Goal: Communication & Community: Answer question/provide support

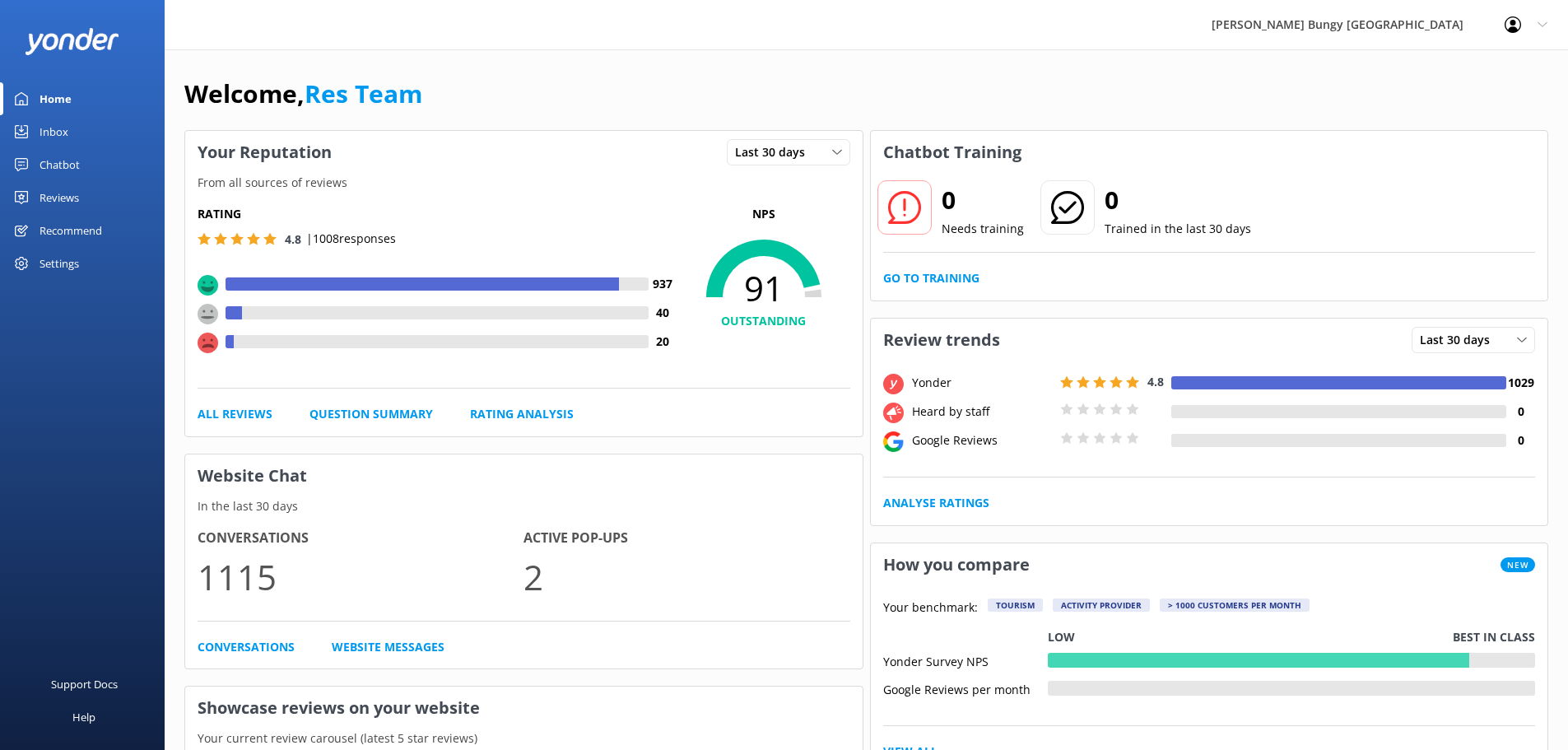
click at [70, 126] on link "Inbox" at bounding box center [82, 131] width 164 height 33
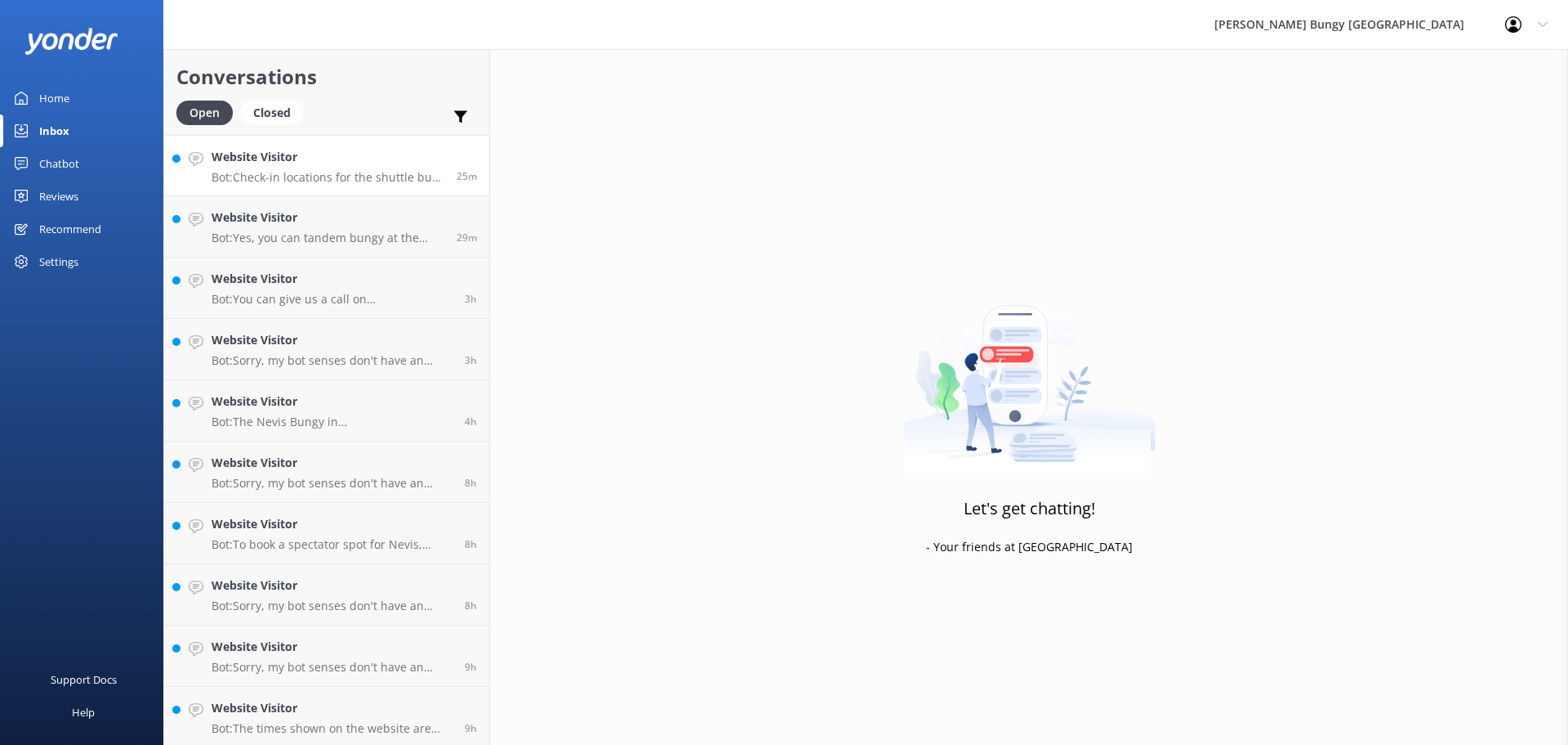
click at [238, 156] on h4 "Website Visitor" at bounding box center [328, 157] width 233 height 18
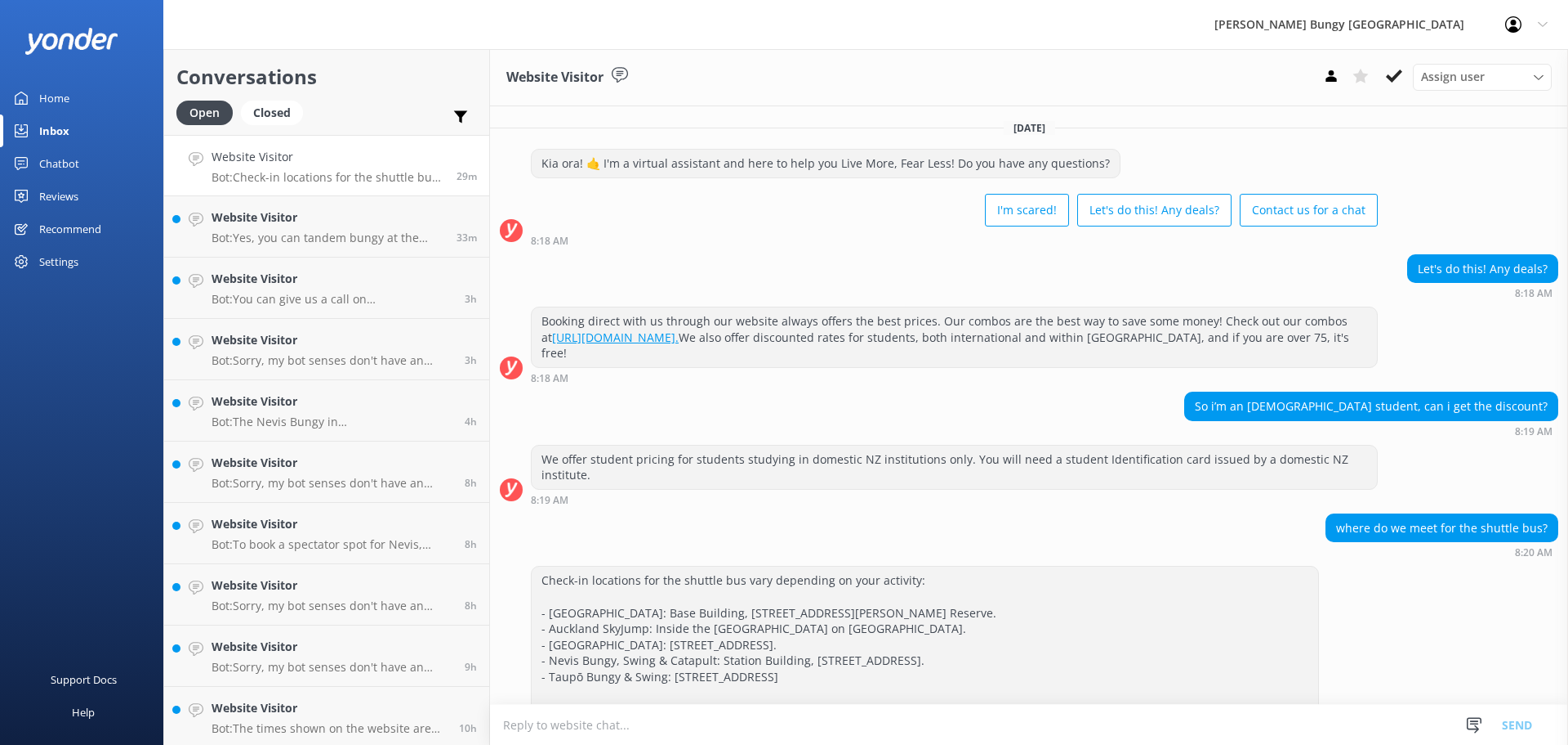
scroll to position [43, 0]
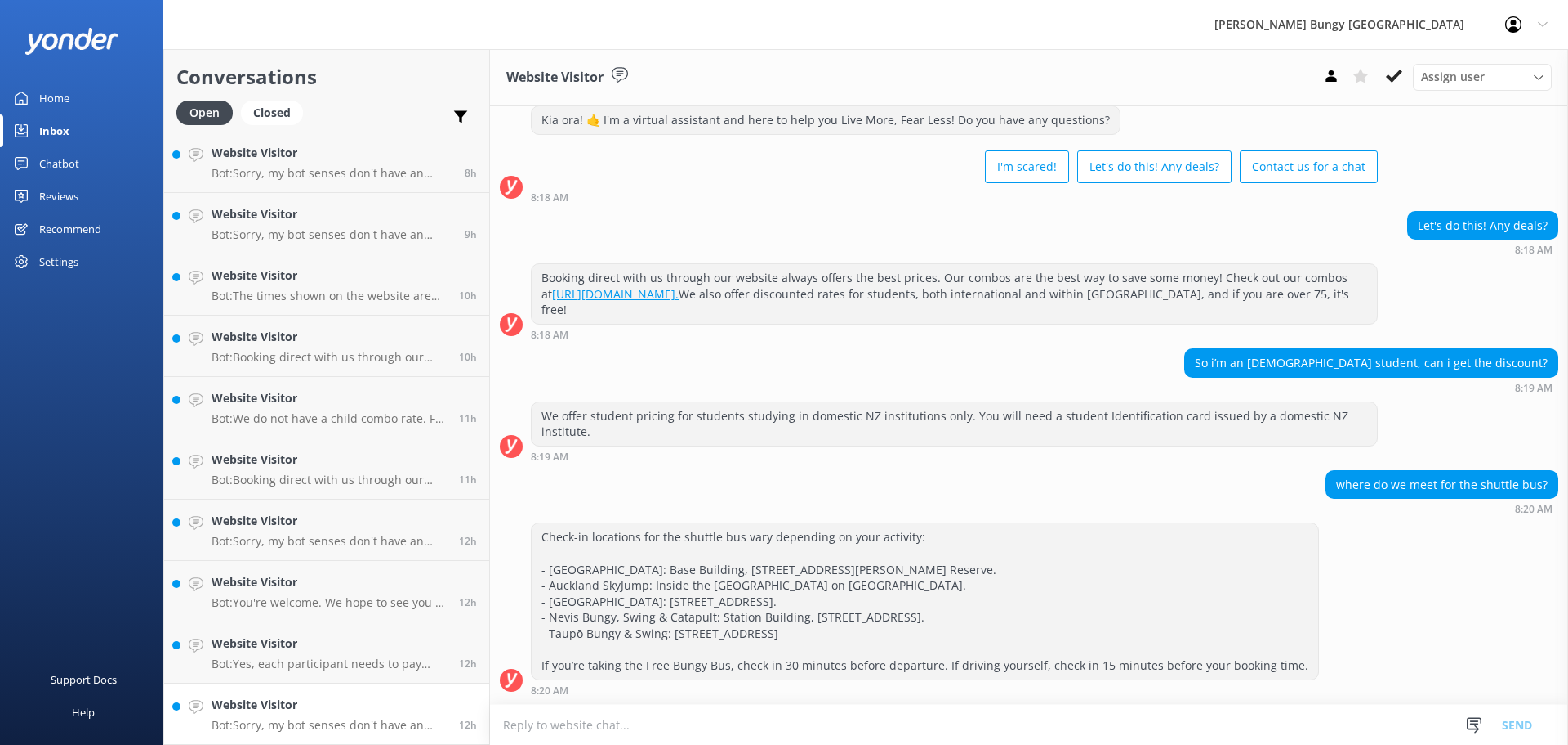
click at [351, 686] on link "Website Visitor Bot: Sorry, my bot senses don't have an answer for that, please…" at bounding box center [326, 713] width 325 height 61
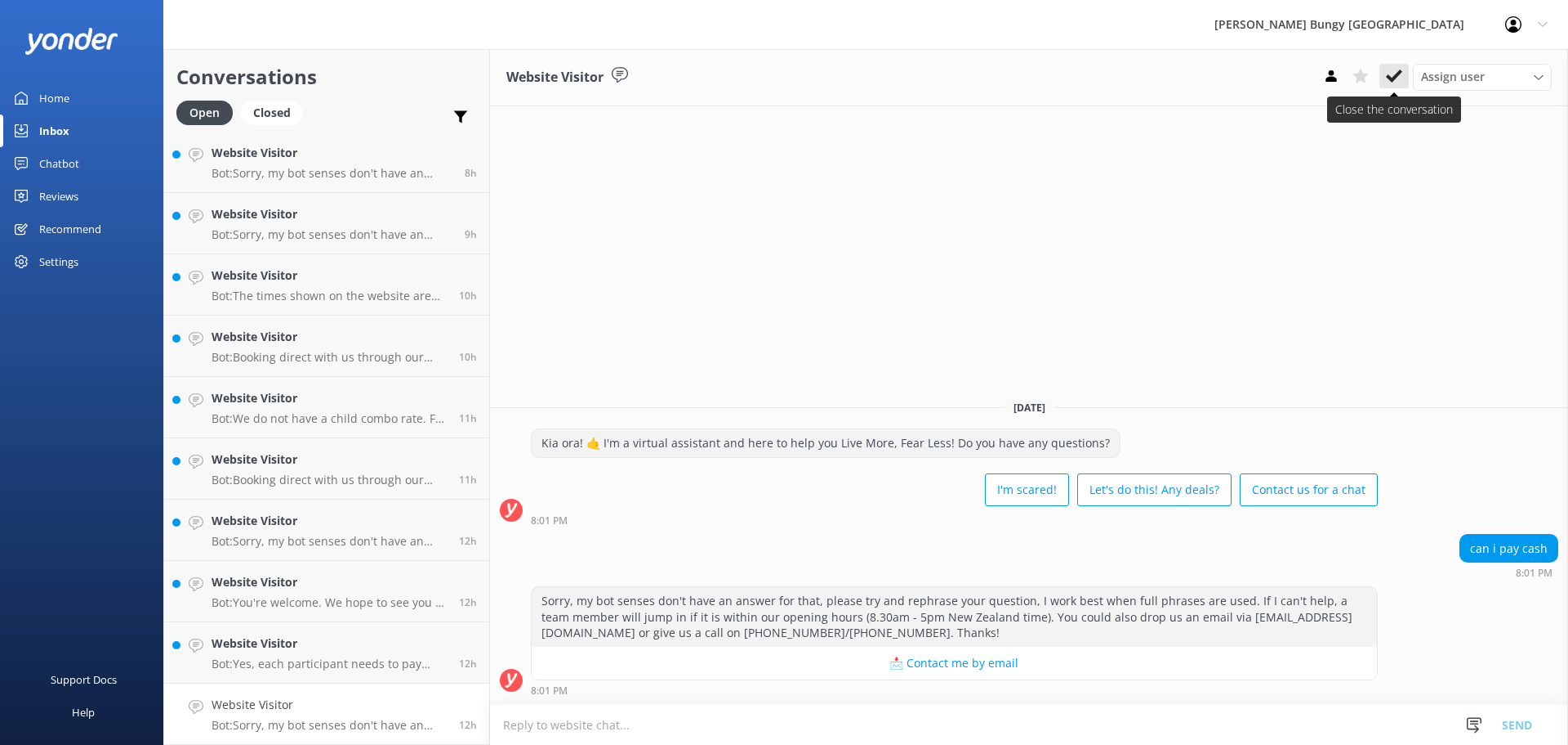
click at [1393, 76] on icon at bounding box center [1394, 75] width 16 height 16
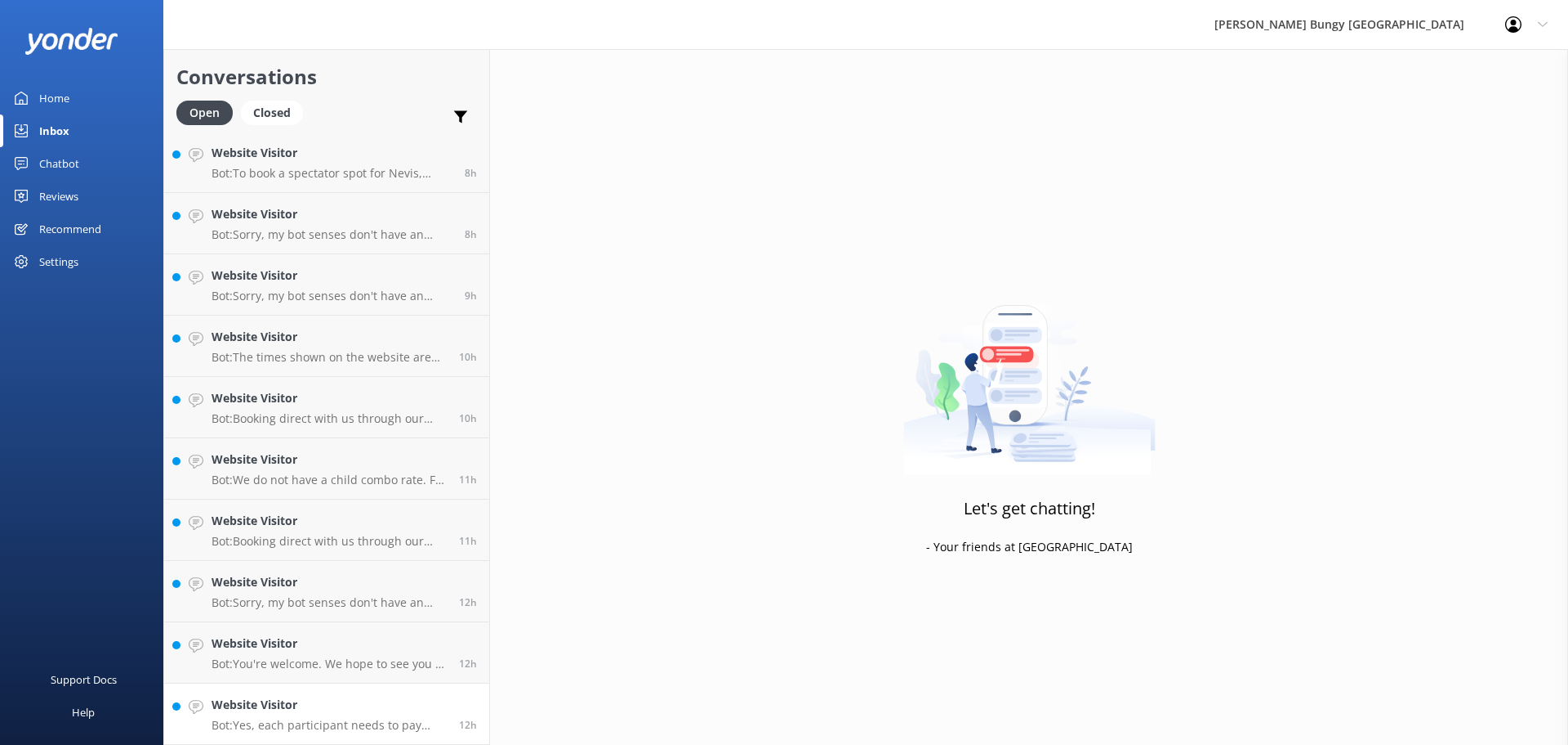
scroll to position [371, 0]
click at [305, 688] on link "Website Visitor Bot: Yes, each participant needs to pay separately for their sp…" at bounding box center [326, 713] width 325 height 61
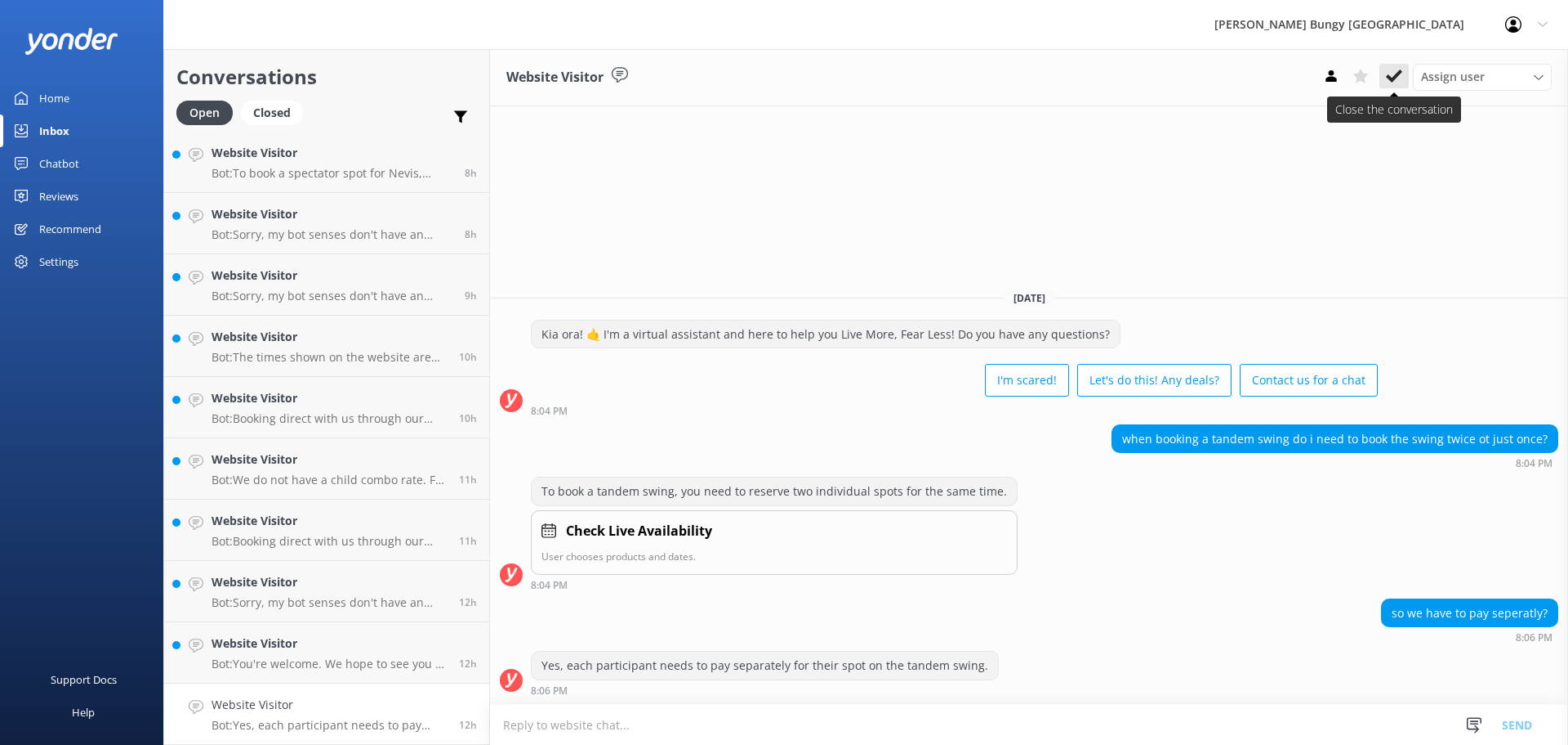
click at [1397, 77] on use at bounding box center [1394, 75] width 16 height 13
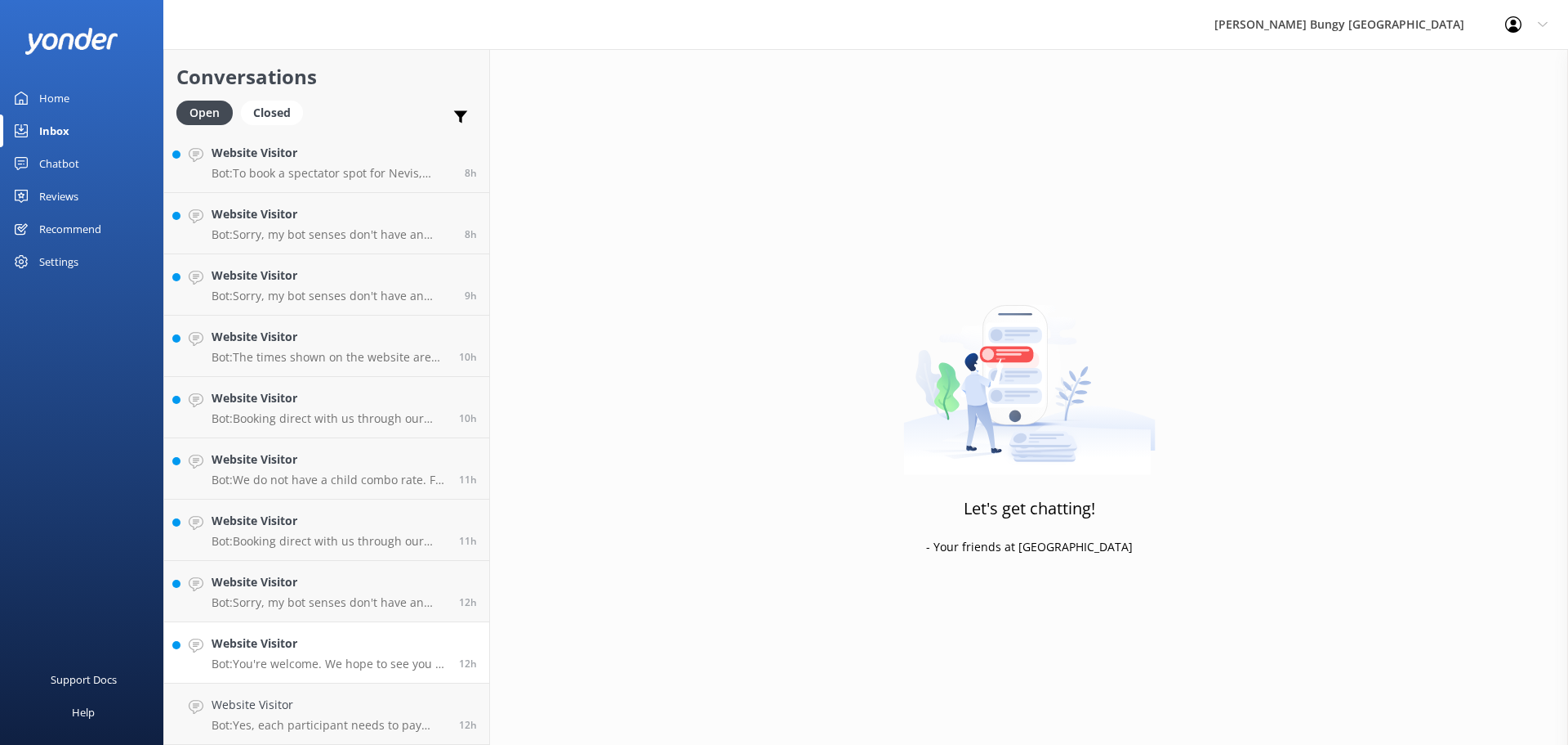
scroll to position [310, 0]
click at [332, 644] on h4 "Website Visitor" at bounding box center [329, 643] width 235 height 18
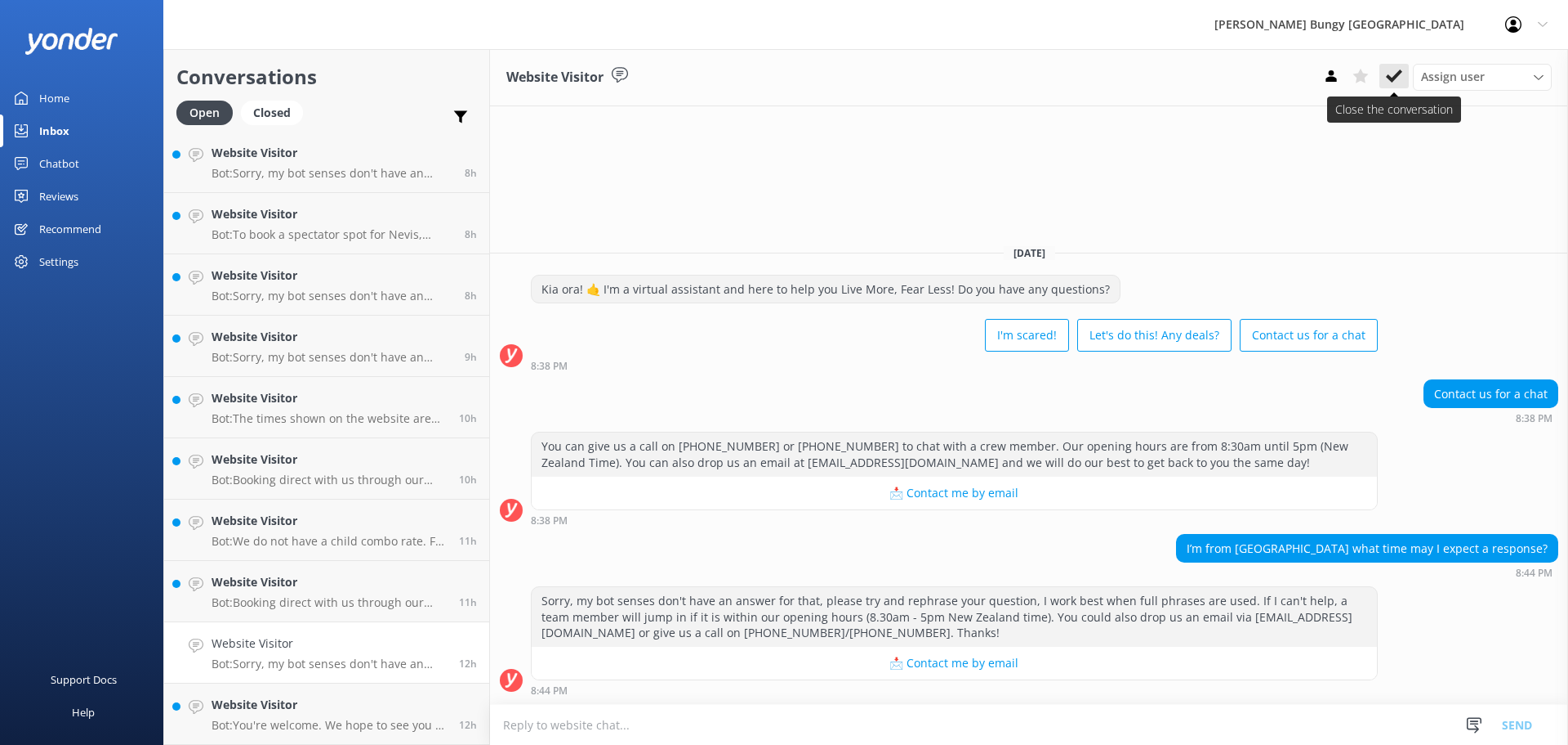
click at [1391, 75] on icon at bounding box center [1394, 75] width 16 height 16
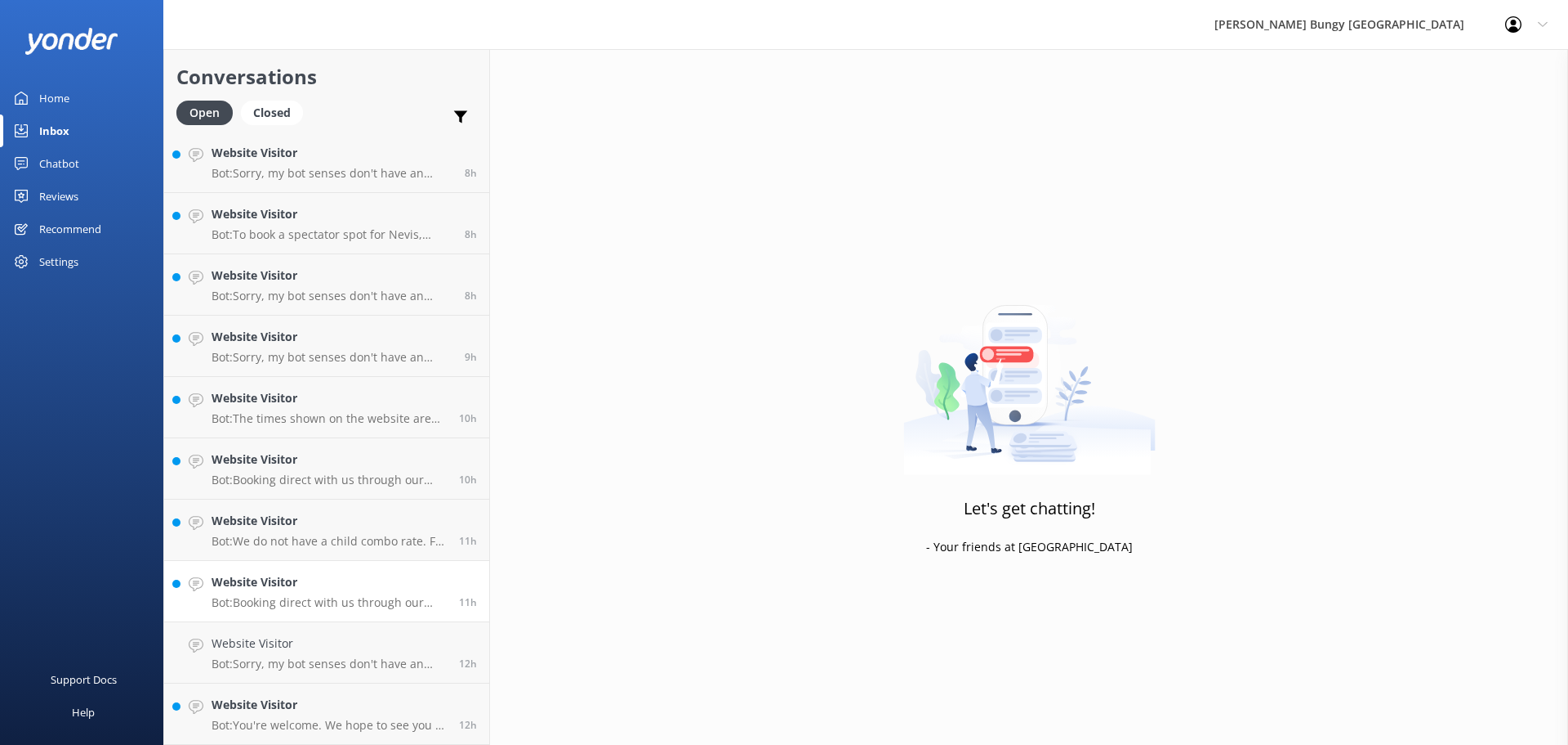
scroll to position [248, 0]
click at [363, 601] on p "Bot: We do not have a child combo rate. For specific activity pricing for kids,…" at bounding box center [329, 602] width 235 height 15
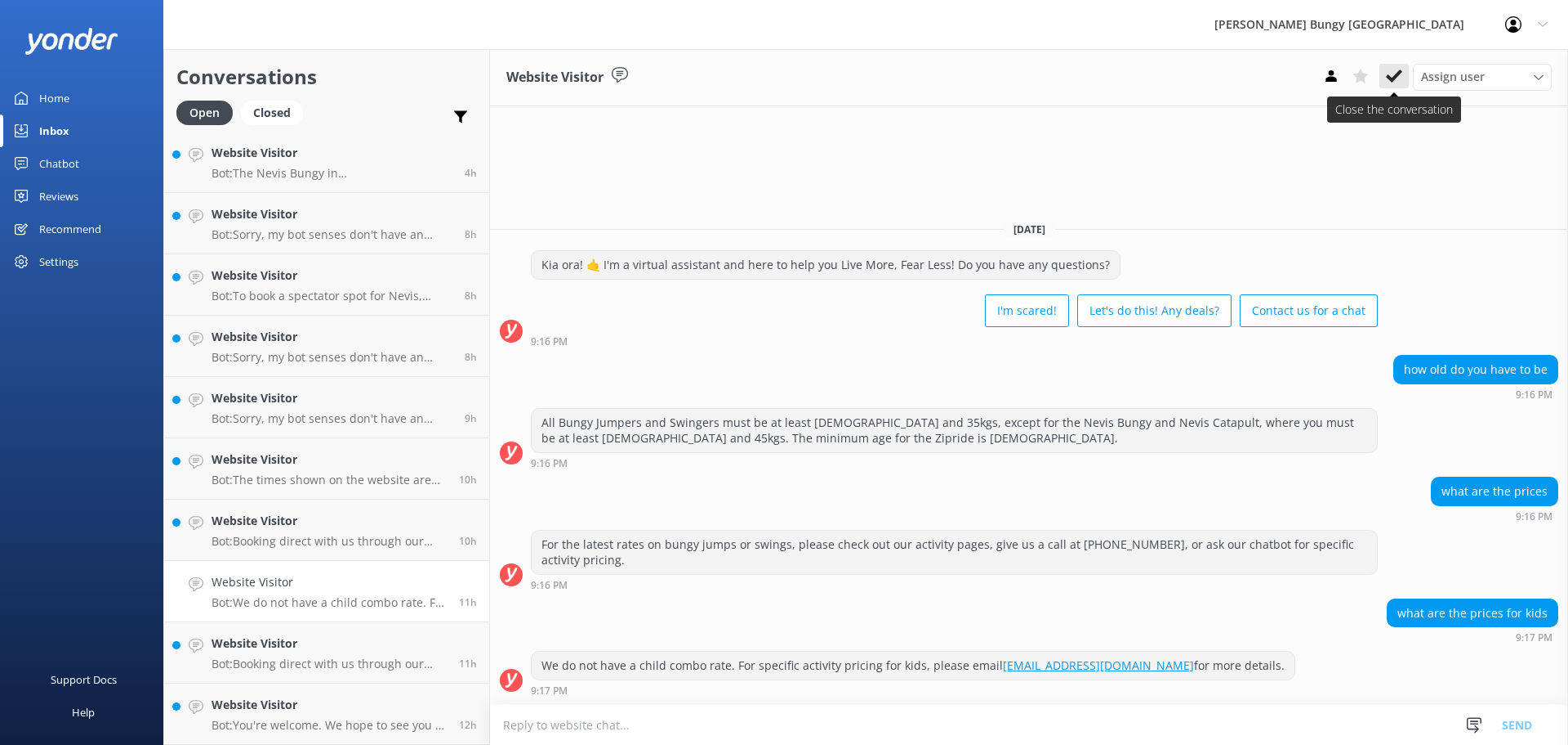
click at [1406, 85] on button at bounding box center [1394, 76] width 29 height 25
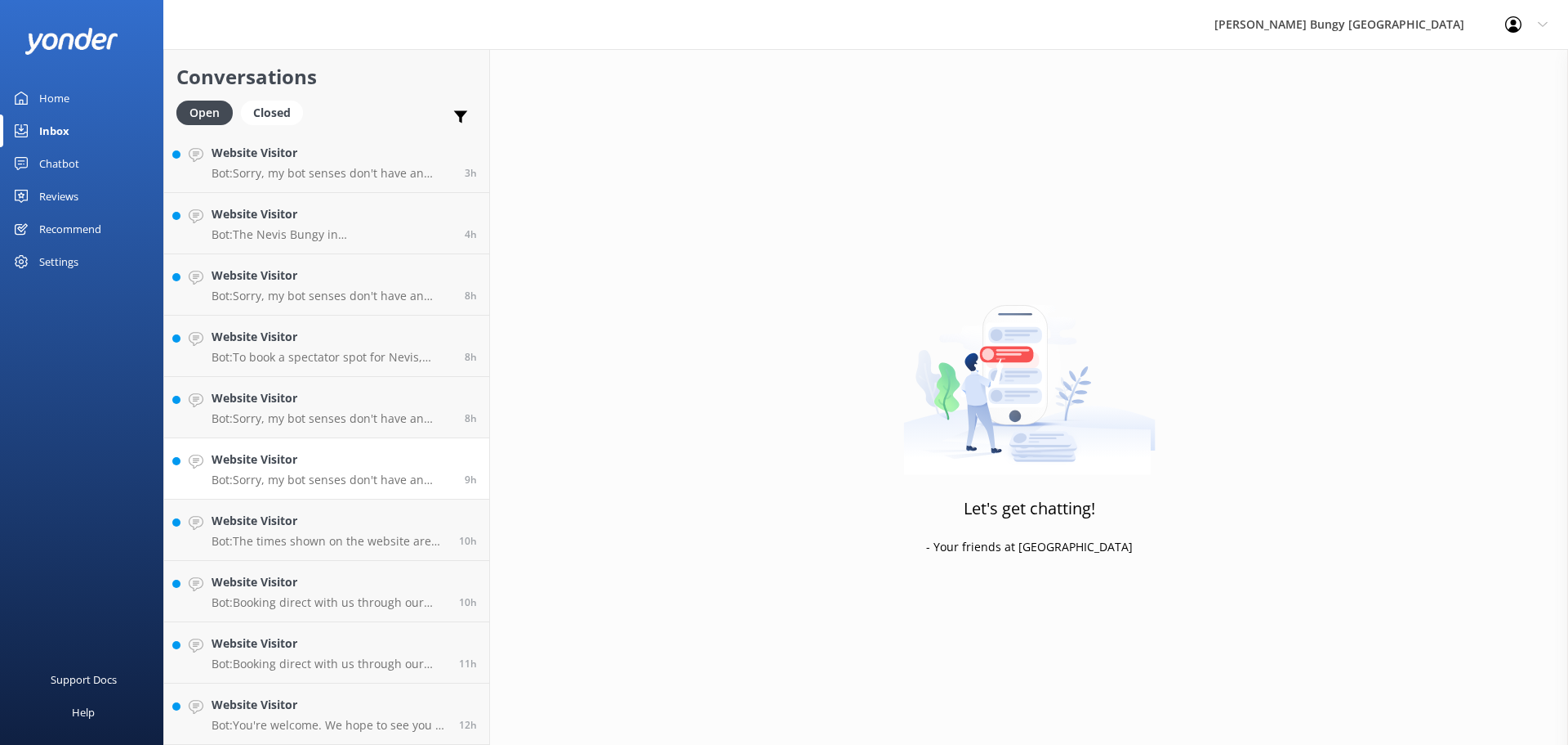
scroll to position [187, 0]
click at [352, 450] on link "Website Visitor Bot: Sorry, my bot senses don't have an answer for that, please…" at bounding box center [326, 468] width 325 height 61
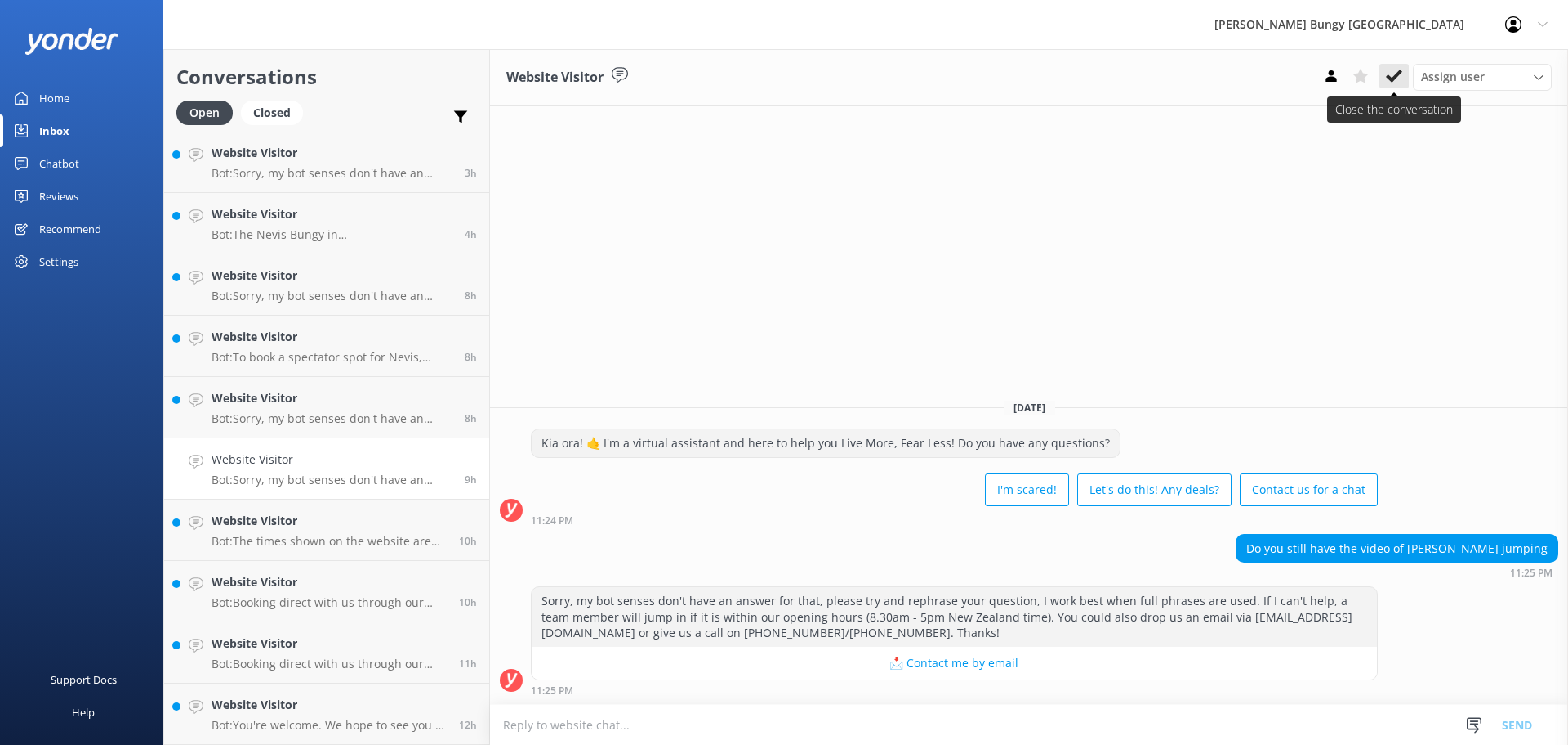
click at [1385, 69] on button at bounding box center [1394, 76] width 29 height 25
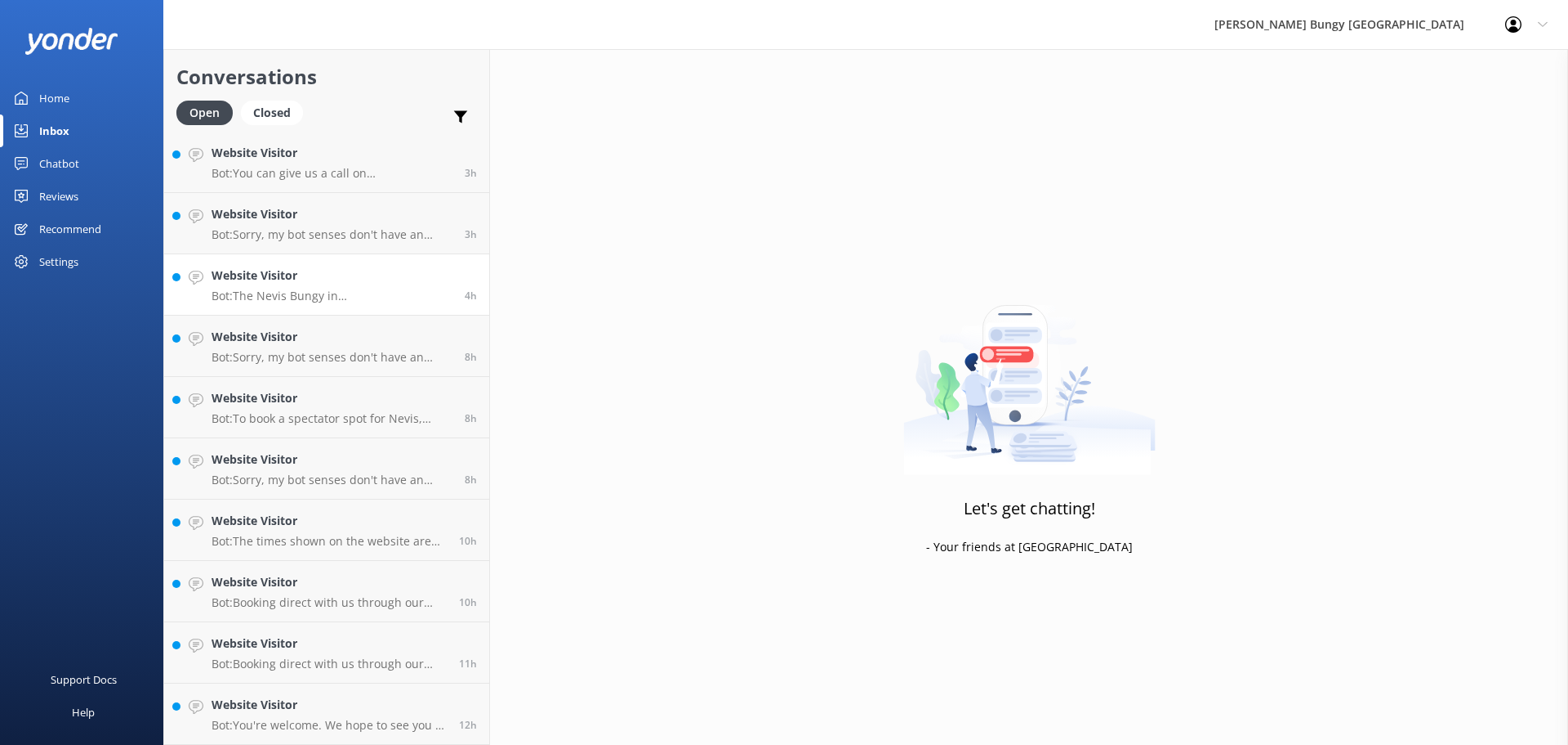
scroll to position [126, 0]
click at [314, 328] on h4 "Website Visitor" at bounding box center [332, 337] width 241 height 18
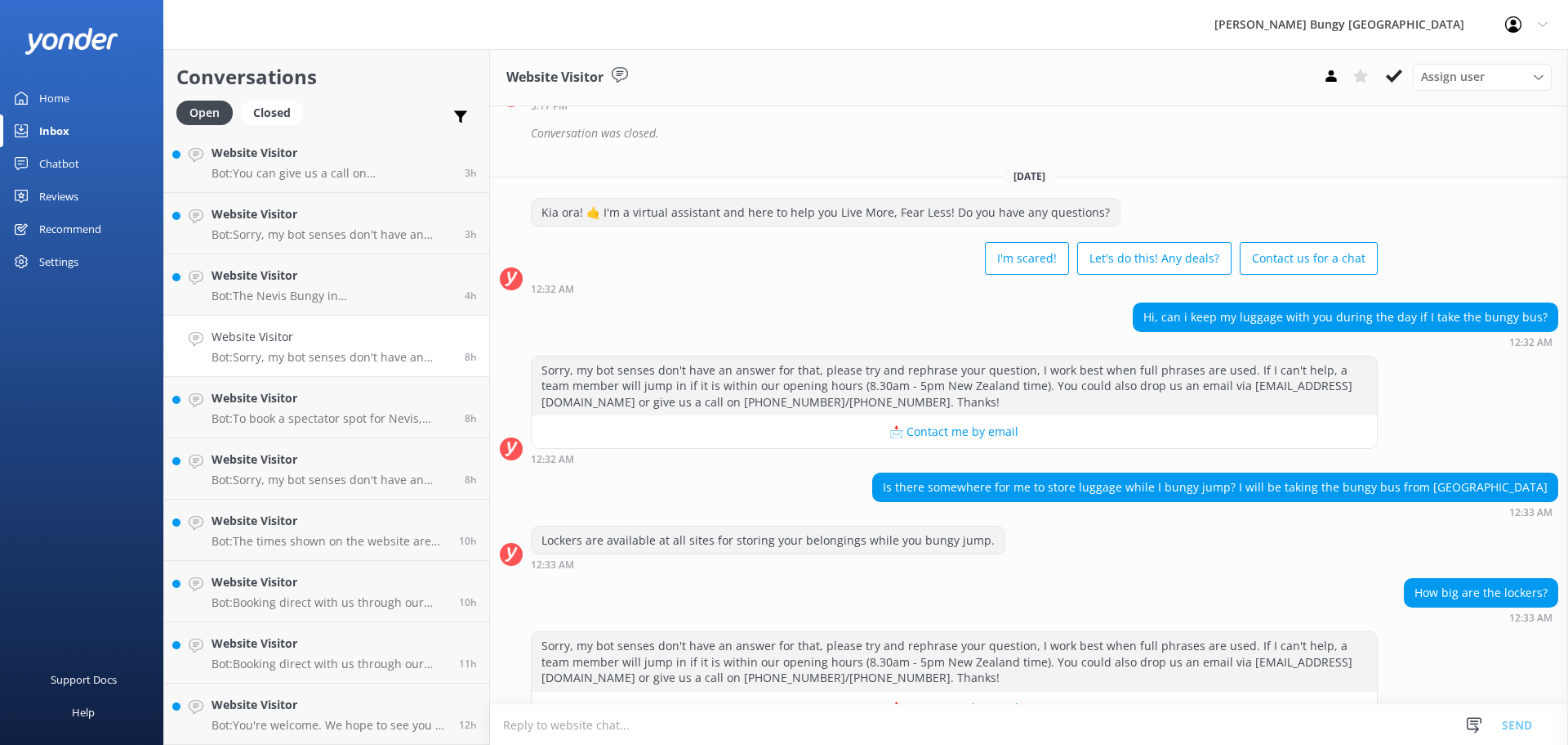
scroll to position [439, 0]
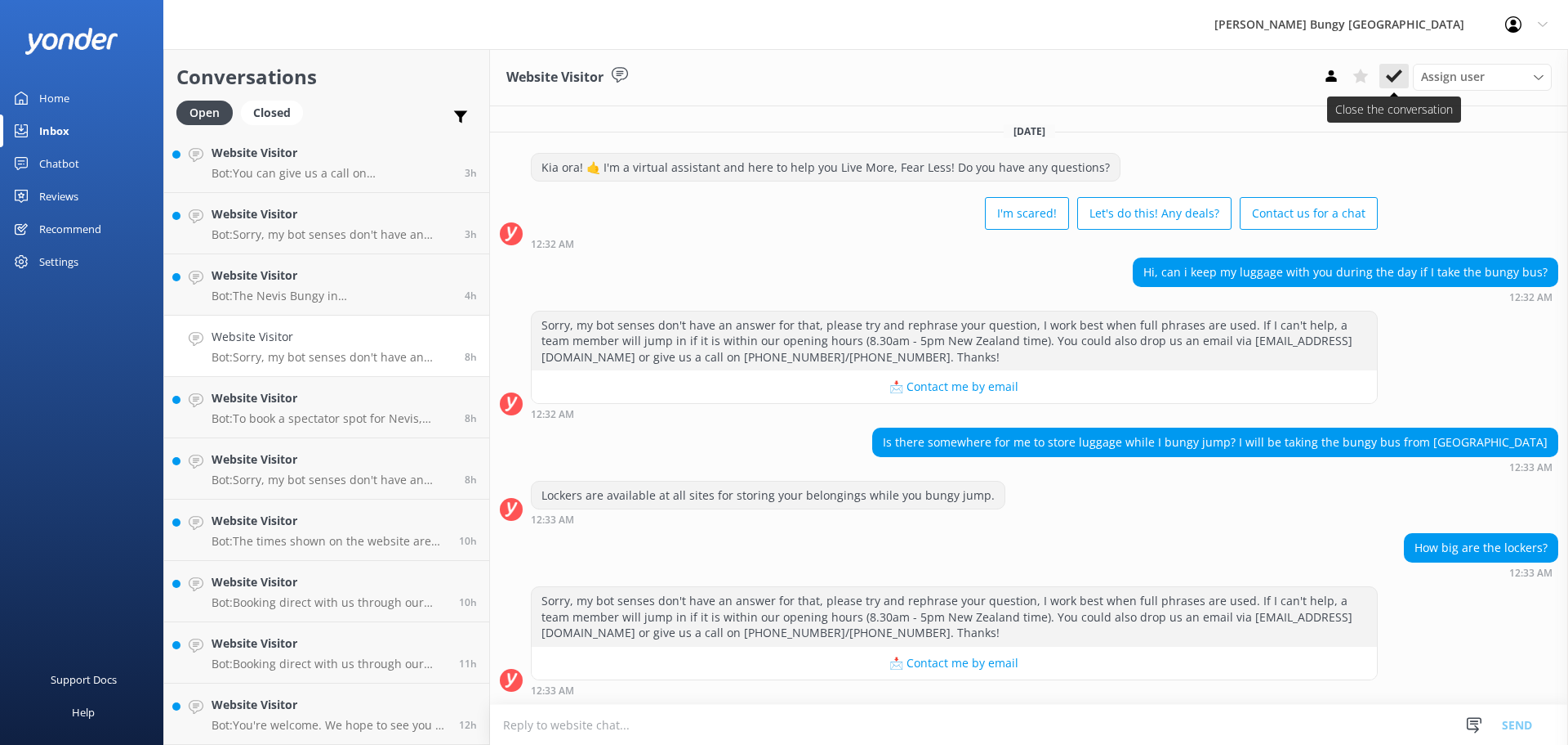
click at [1405, 77] on button at bounding box center [1394, 76] width 29 height 25
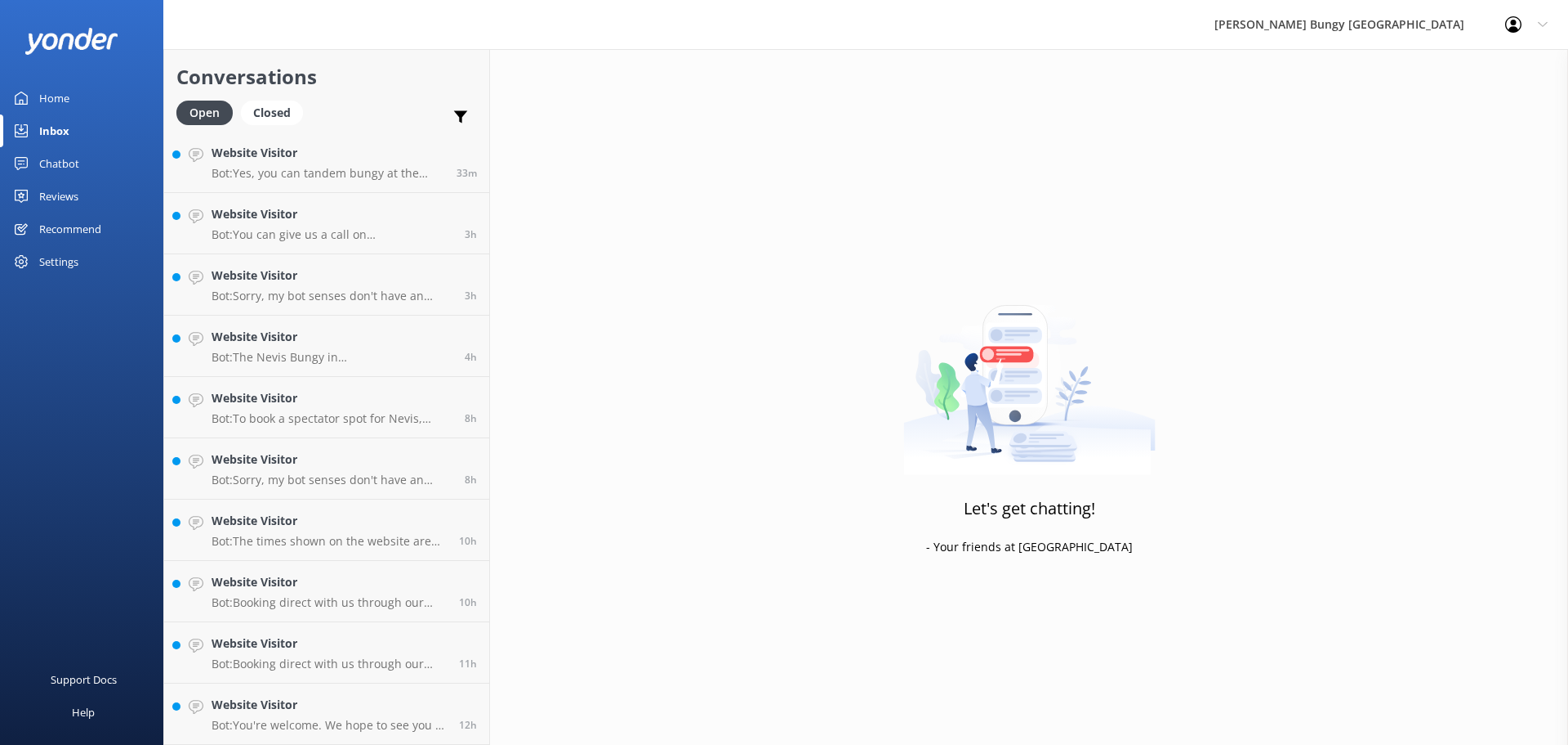
scroll to position [65, 0]
click at [236, 421] on p "Bot: To book a spectator spot for Nevis, select it in the "add-ons" section dur…" at bounding box center [332, 419] width 241 height 15
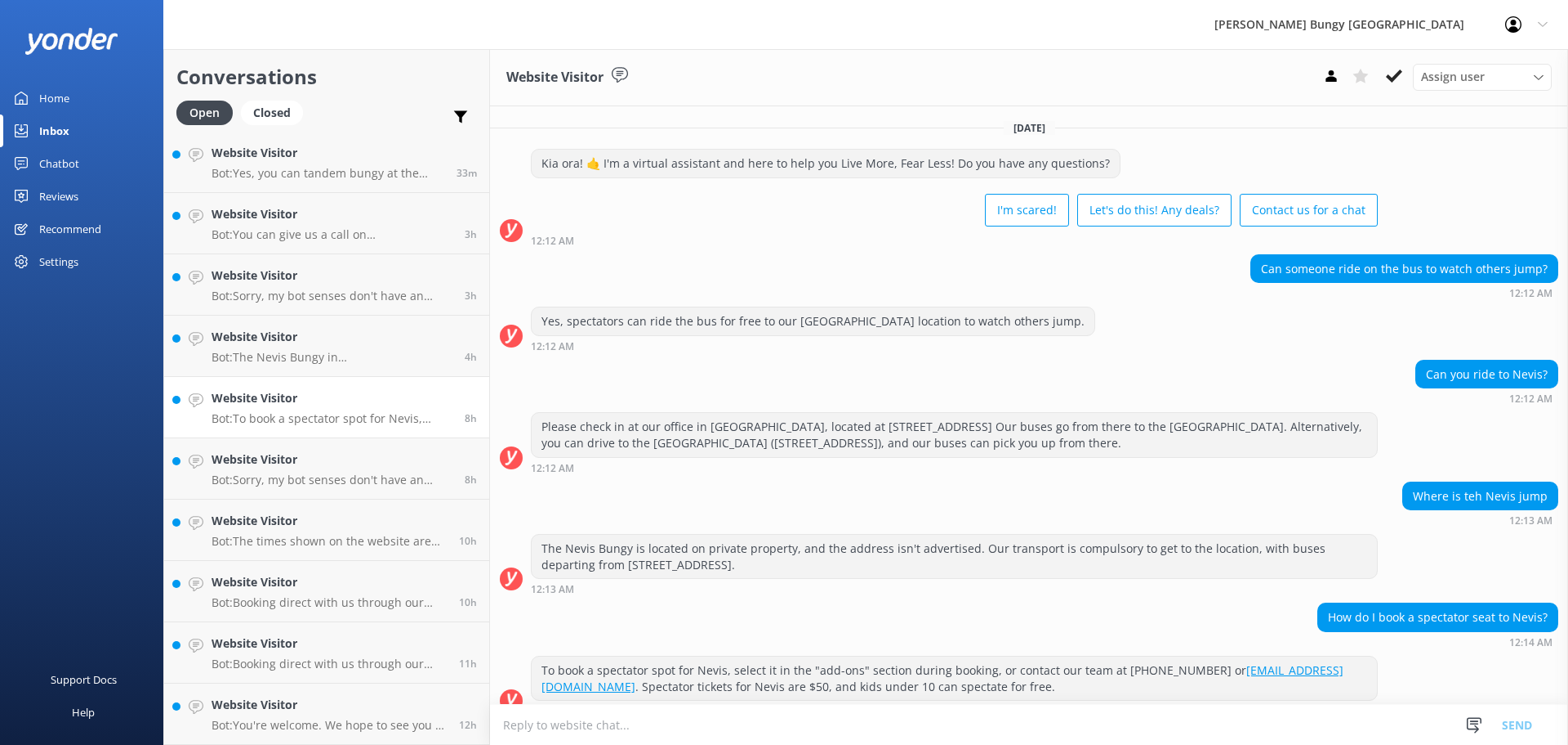
scroll to position [20, 0]
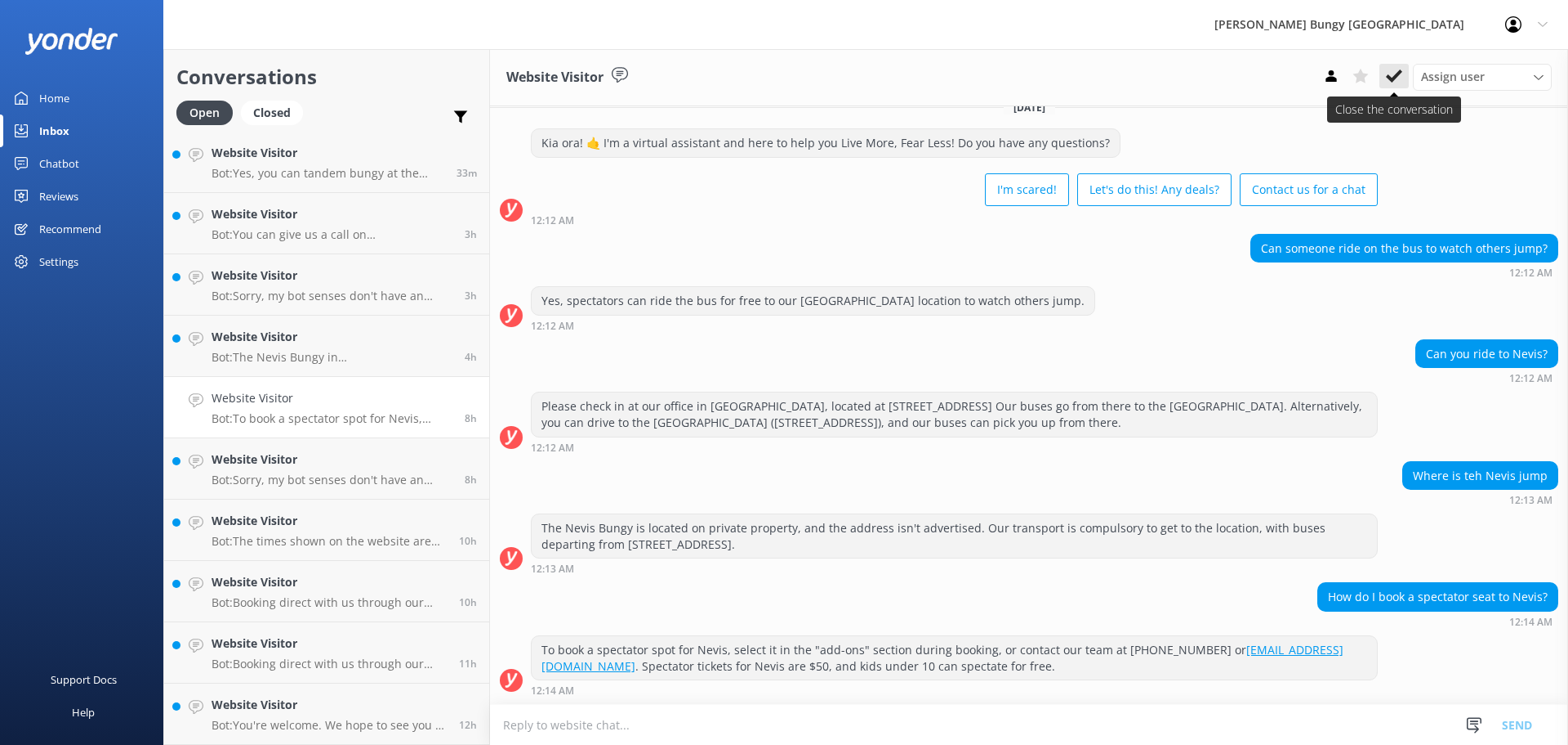
click at [1398, 76] on use at bounding box center [1394, 75] width 16 height 13
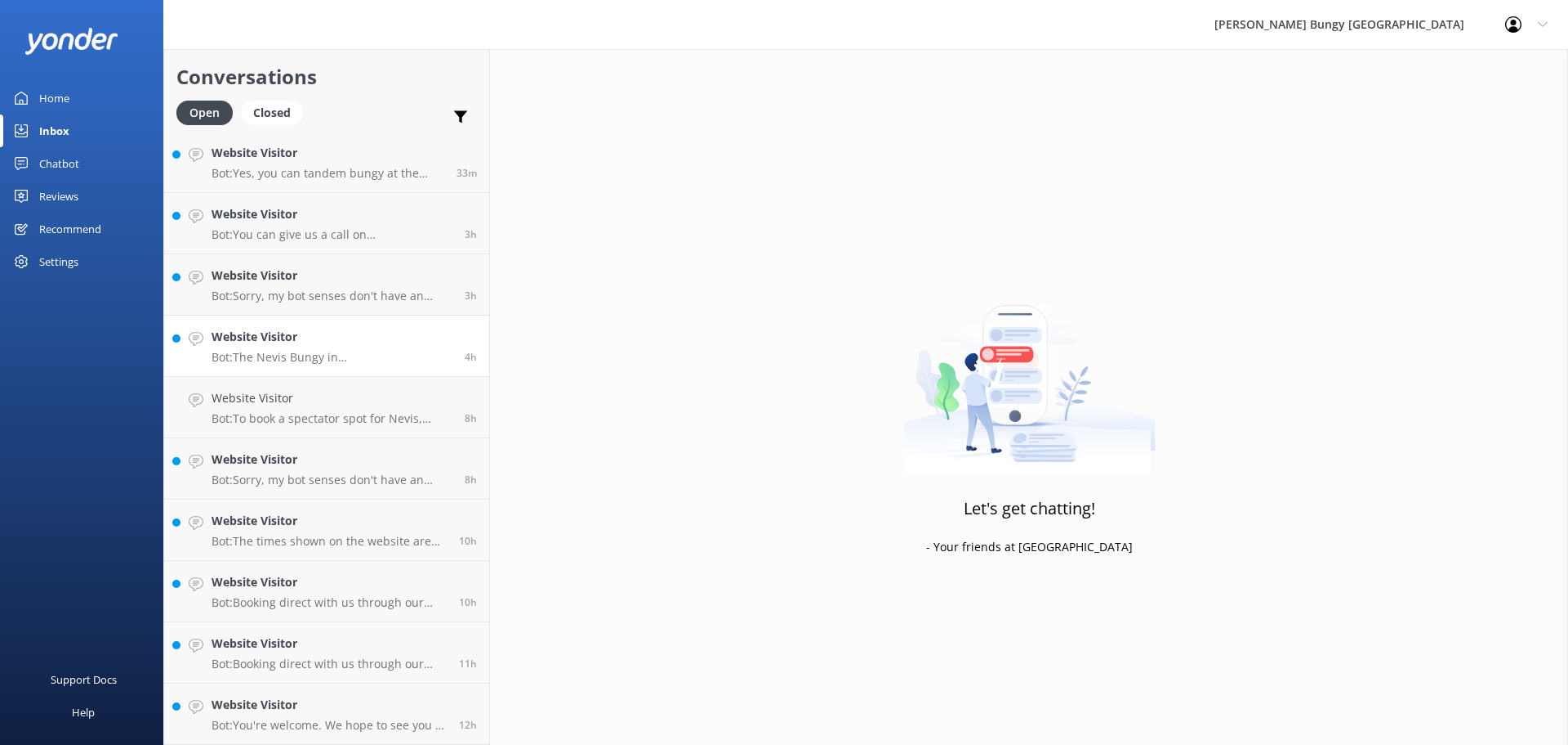
scroll to position [4, 0]
click at [400, 391] on h4 "Website Visitor" at bounding box center [332, 398] width 241 height 18
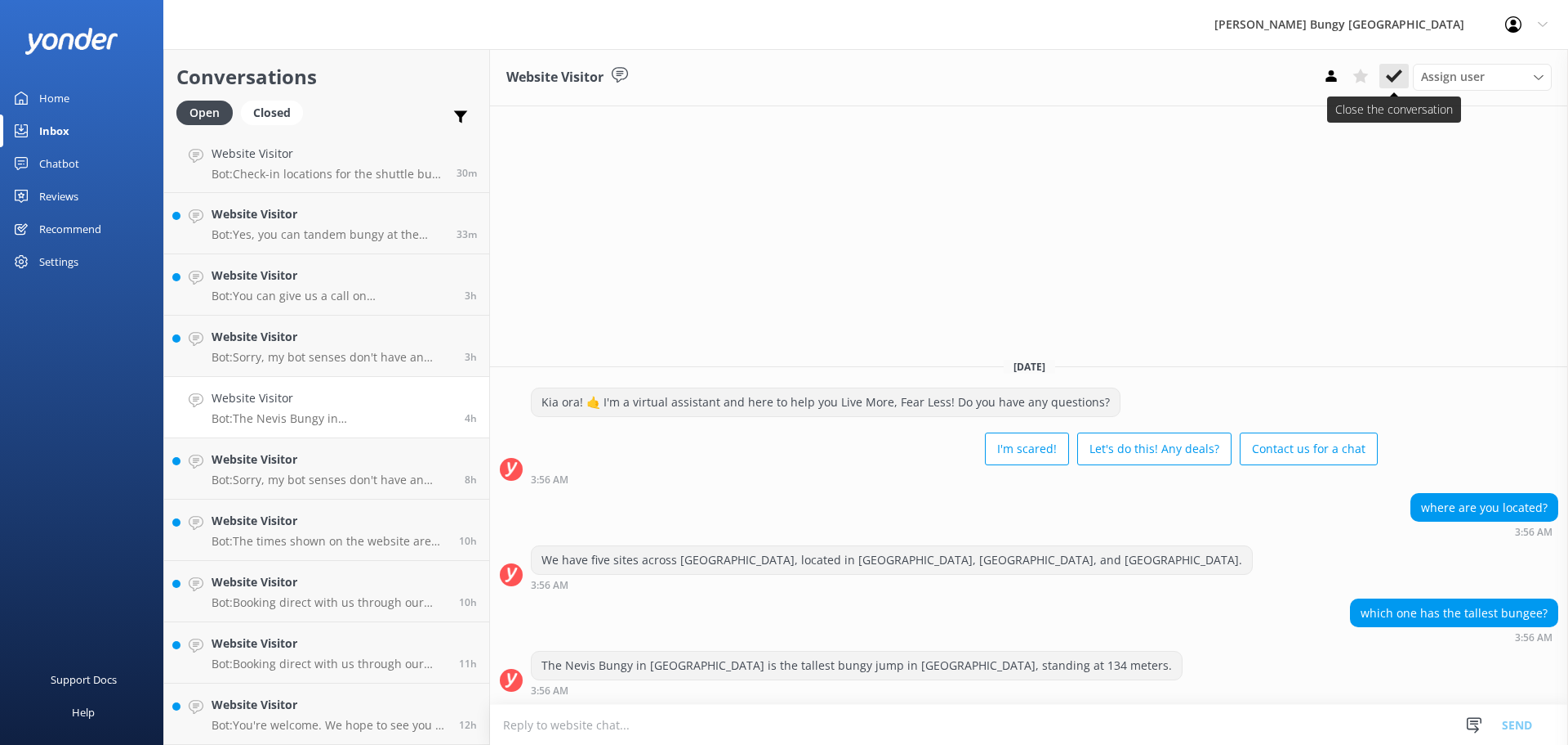
click at [1396, 80] on icon at bounding box center [1394, 75] width 16 height 16
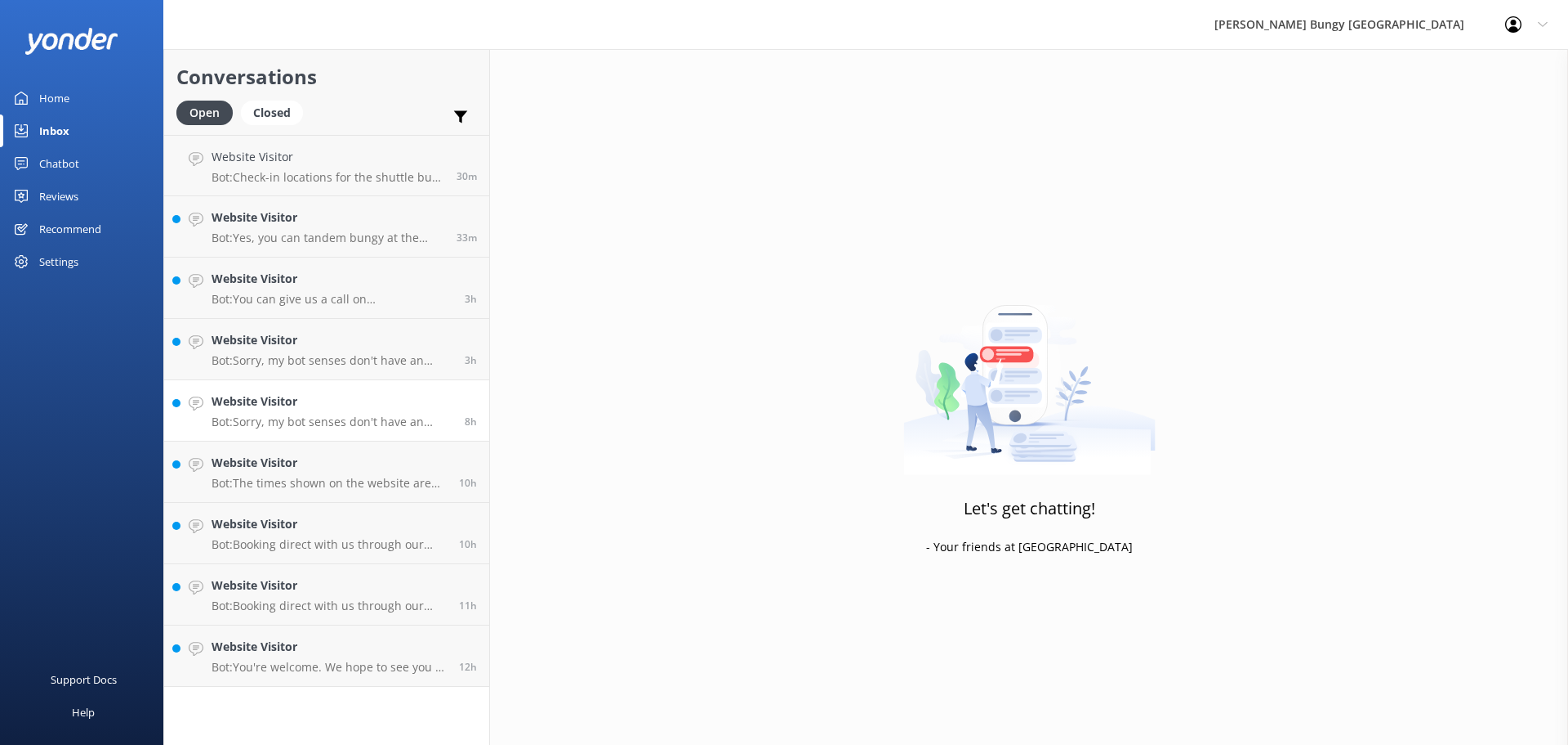
click at [387, 382] on link "Website Visitor Bot: Sorry, my bot senses don't have an answer for that, please…" at bounding box center [326, 411] width 325 height 61
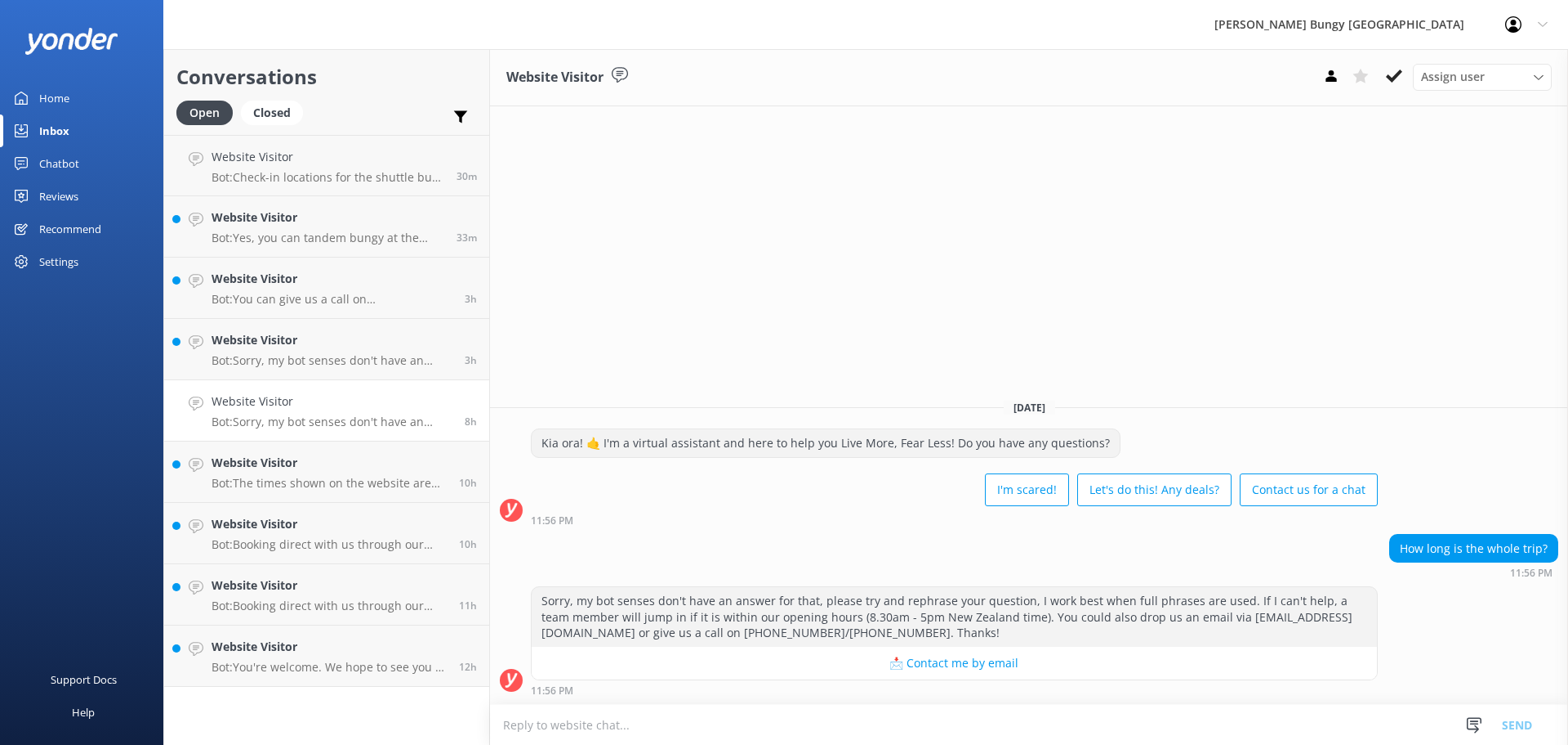
click at [1408, 82] on button at bounding box center [1394, 76] width 29 height 25
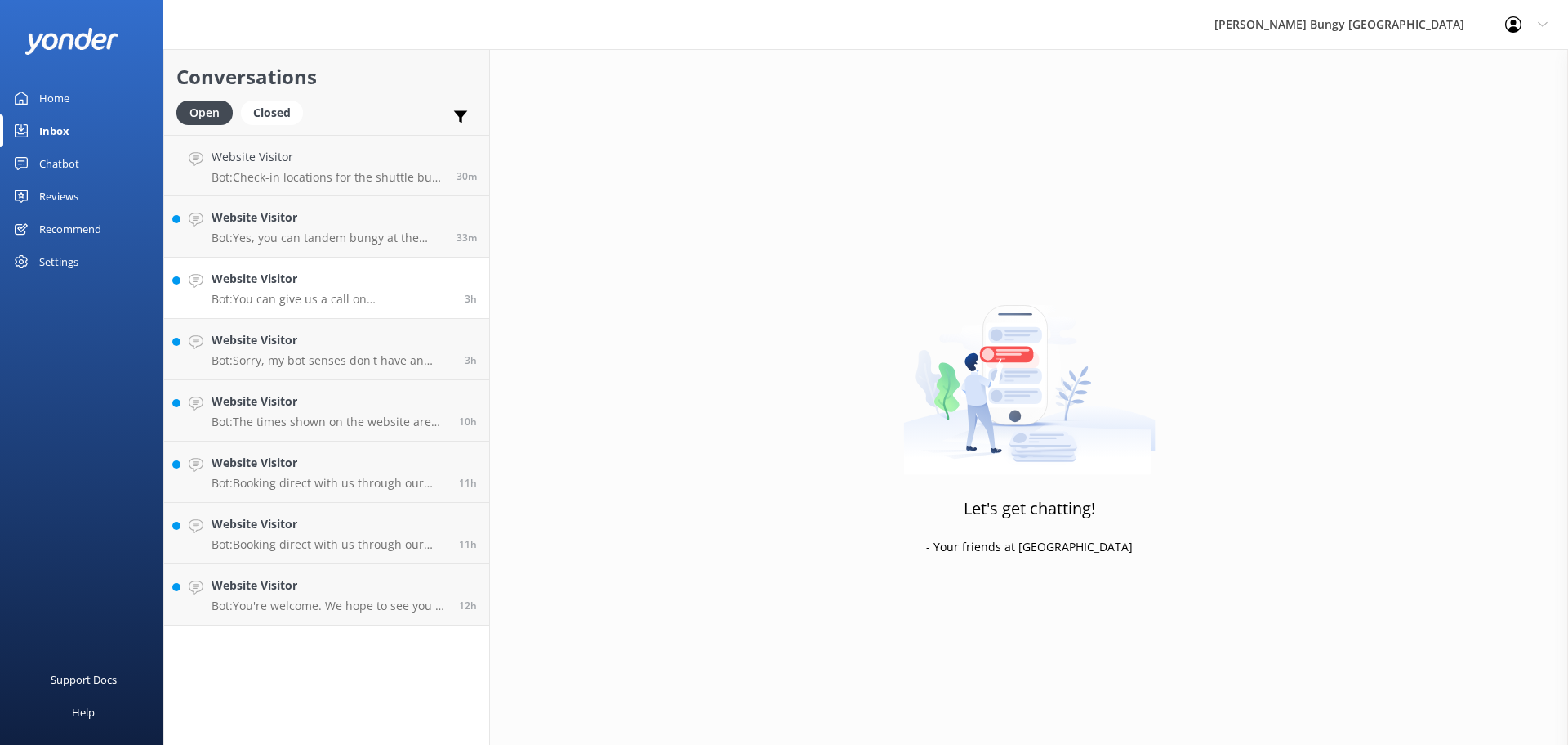
click at [358, 314] on link "Website Visitor Bot: You can give us a call on 0800 286 4958 or +64 3 450 1300 …" at bounding box center [326, 287] width 325 height 61
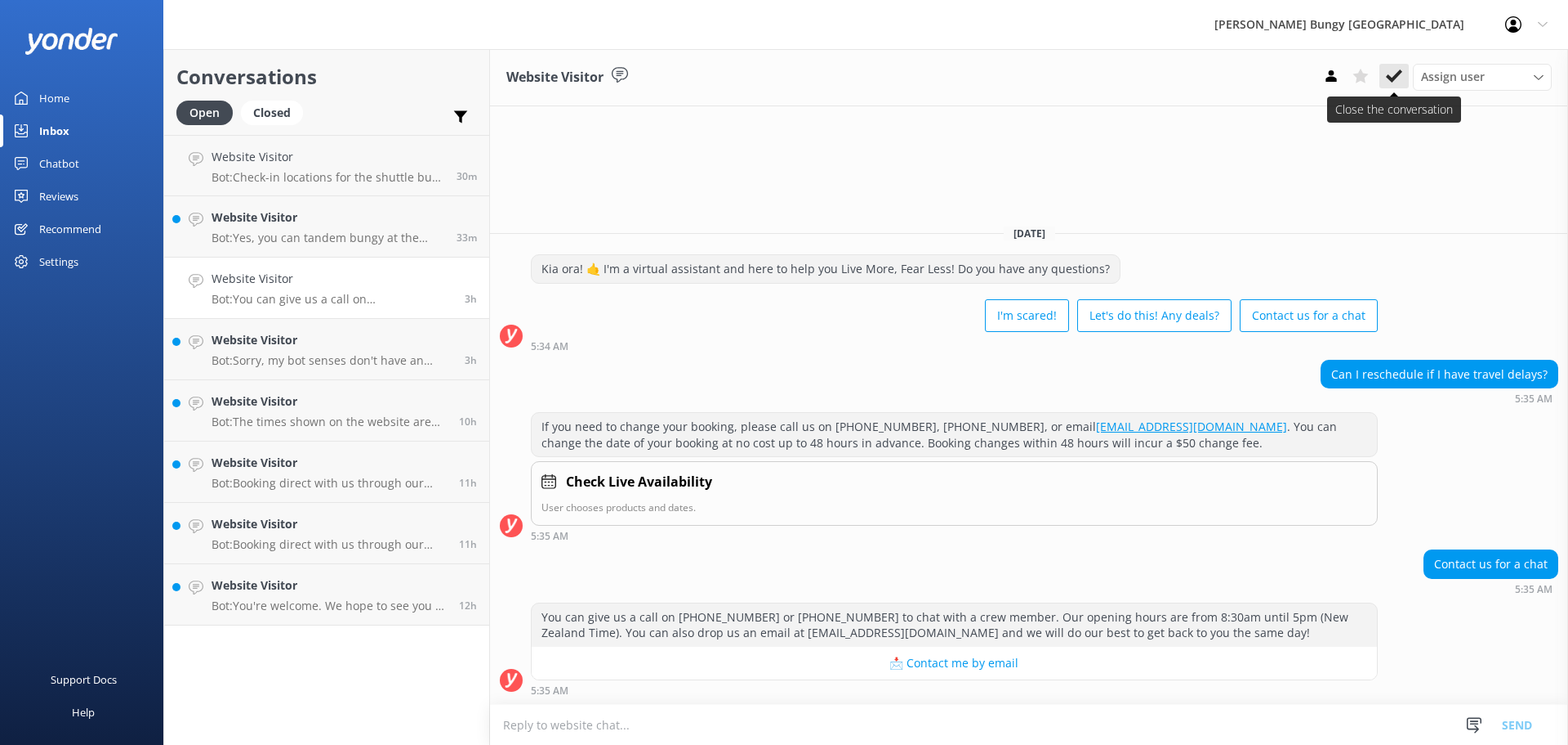
click at [1382, 70] on button at bounding box center [1394, 76] width 29 height 25
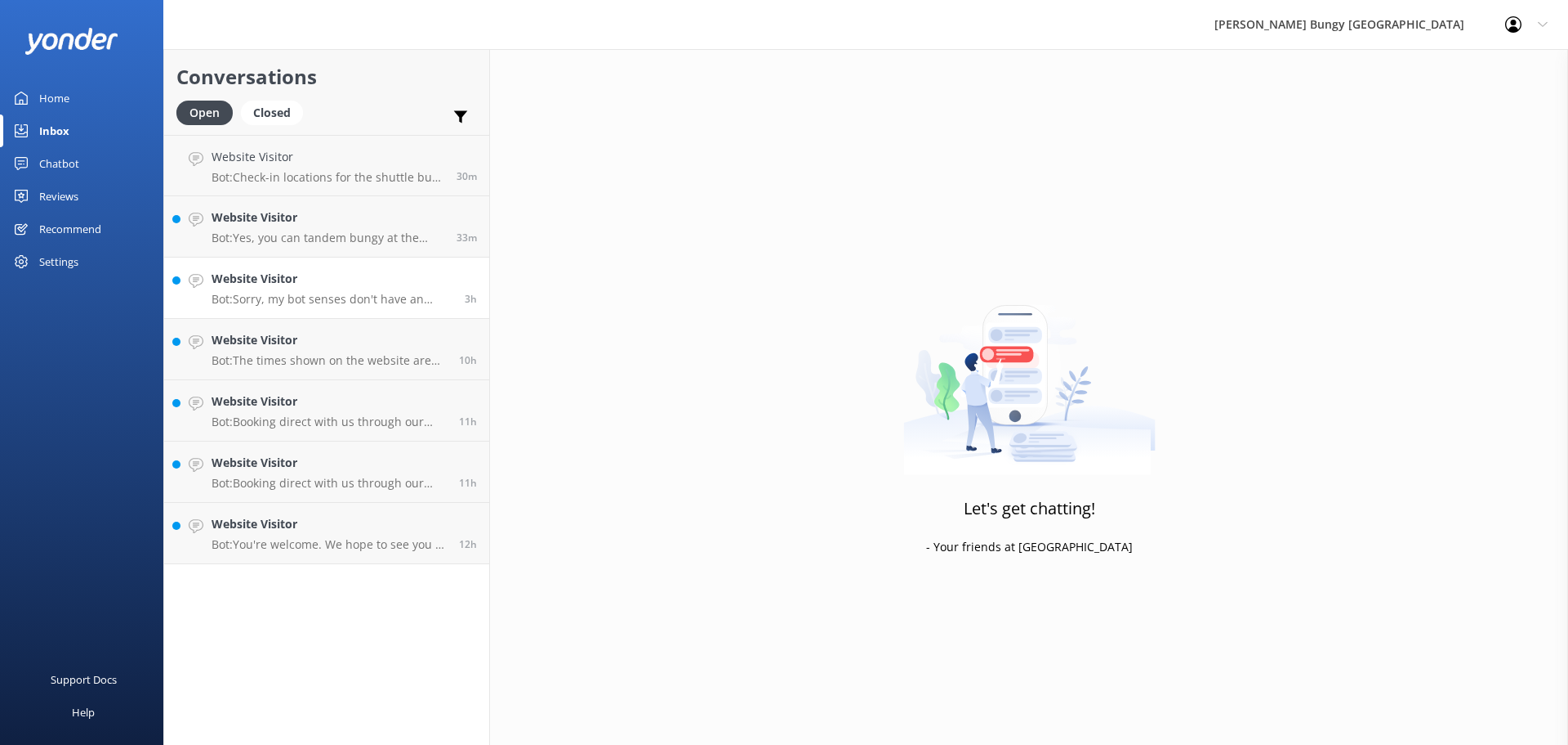
click at [339, 268] on link "Website Visitor Bot: Sorry, my bot senses don't have an answer for that, please…" at bounding box center [326, 287] width 325 height 61
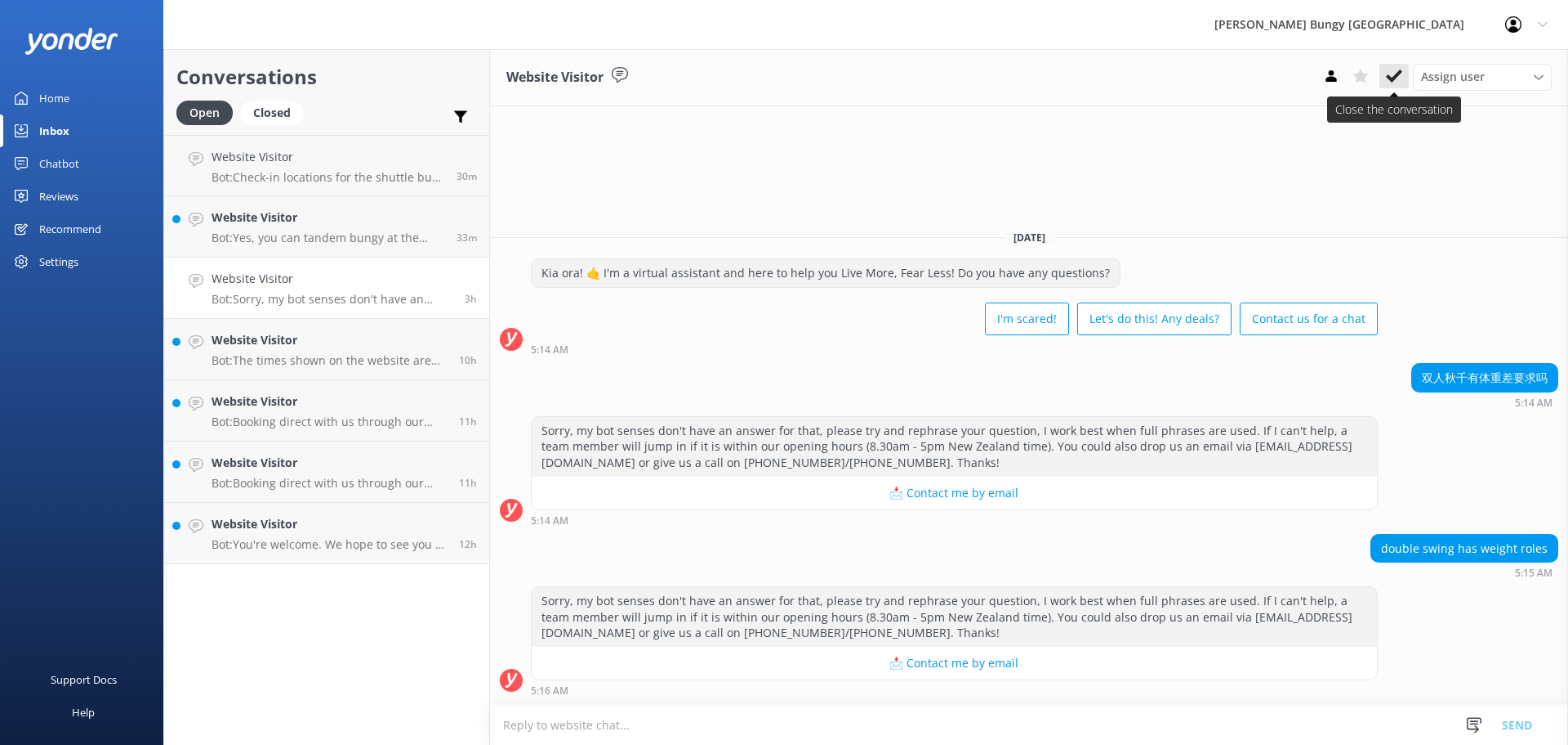
click at [1406, 77] on button at bounding box center [1394, 76] width 29 height 25
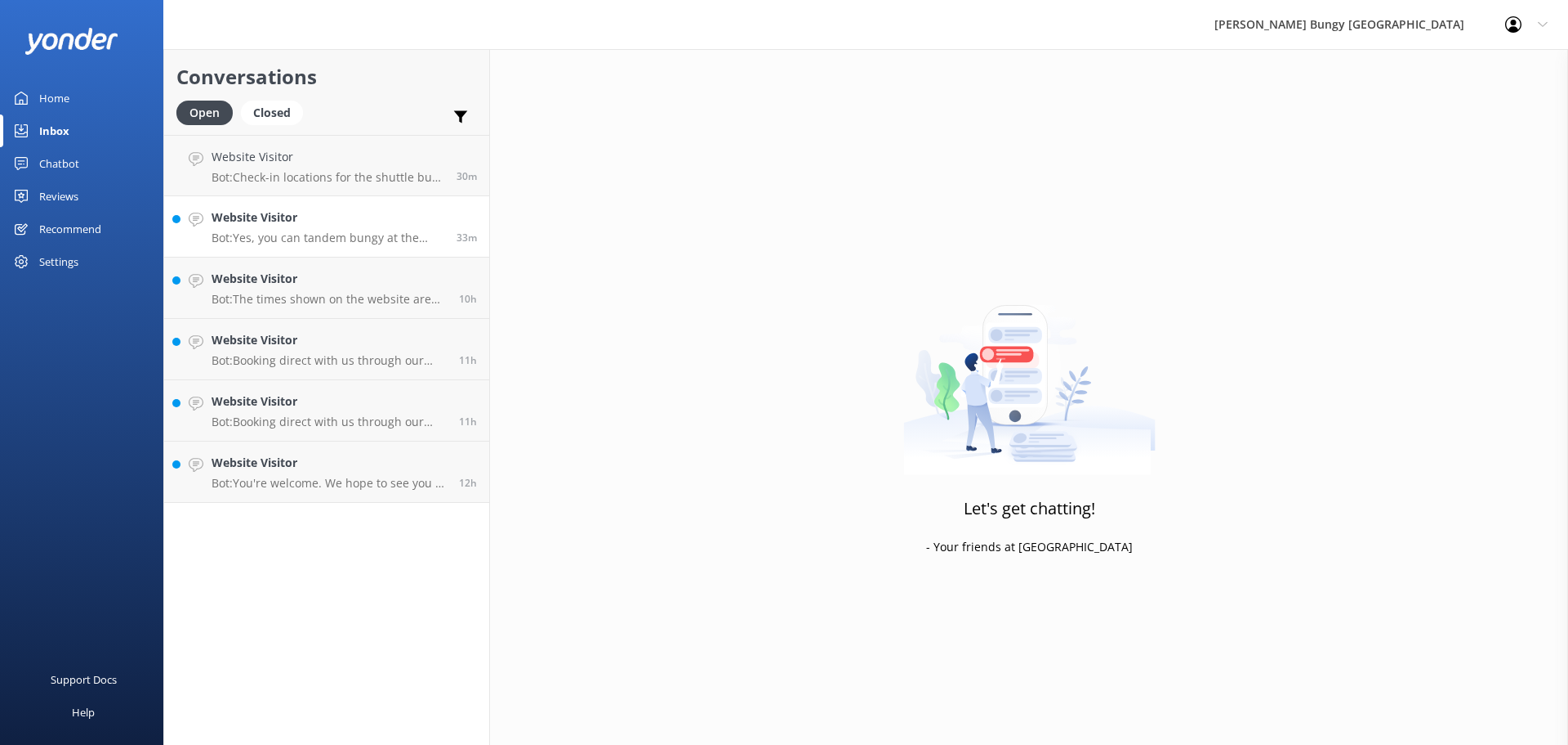
click at [269, 227] on div "Website Visitor Bot: Yes, you can tandem bungy at the Auckland Harbour Bridge." at bounding box center [328, 226] width 233 height 36
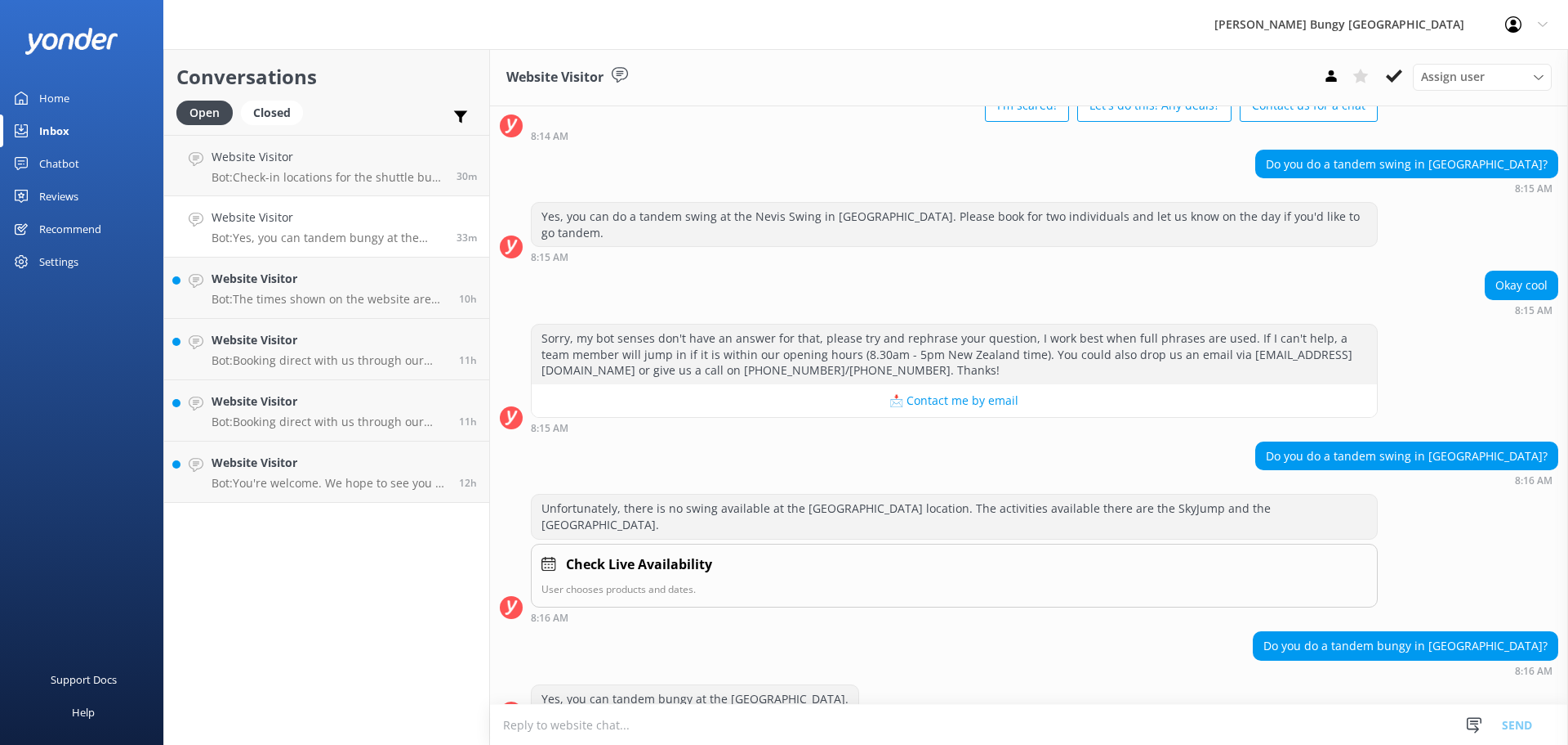
scroll to position [106, 0]
click at [1398, 74] on use at bounding box center [1394, 75] width 16 height 13
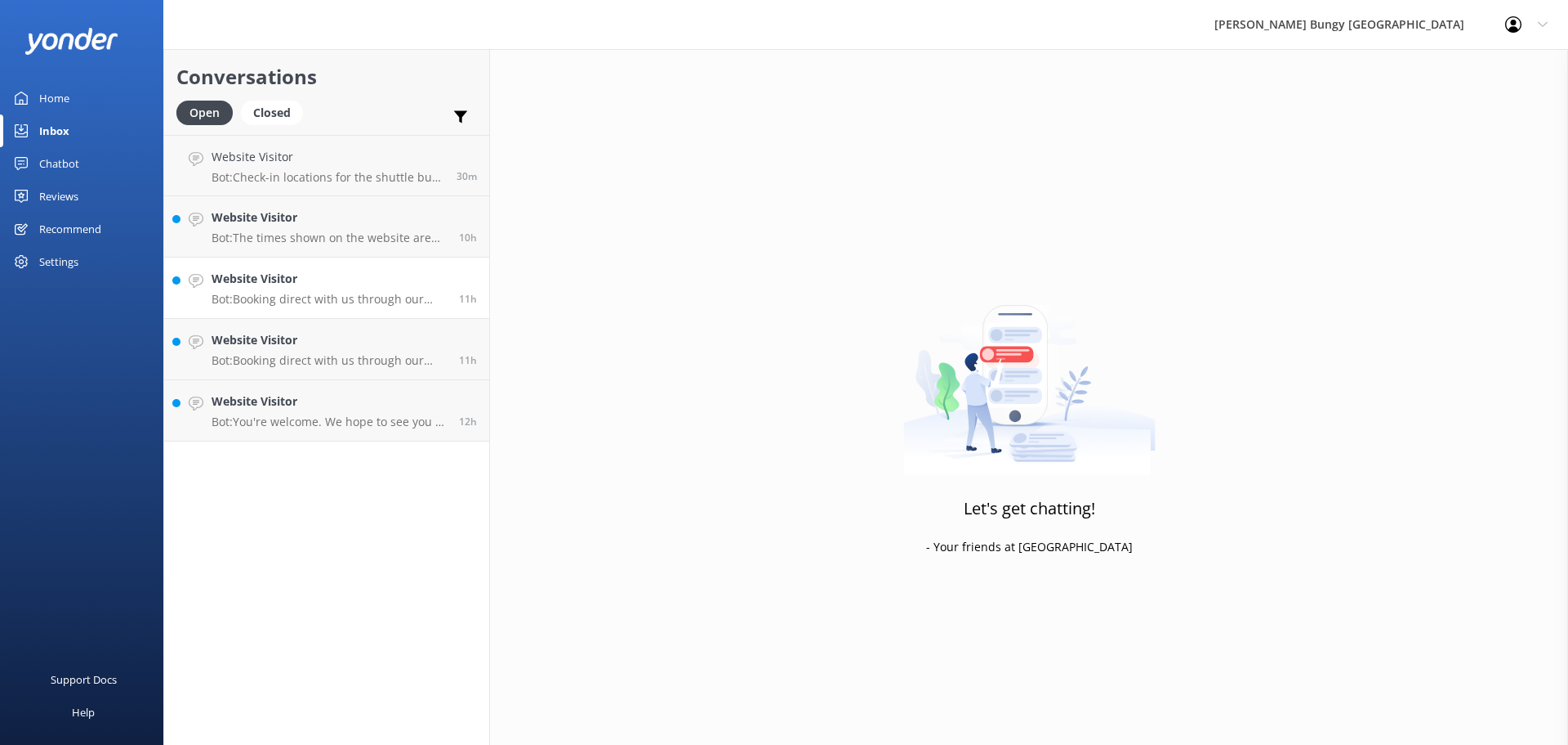
click at [331, 264] on link "Website Visitor Bot: Booking direct with us through our website always offers t…" at bounding box center [326, 287] width 325 height 61
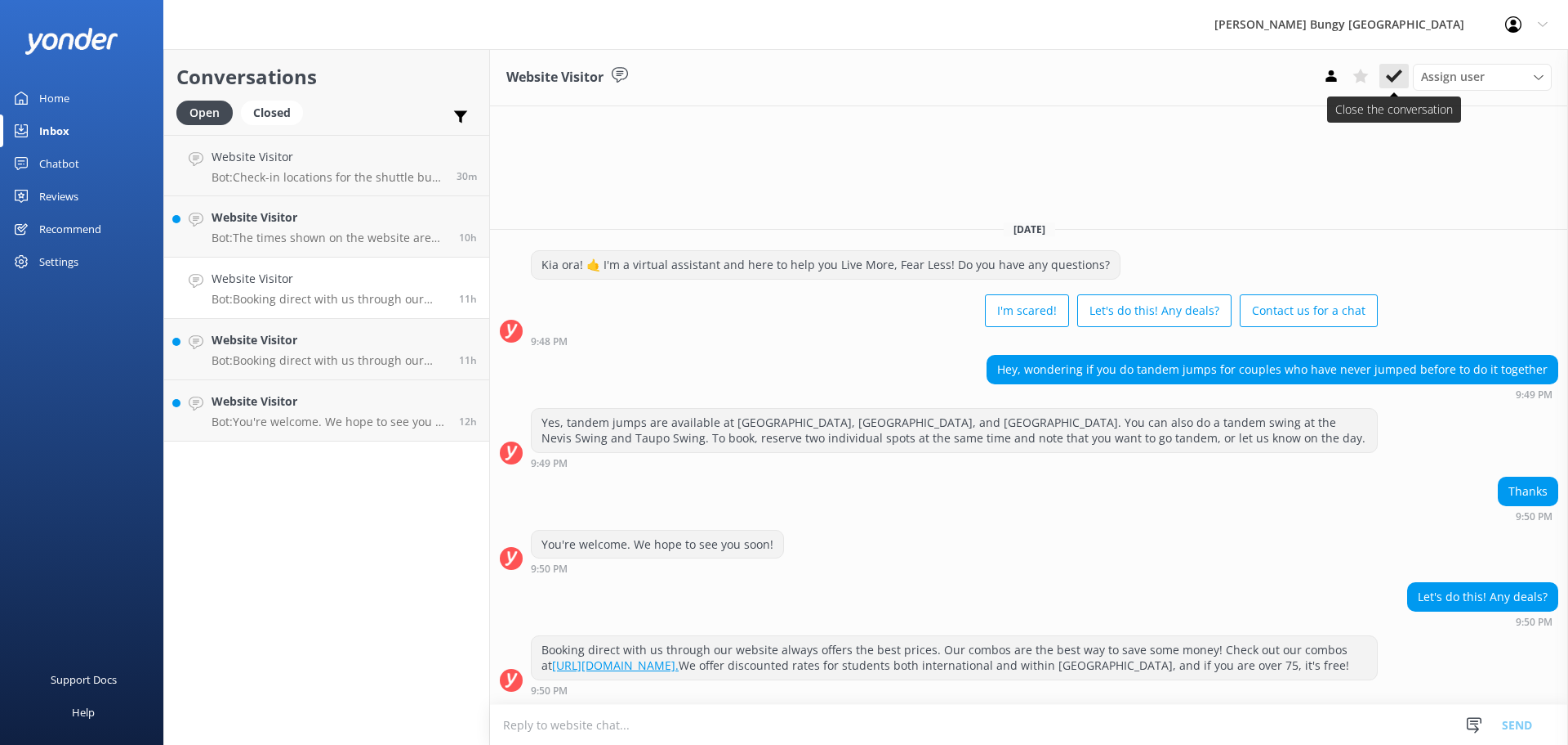
click at [1393, 74] on icon at bounding box center [1394, 75] width 16 height 16
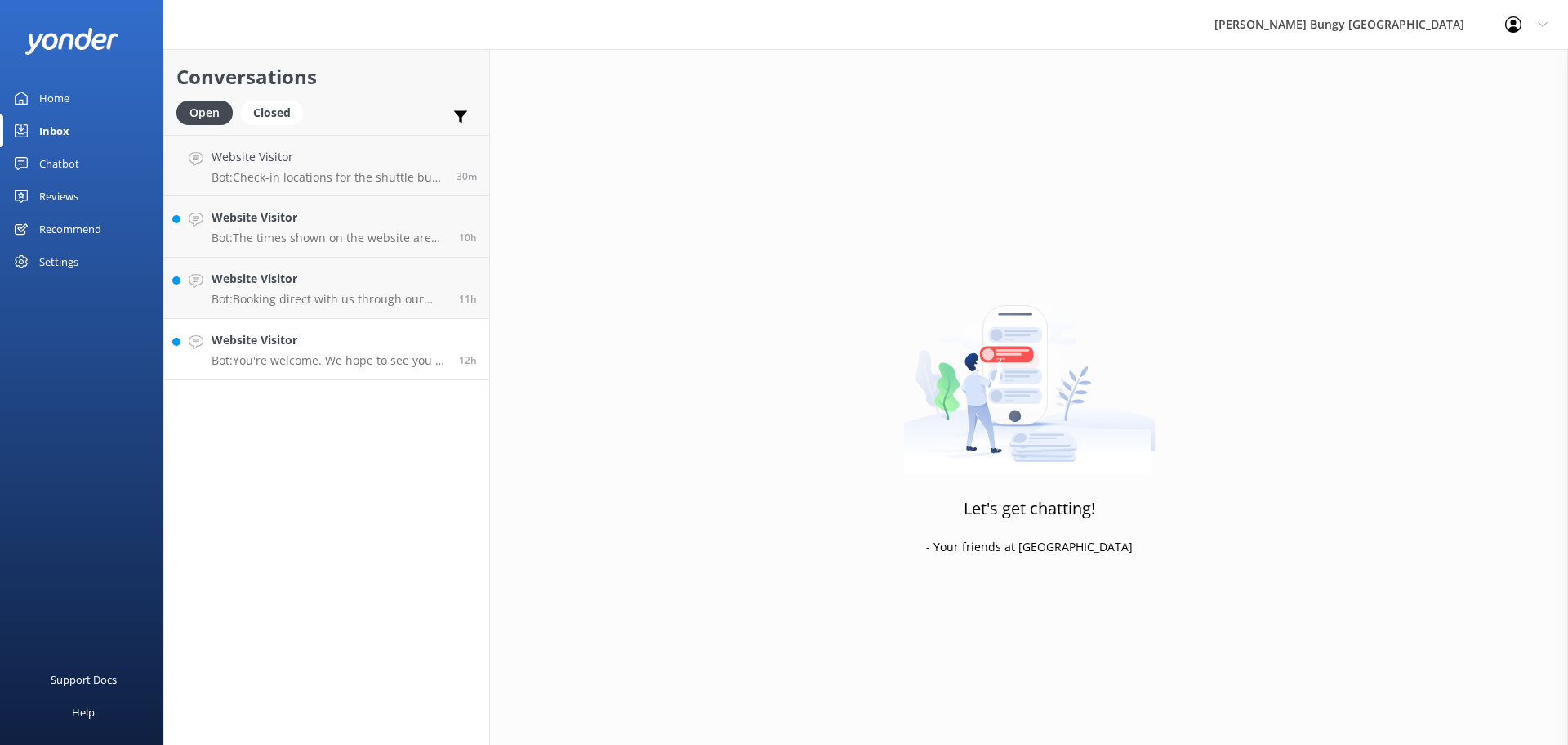
click at [409, 327] on link "Website Visitor Bot: You're welcome. We hope to see you at one of our AJ Hacket…" at bounding box center [326, 349] width 325 height 61
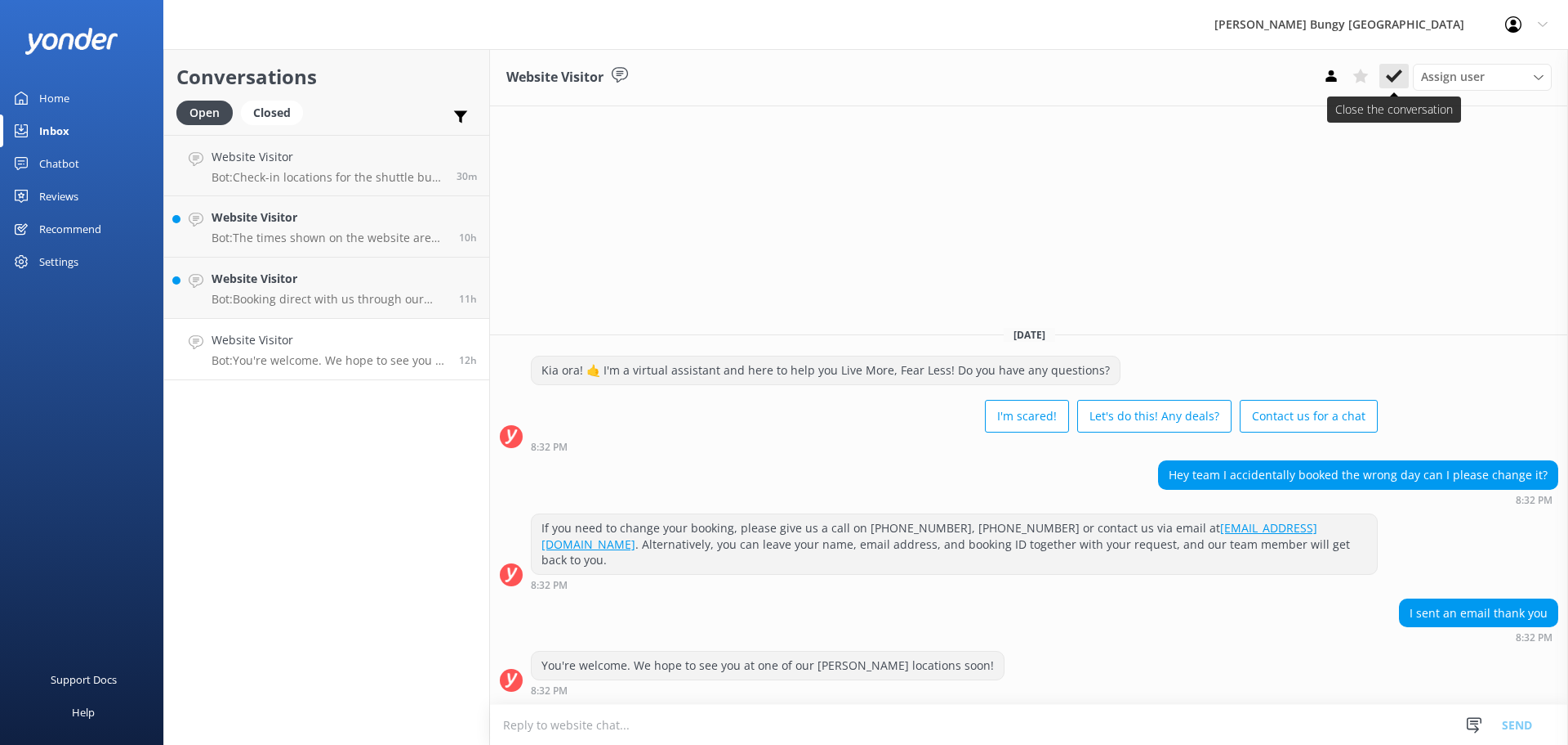
click at [1402, 67] on button at bounding box center [1394, 76] width 29 height 25
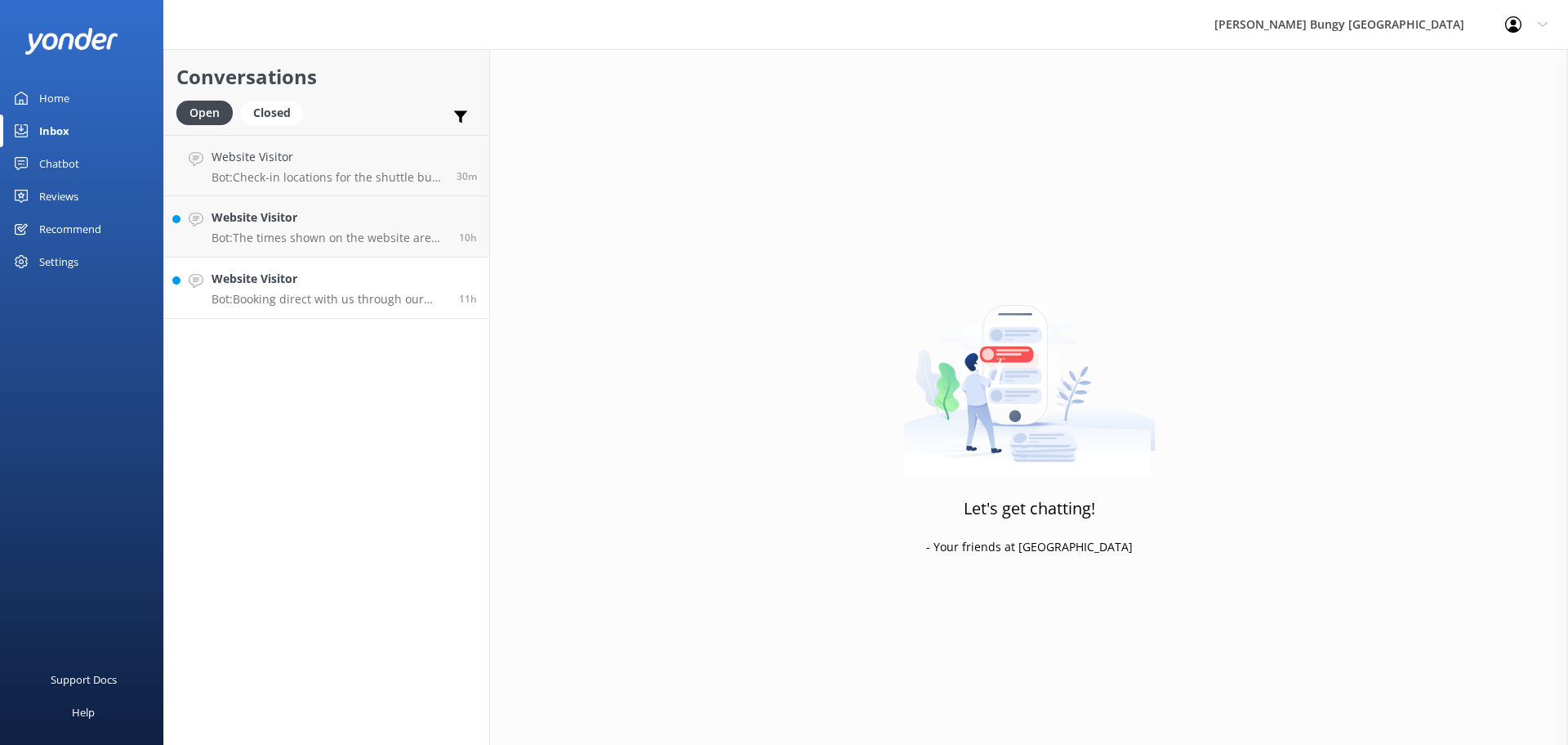
click at [386, 278] on h4 "Website Visitor" at bounding box center [329, 278] width 235 height 18
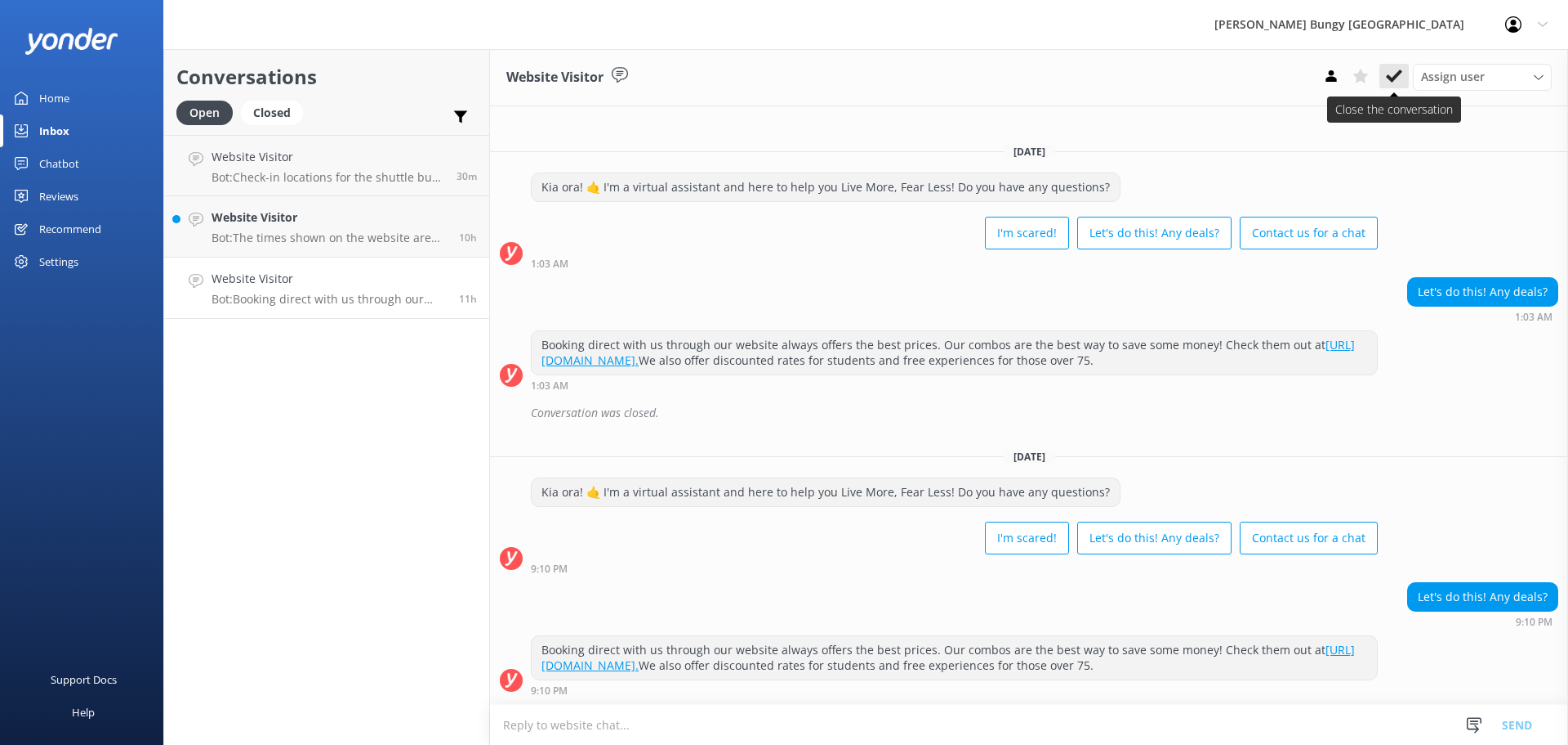
click at [1397, 89] on button at bounding box center [1394, 76] width 29 height 25
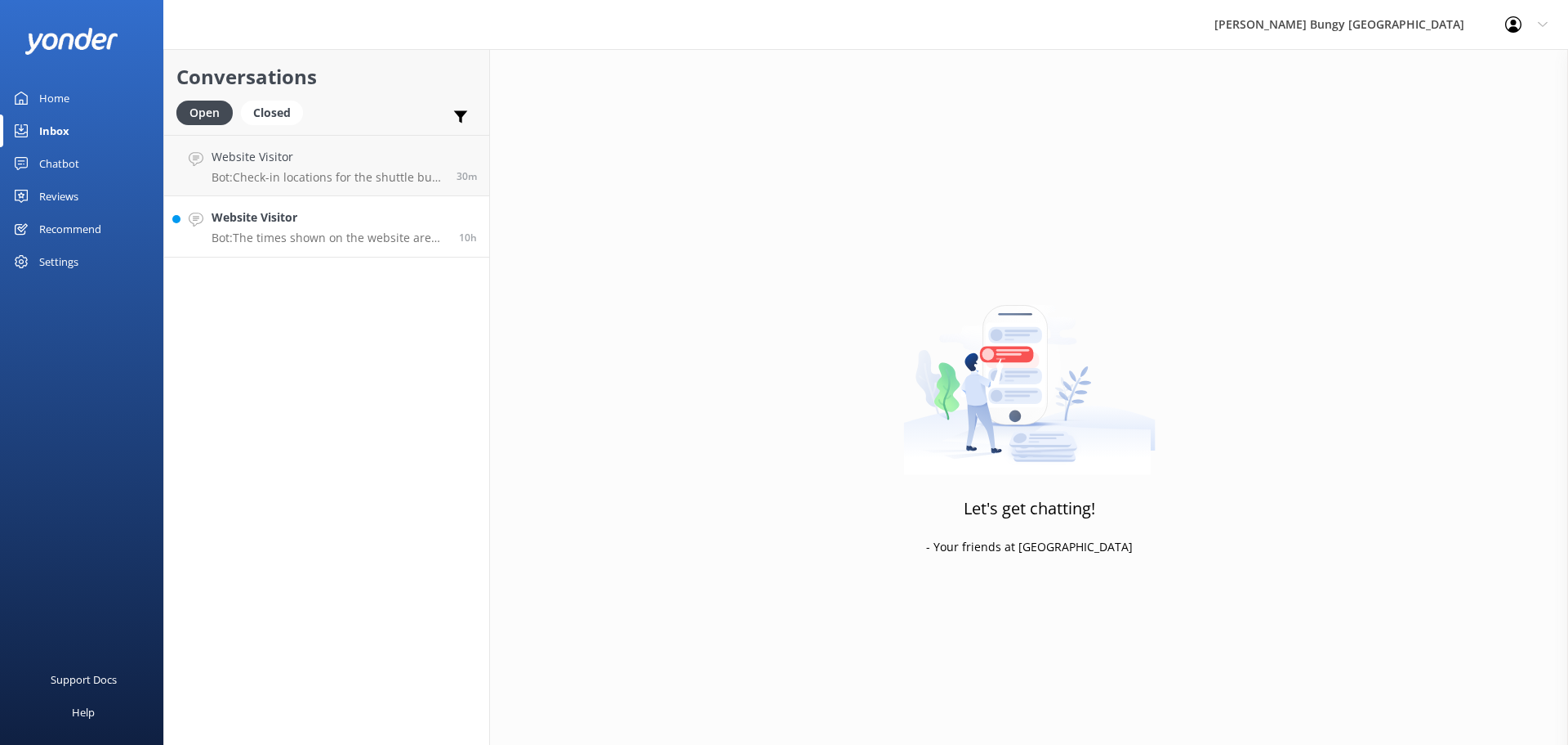
click at [358, 215] on h4 "Website Visitor" at bounding box center [329, 217] width 235 height 18
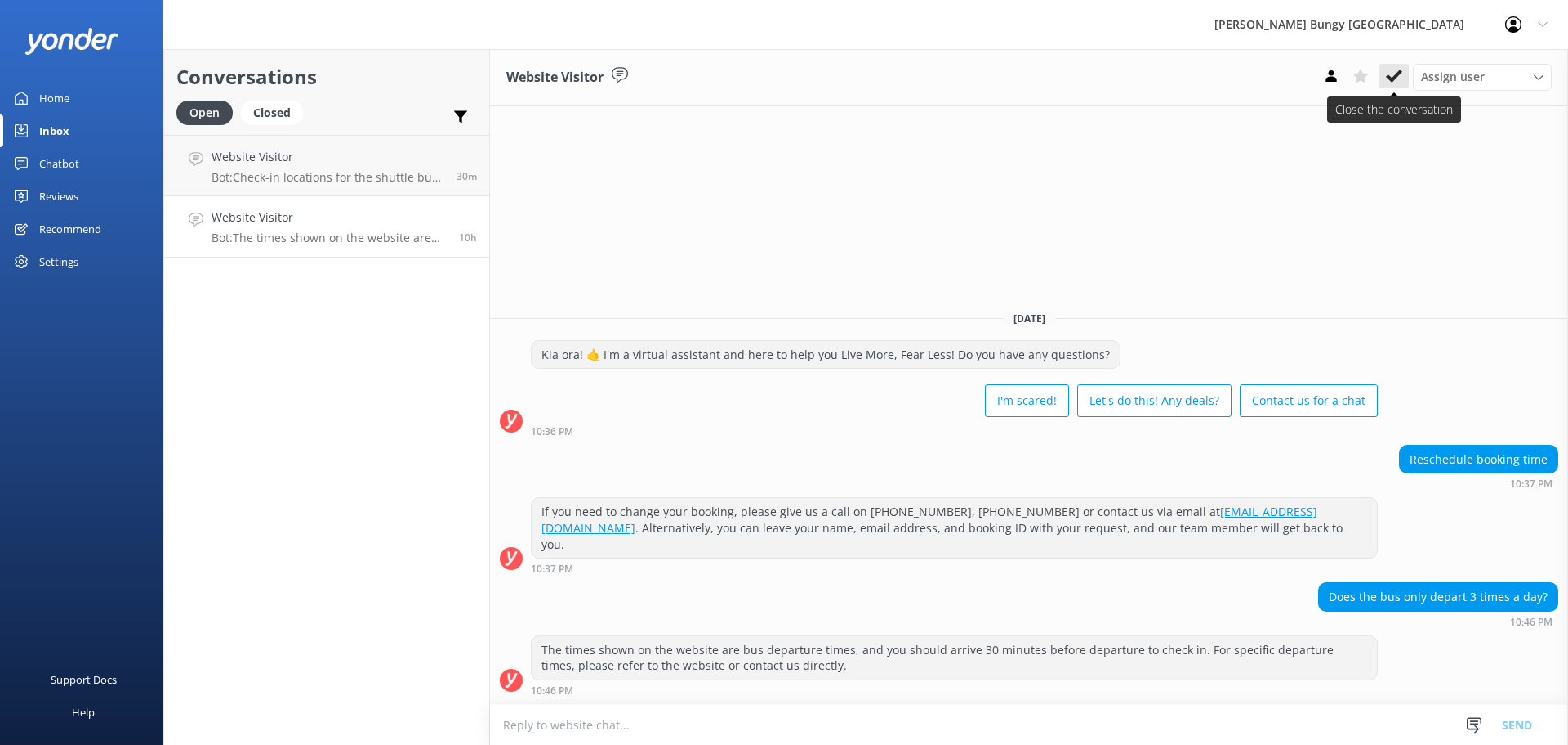
click at [1401, 78] on icon at bounding box center [1394, 75] width 16 height 16
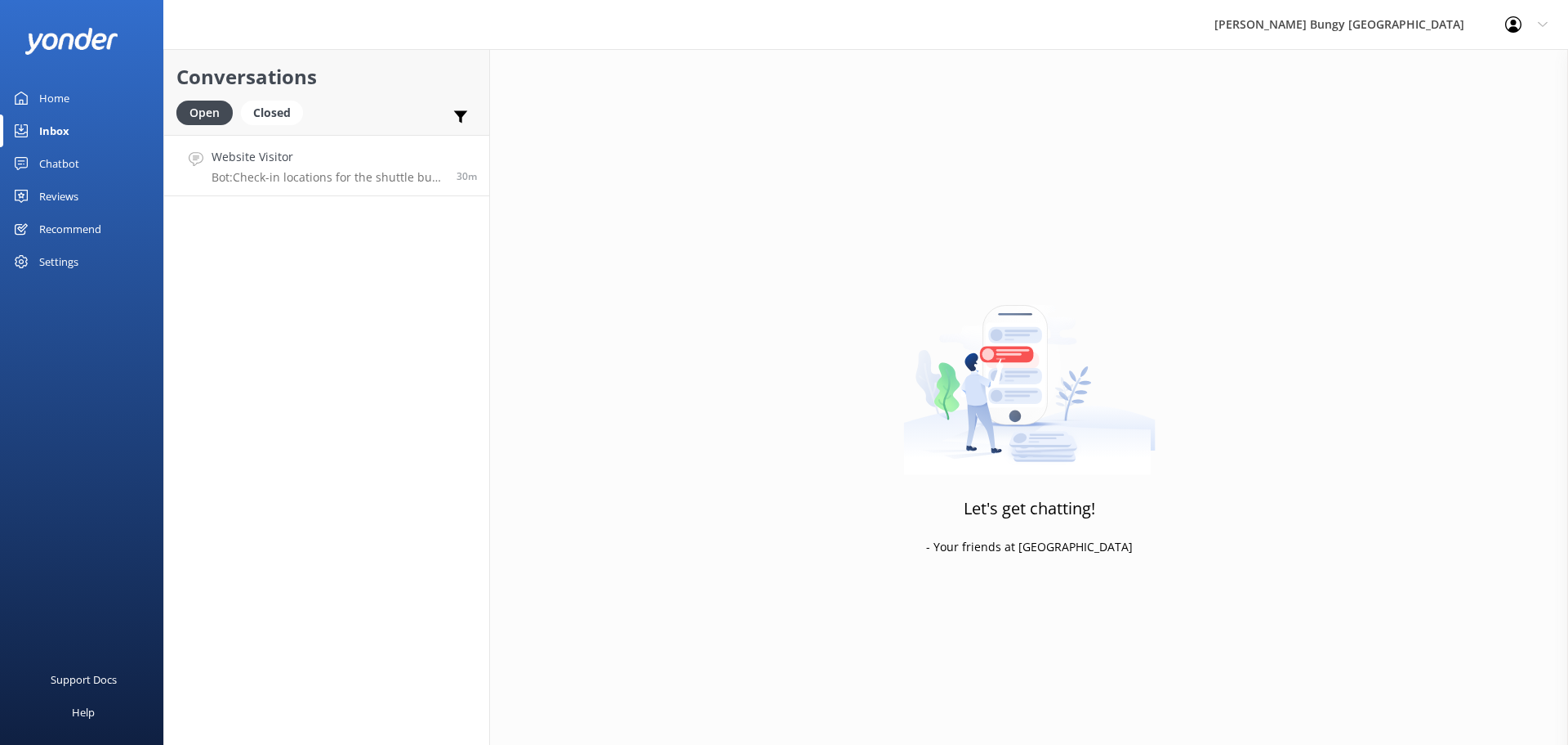
click at [349, 163] on h4 "Website Visitor" at bounding box center [328, 157] width 233 height 18
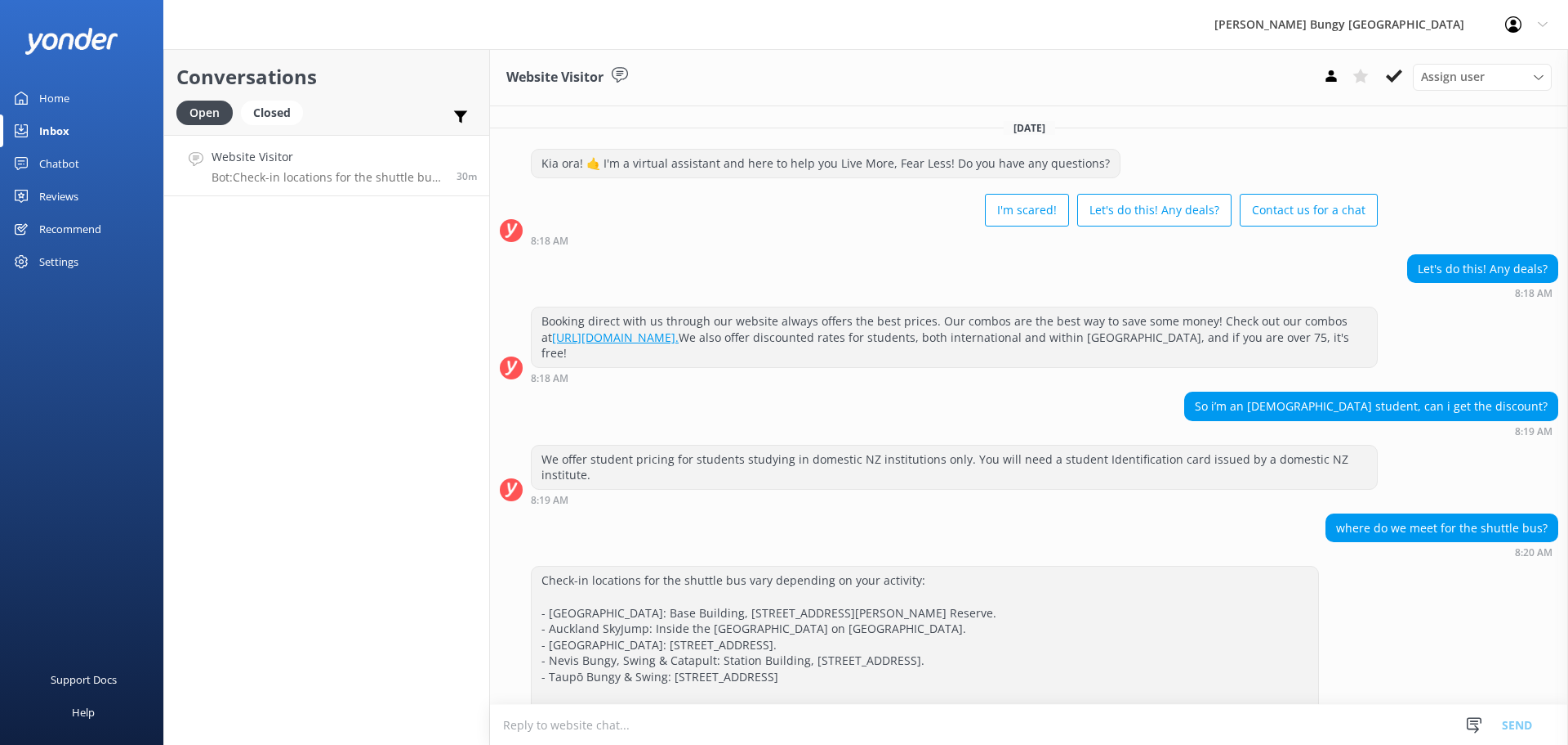
scroll to position [43, 0]
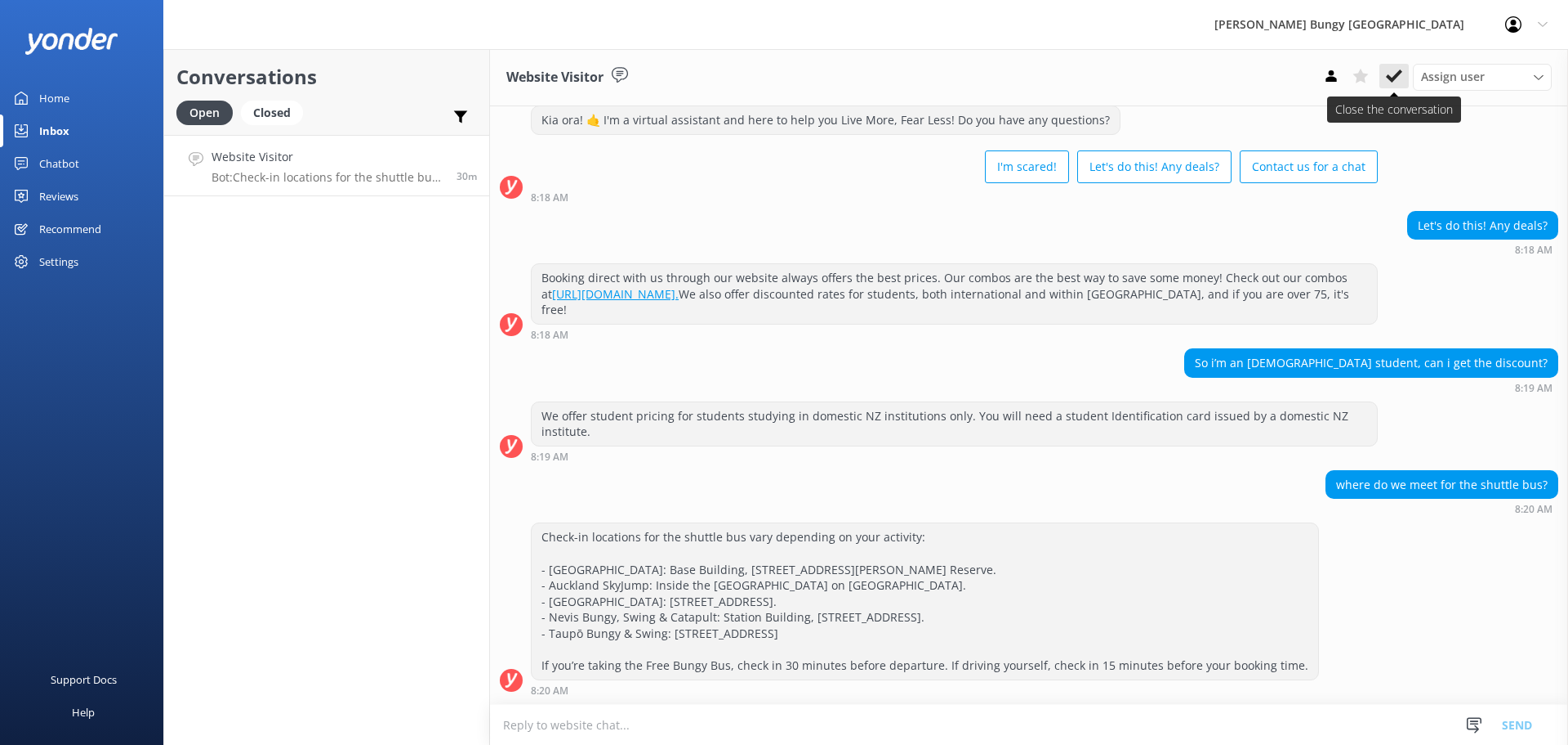
click at [1391, 78] on use at bounding box center [1394, 75] width 16 height 13
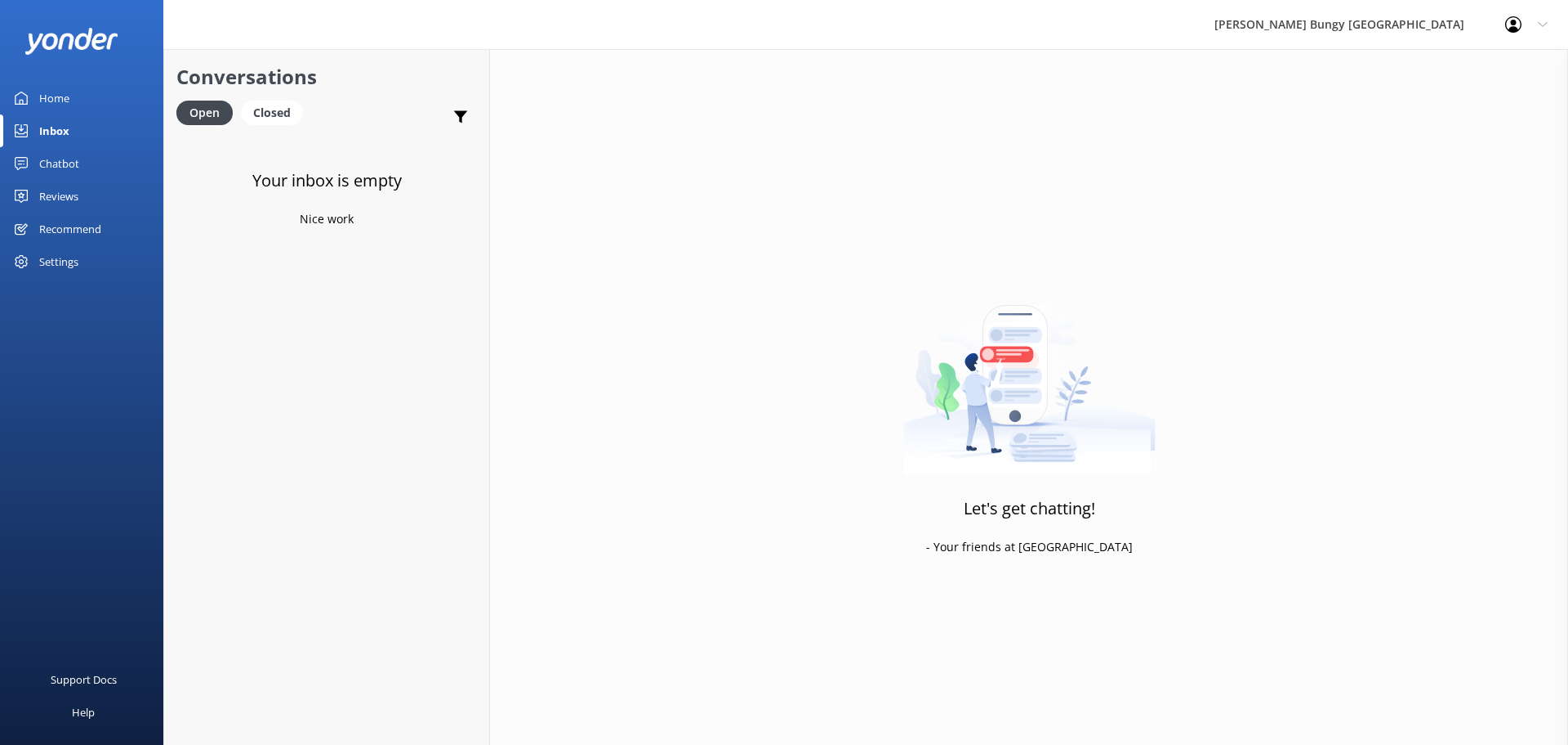
click at [251, 351] on div "Your inbox is empty Nice work" at bounding box center [326, 507] width 325 height 745
click at [290, 108] on div "Closed" at bounding box center [272, 113] width 62 height 25
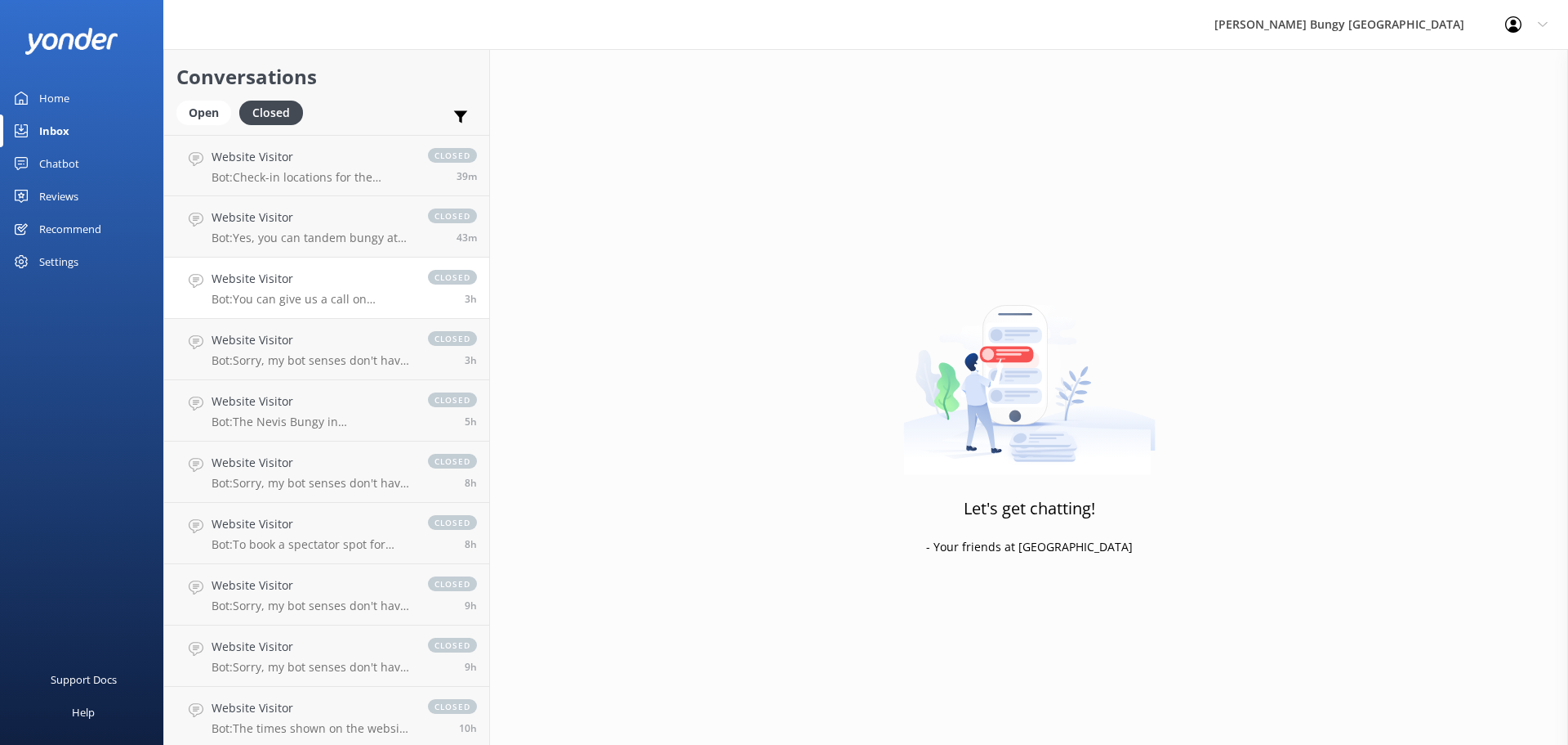
click at [348, 312] on link "Website Visitor Bot: You can give us a call on 0800 286 4958 or +64 3 450 1300 …" at bounding box center [326, 287] width 325 height 61
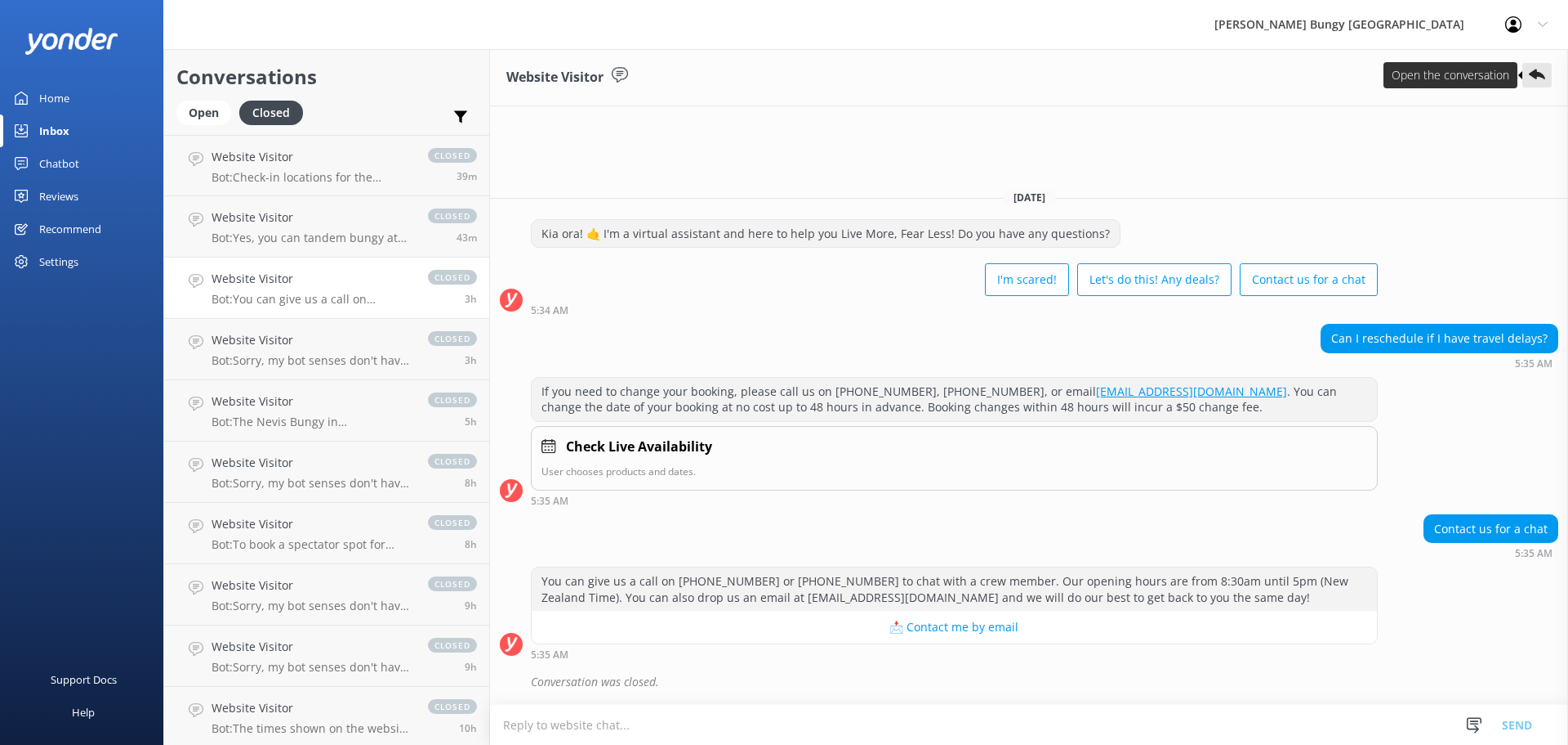
click at [1531, 71] on icon at bounding box center [1537, 75] width 16 height 16
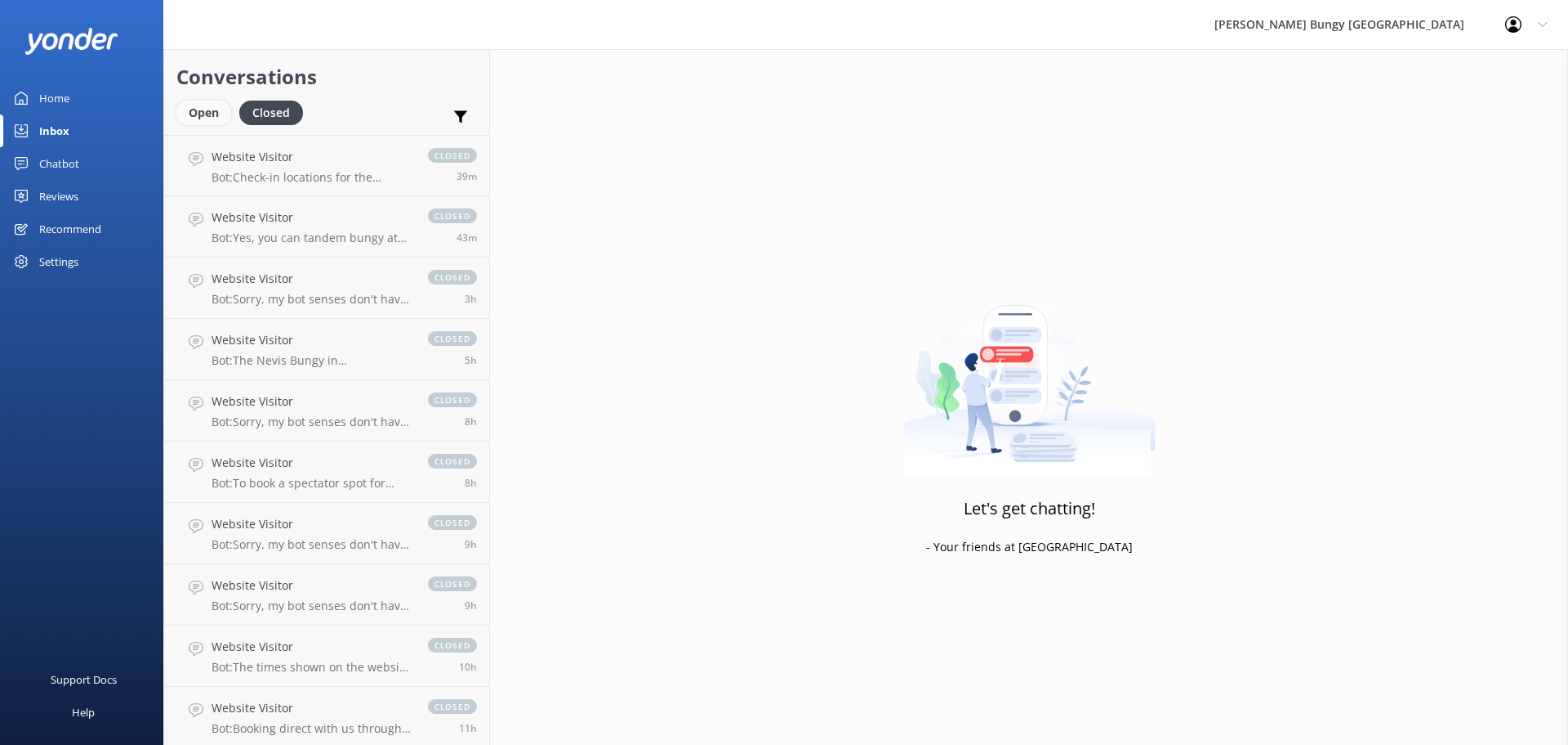
click at [214, 108] on div "Open" at bounding box center [204, 113] width 55 height 25
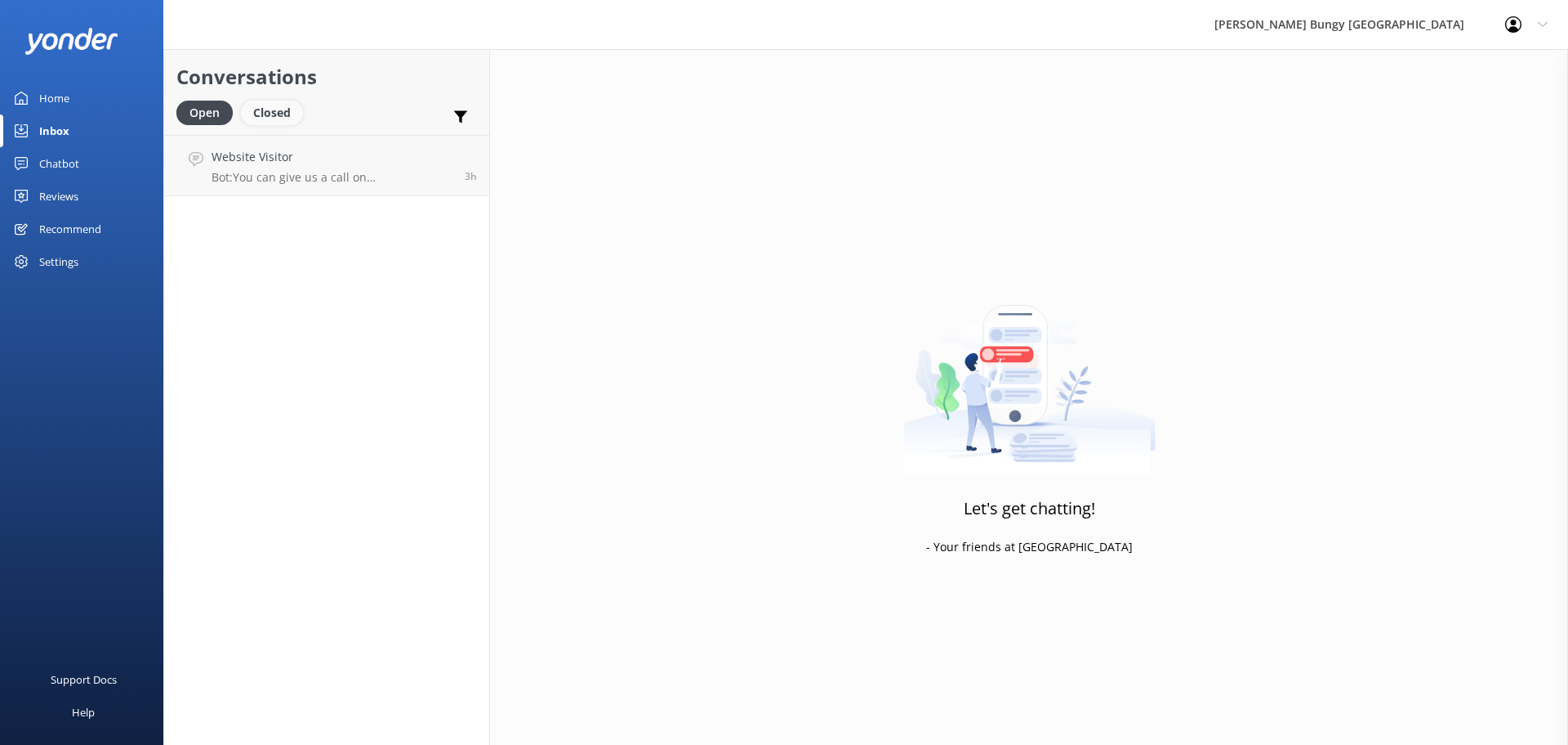
click at [245, 106] on div "Closed" at bounding box center [272, 113] width 62 height 25
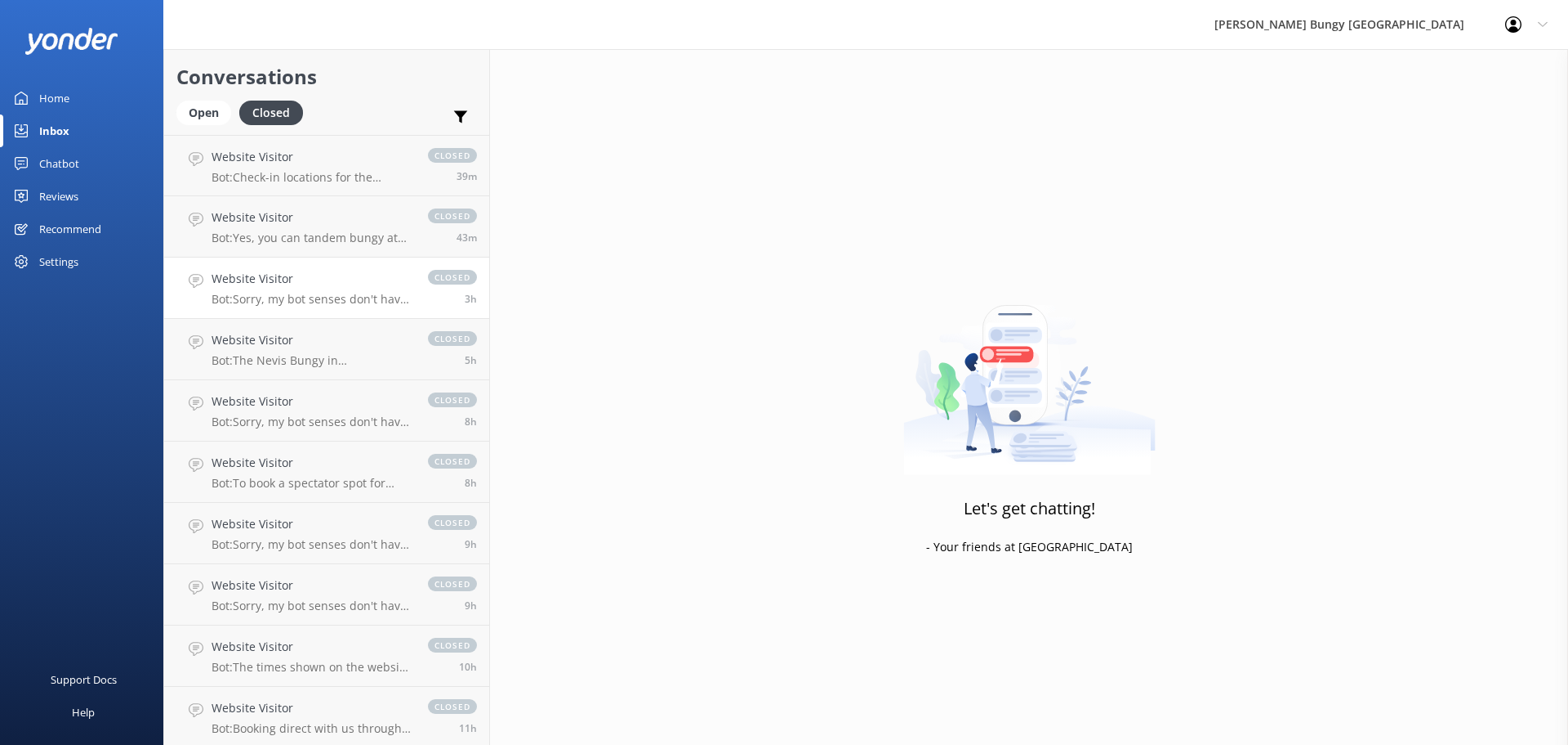
click at [328, 316] on link "Website Visitor Bot: Sorry, my bot senses don't have an answer for that, please…" at bounding box center [326, 287] width 325 height 61
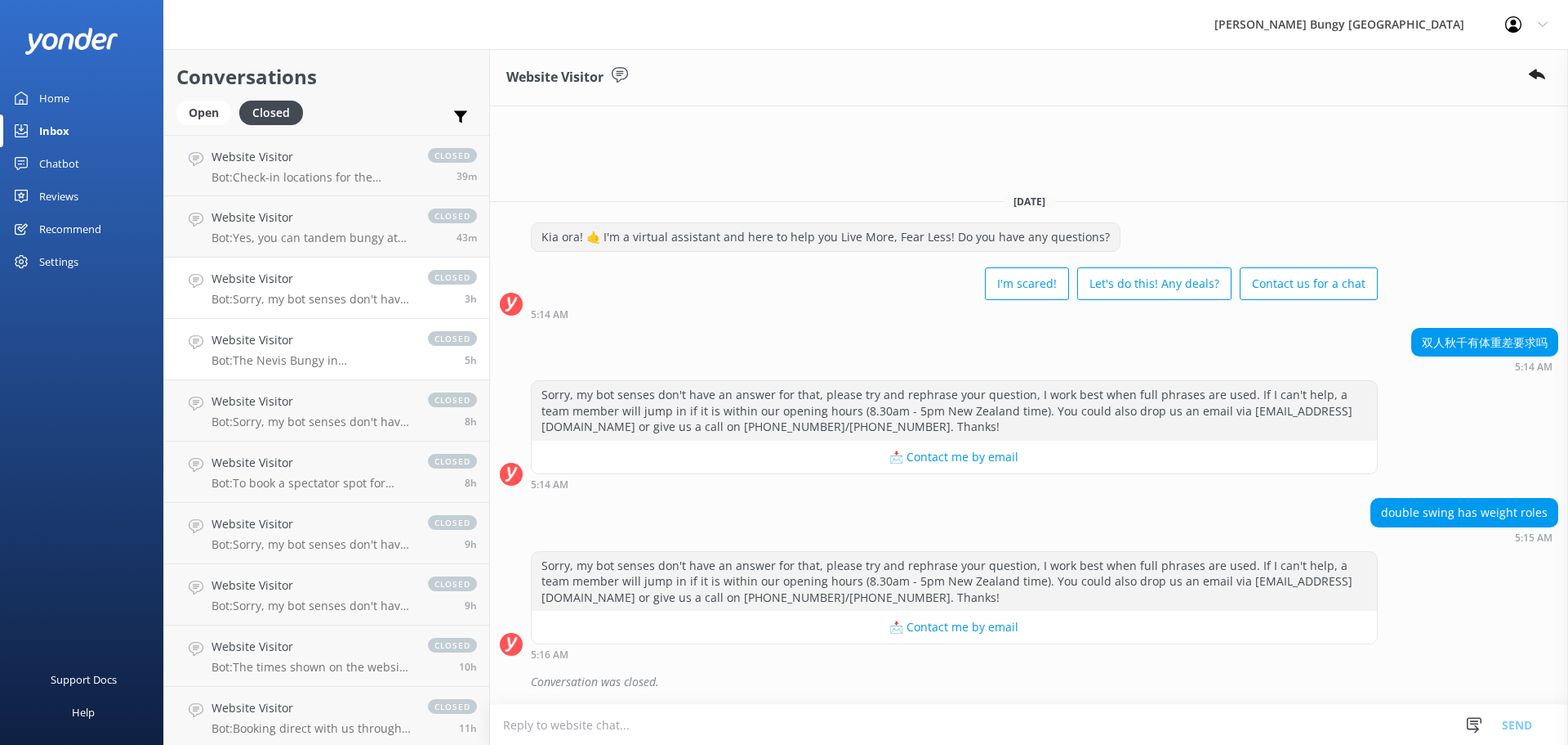
click at [333, 341] on h4 "Website Visitor" at bounding box center [312, 340] width 200 height 18
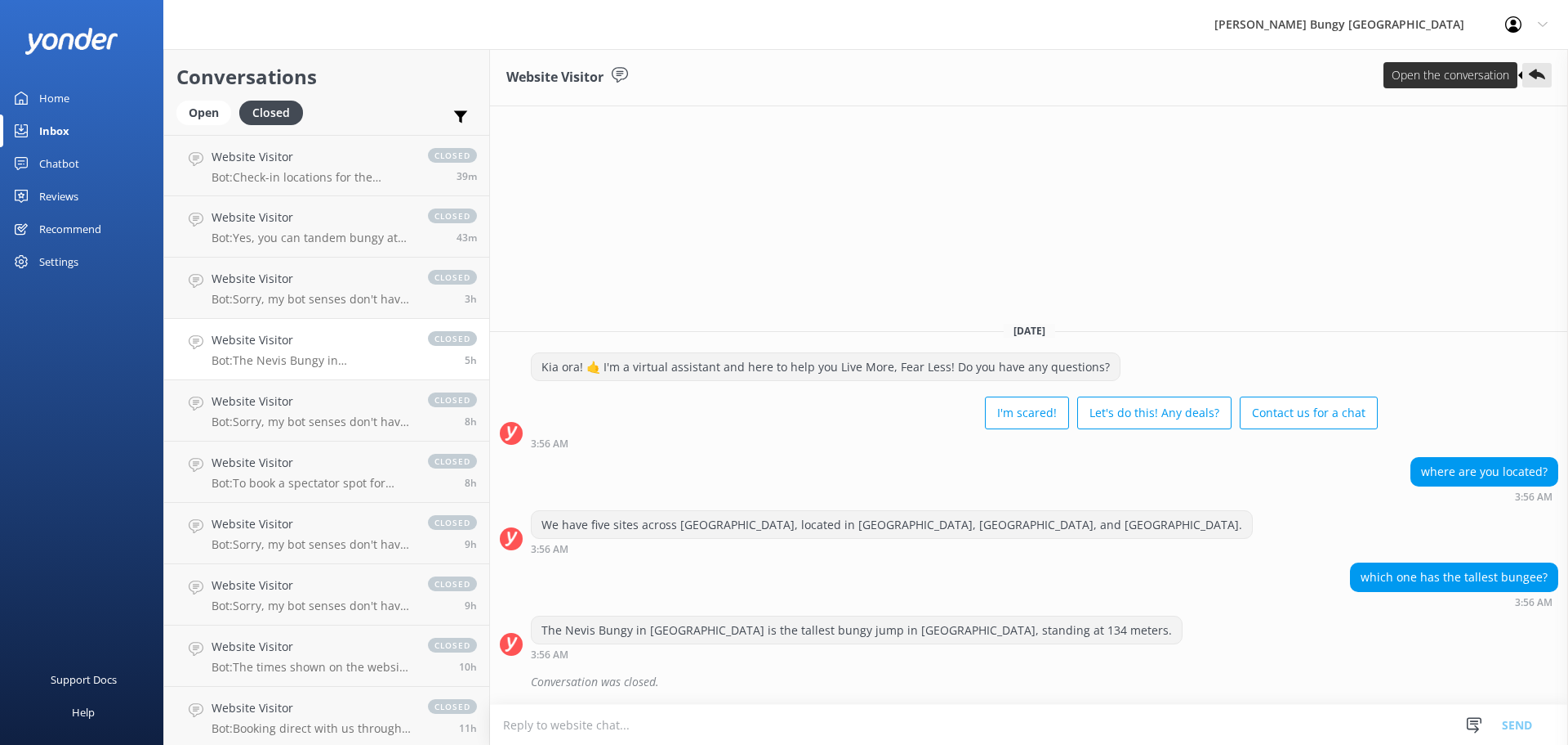
click at [1546, 80] on button at bounding box center [1537, 75] width 29 height 25
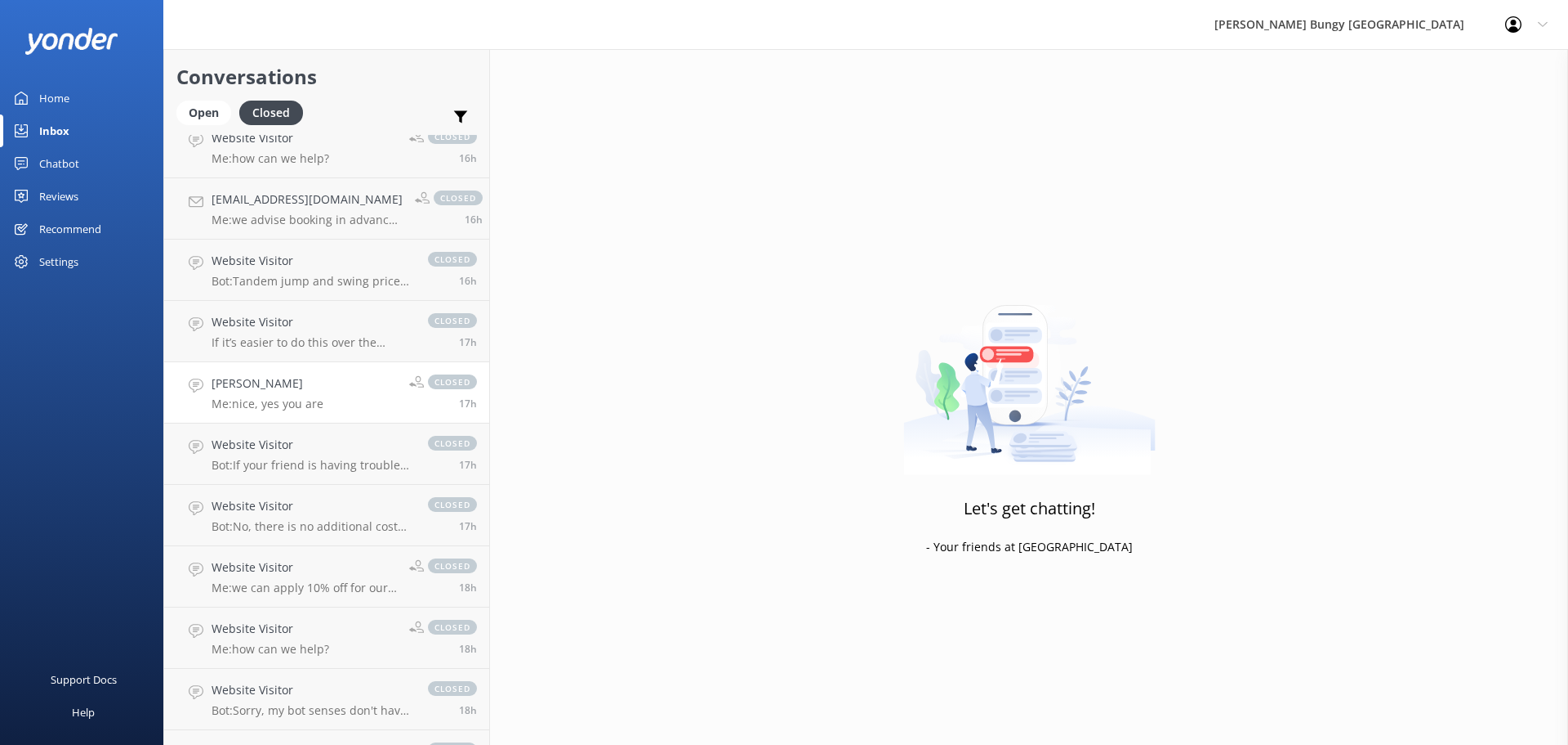
scroll to position [1226, 0]
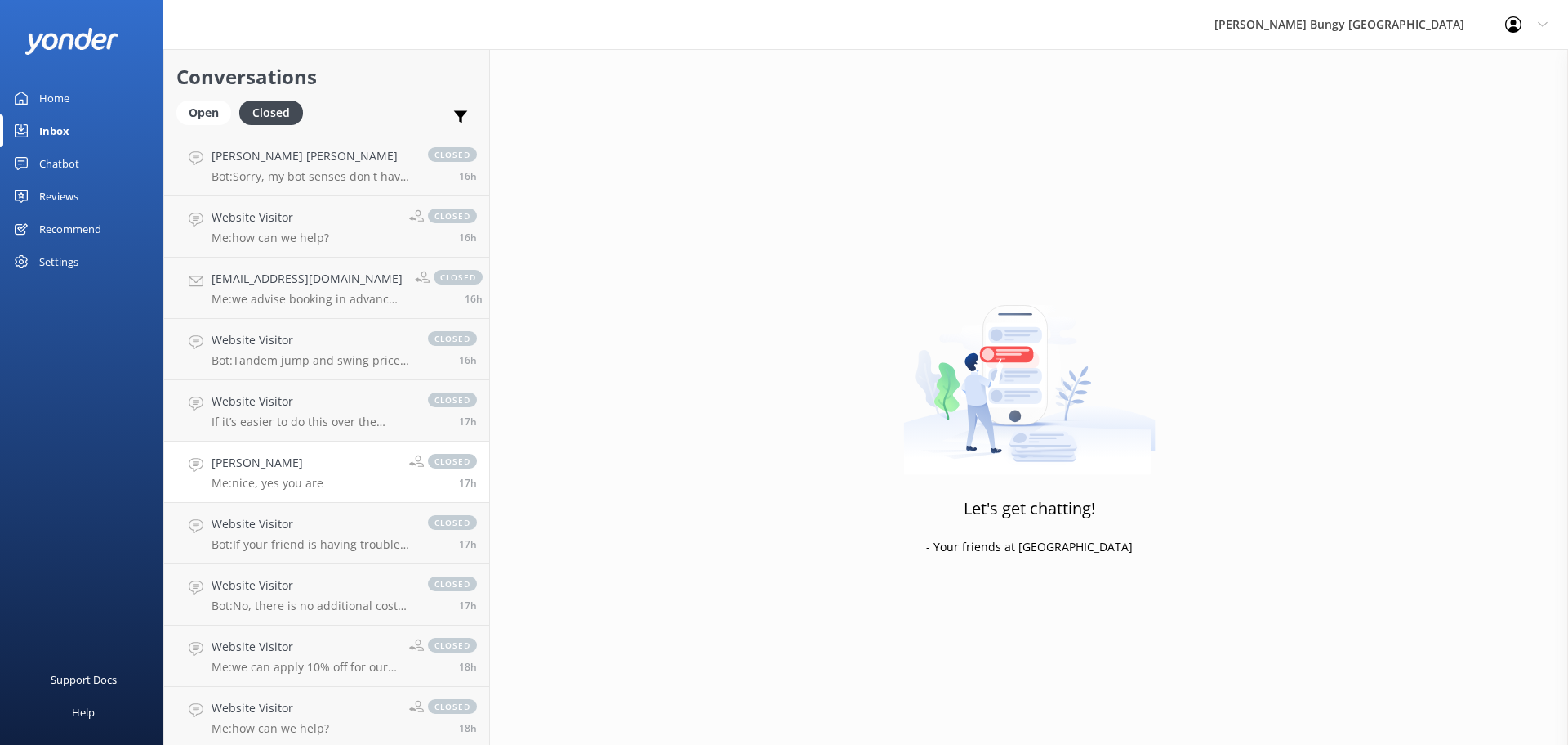
click at [312, 470] on h4 "DANIEL BONALLACK" at bounding box center [268, 462] width 112 height 18
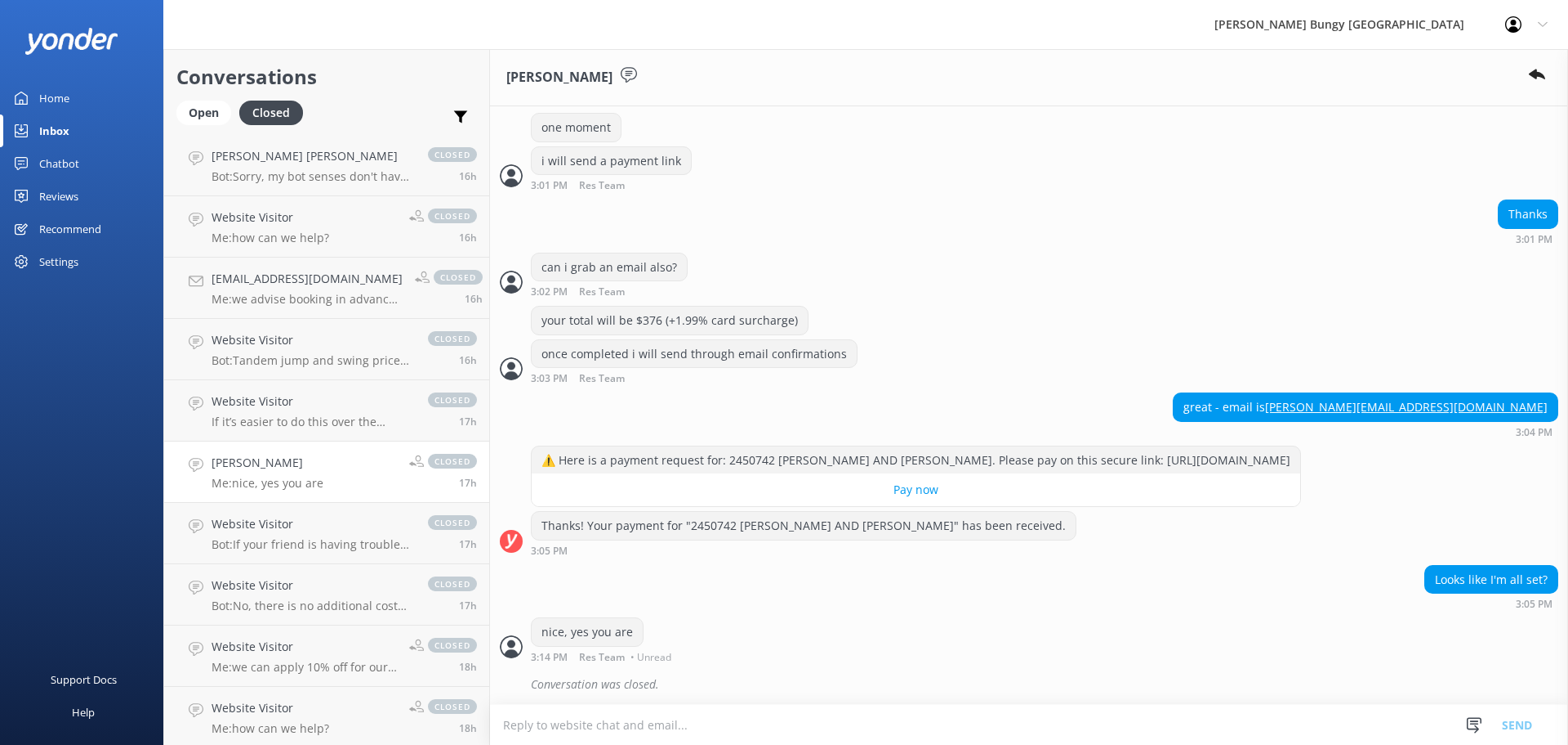
scroll to position [2539, 0]
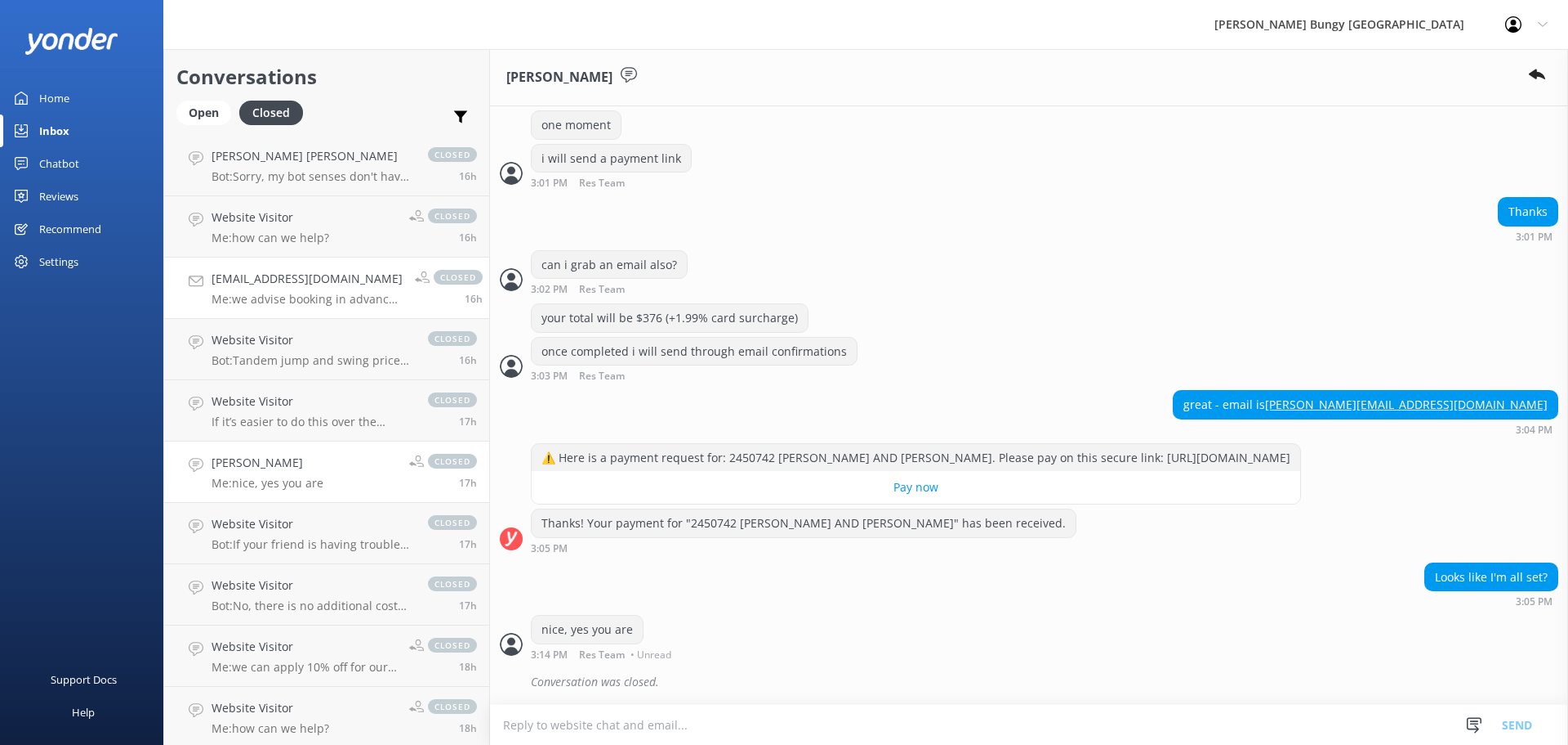
click at [318, 279] on h4 "taniakirchner@hotmail.com" at bounding box center [308, 278] width 191 height 18
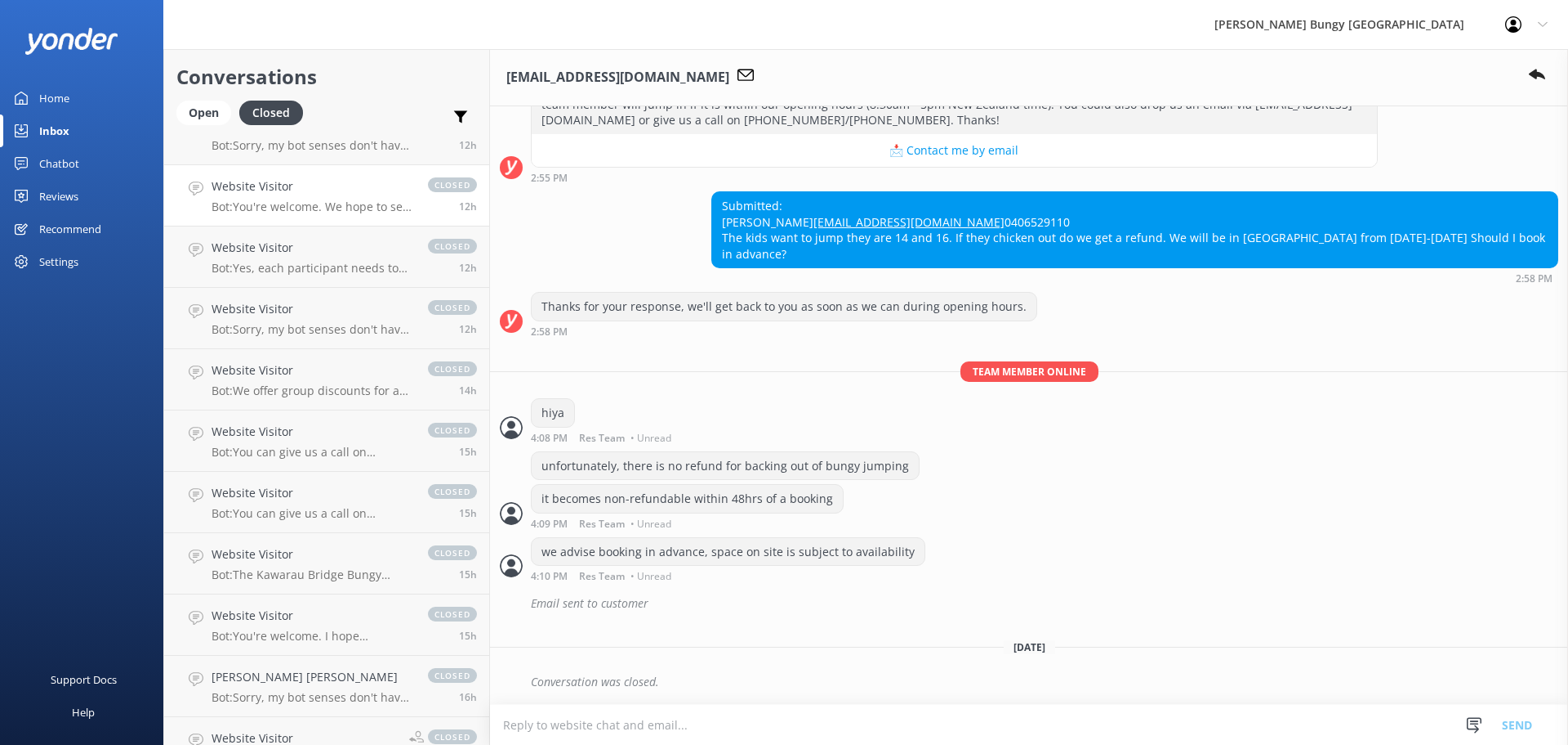
scroll to position [572, 0]
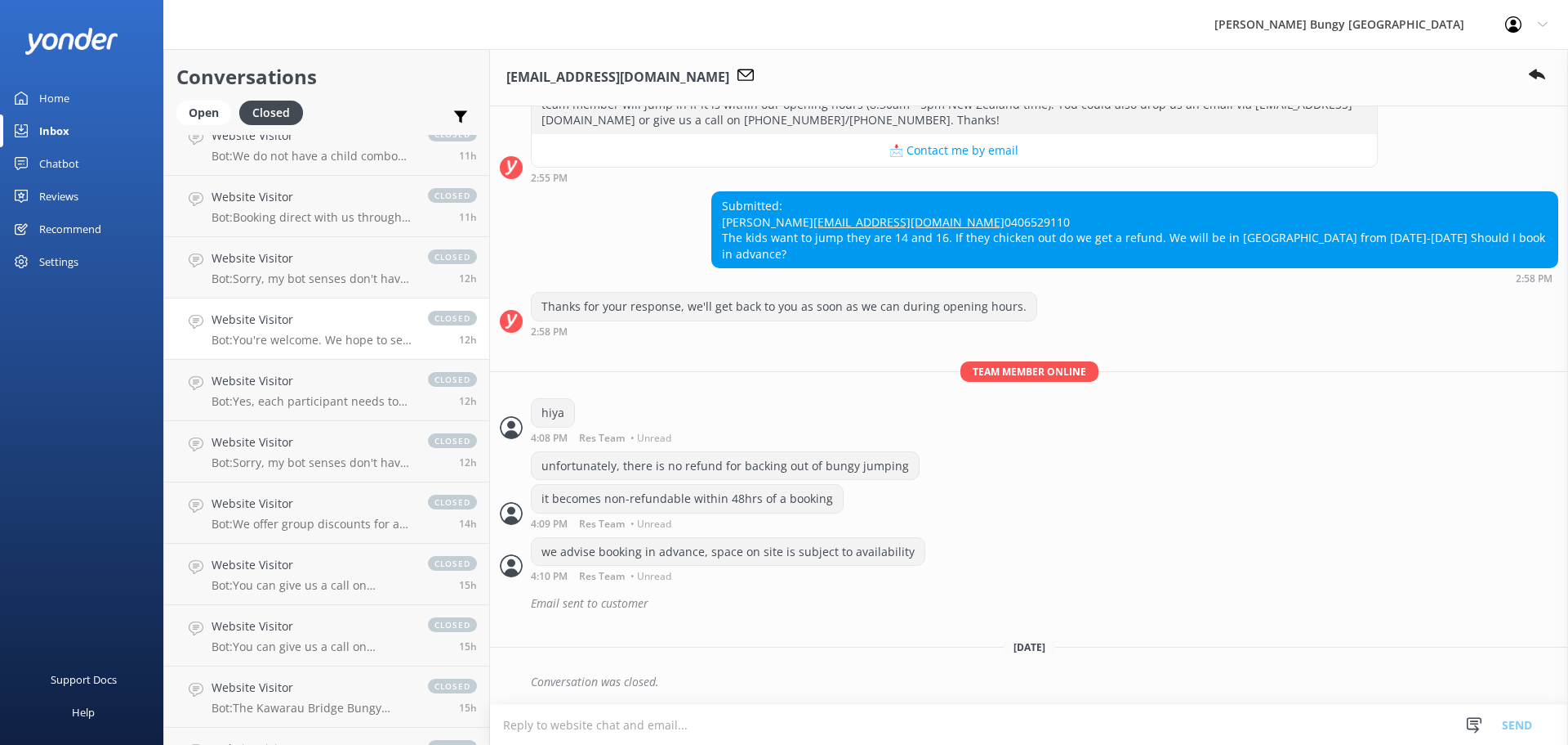
click at [321, 321] on h4 "Website Visitor" at bounding box center [312, 319] width 200 height 18
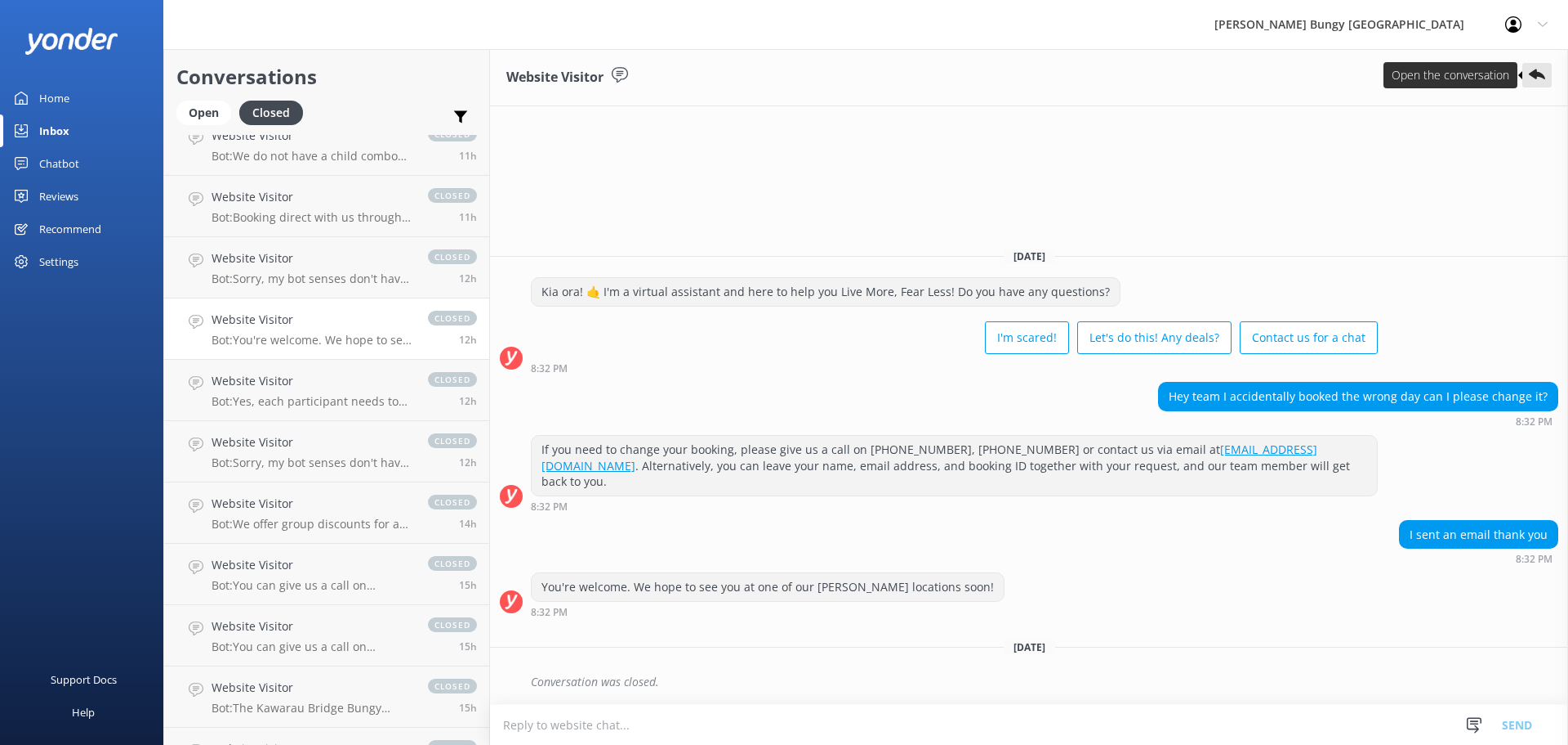
click at [1541, 80] on icon at bounding box center [1537, 75] width 16 height 16
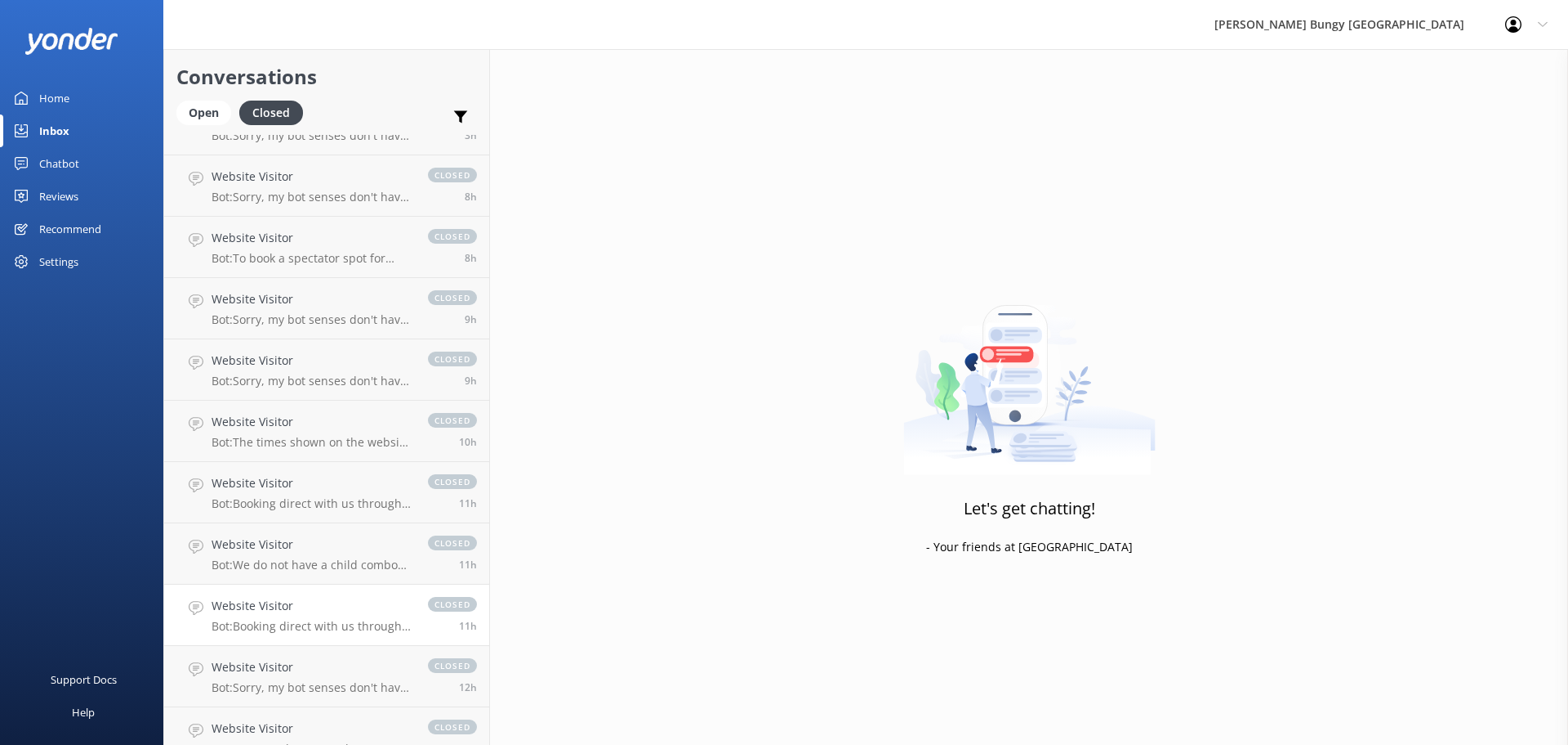
click at [276, 228] on link "Website Visitor Bot: To book a spectator spot for Nevis, select it in the "add-…" at bounding box center [326, 247] width 325 height 61
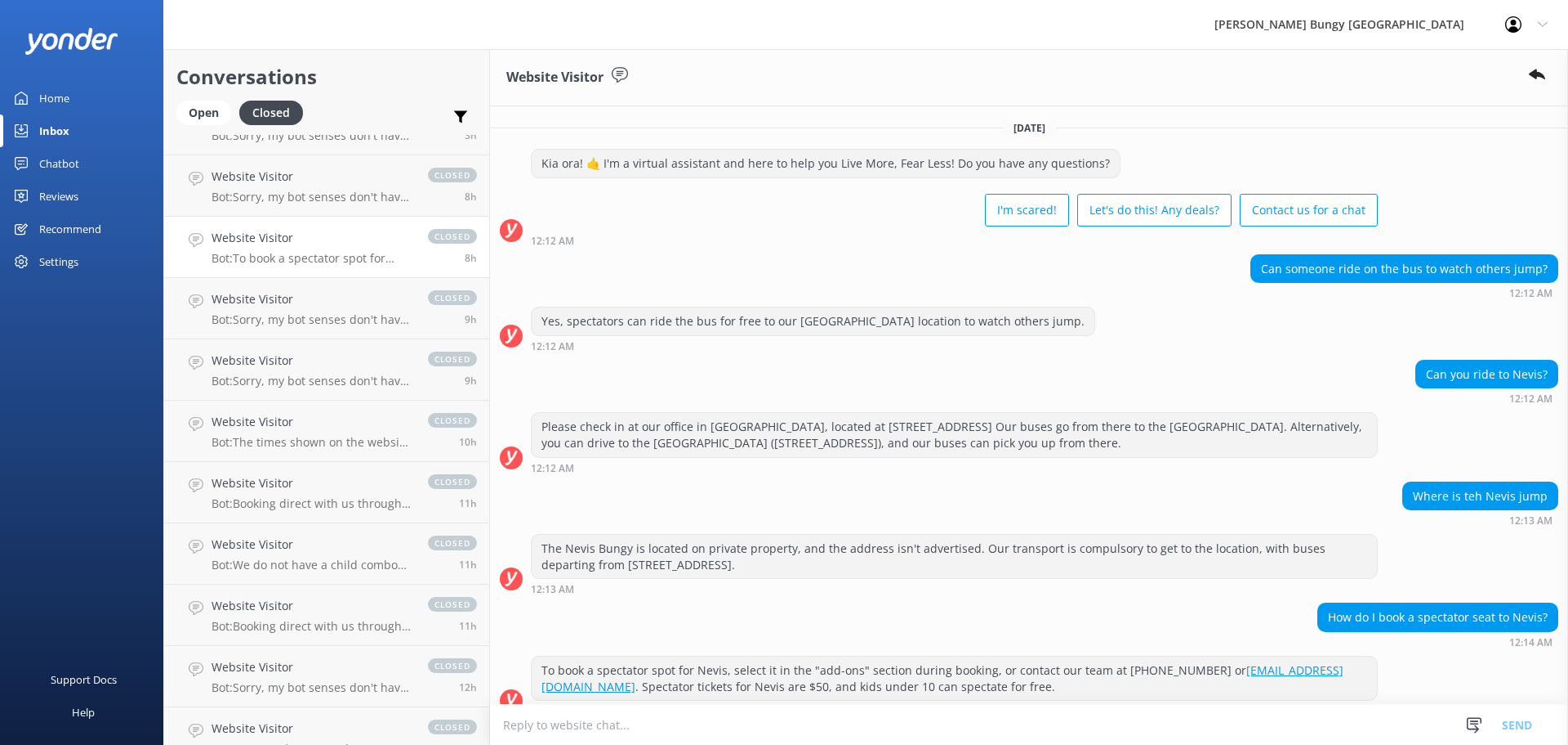
scroll to position [57, 0]
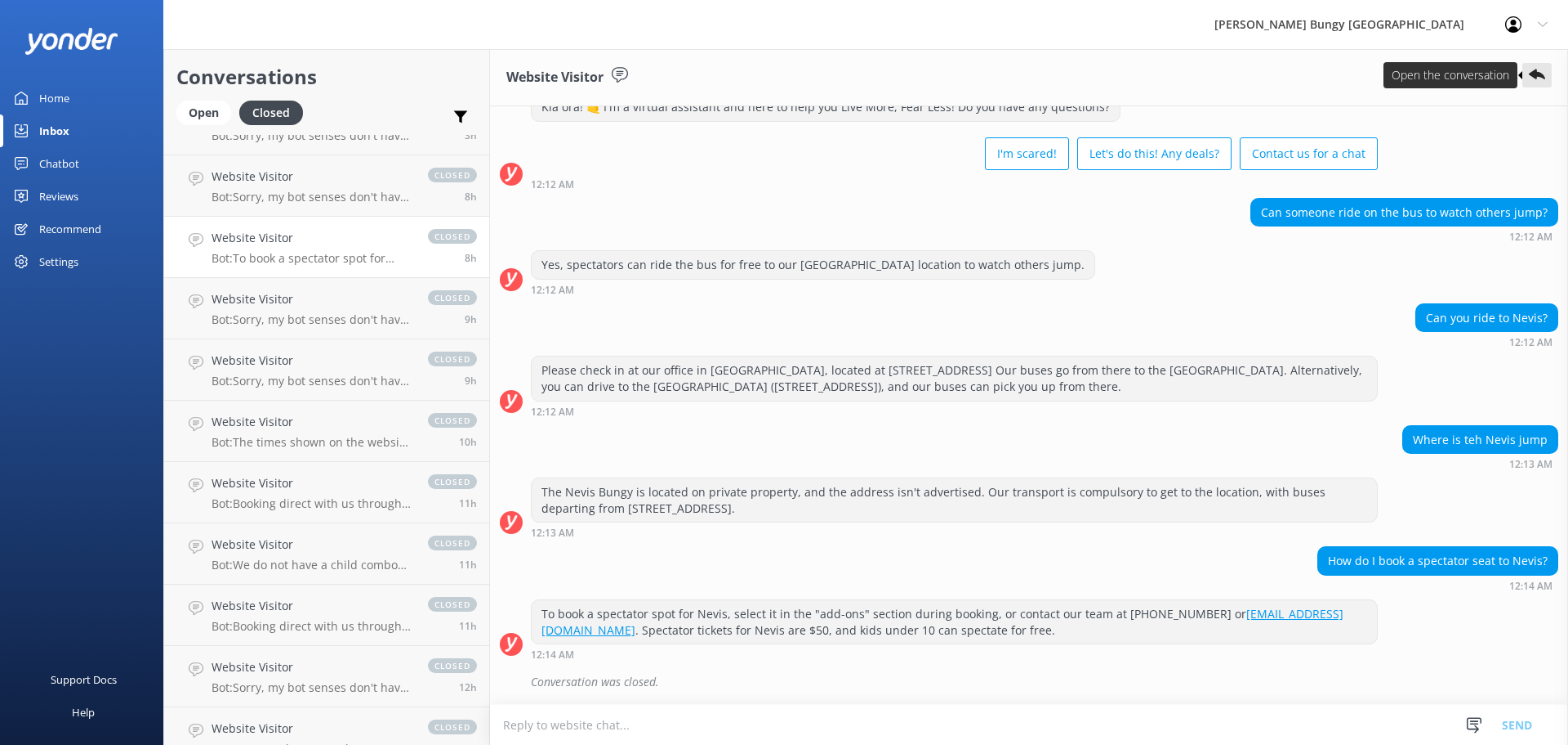
click at [1549, 65] on button at bounding box center [1537, 75] width 29 height 25
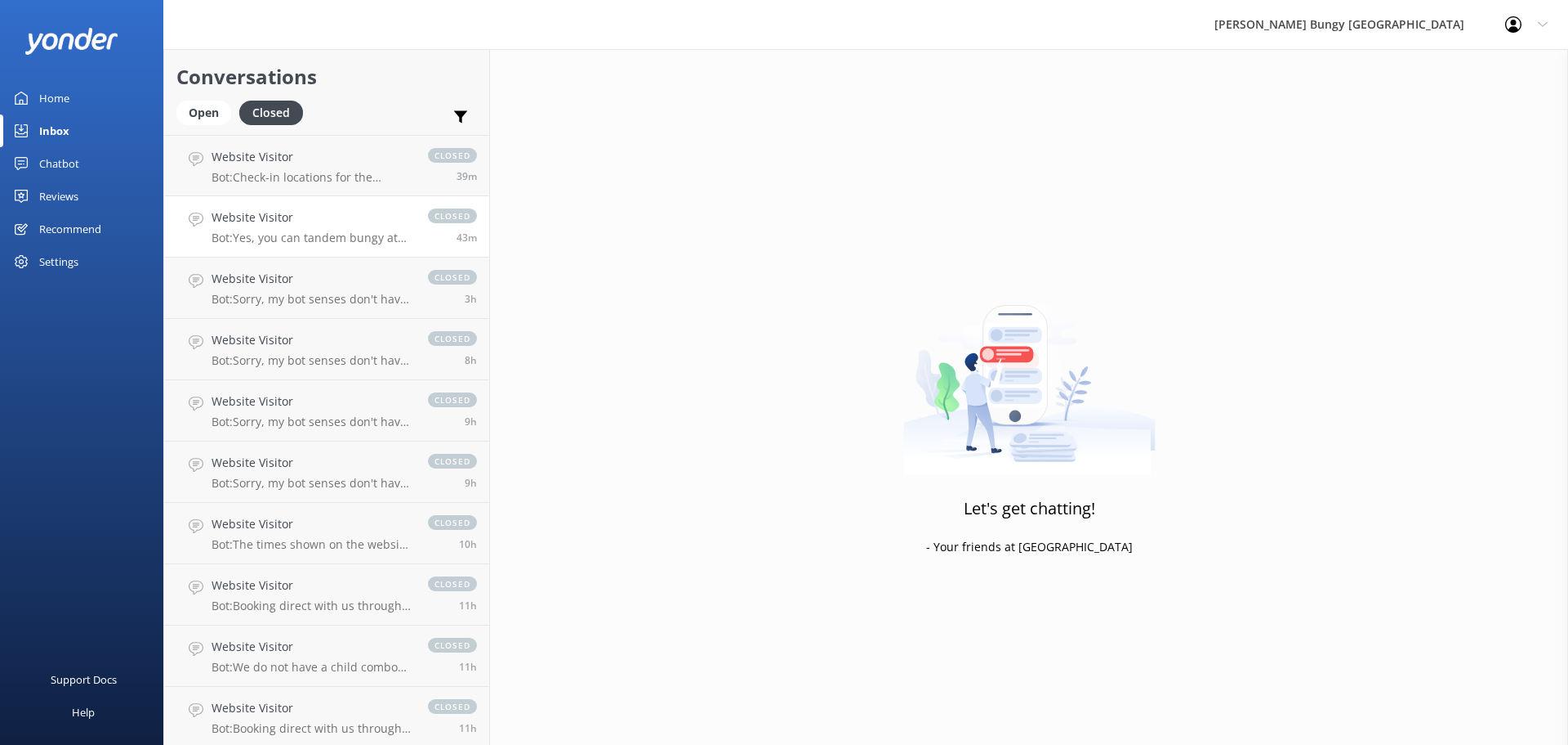
click at [287, 224] on h4 "Website Visitor" at bounding box center [312, 217] width 200 height 18
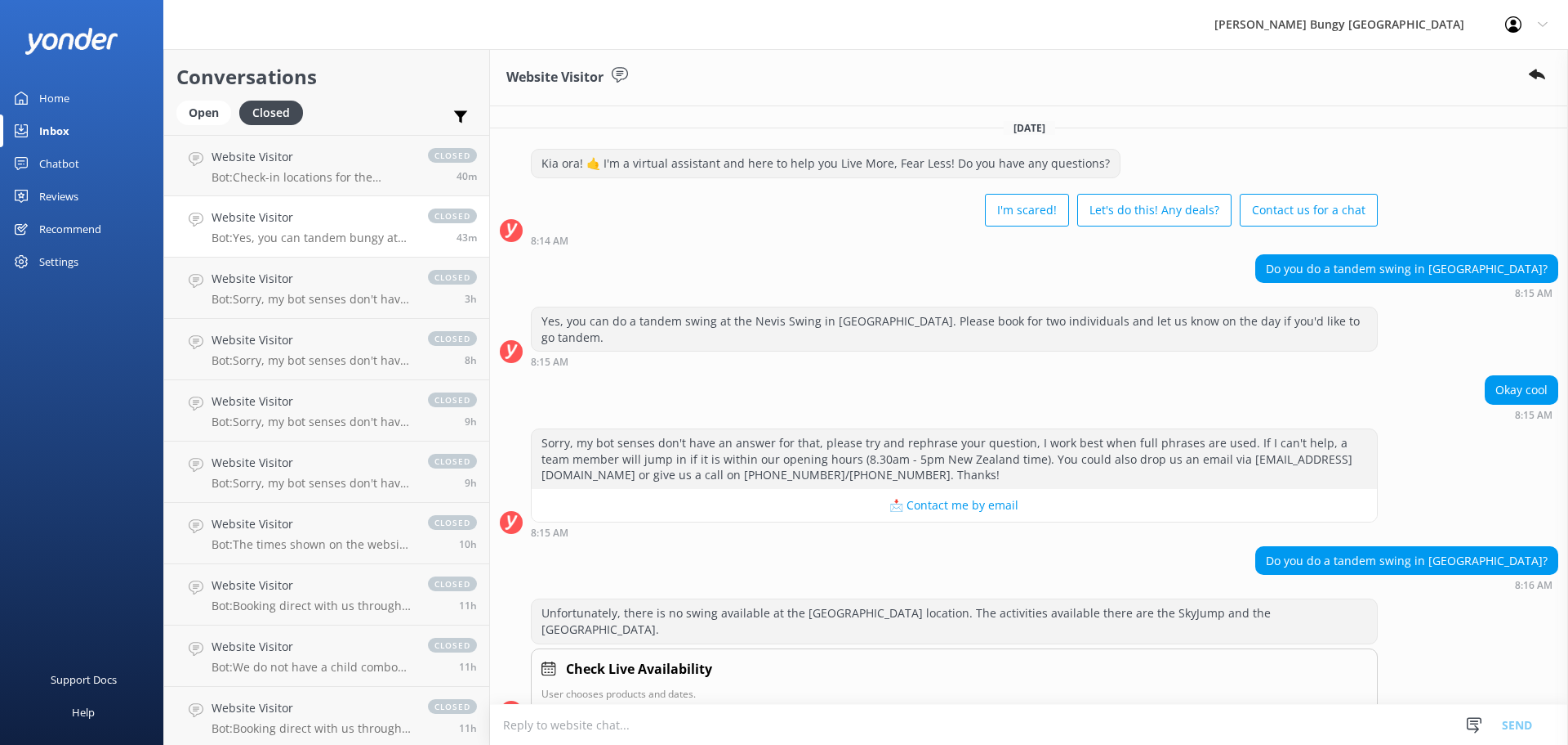
scroll to position [141, 0]
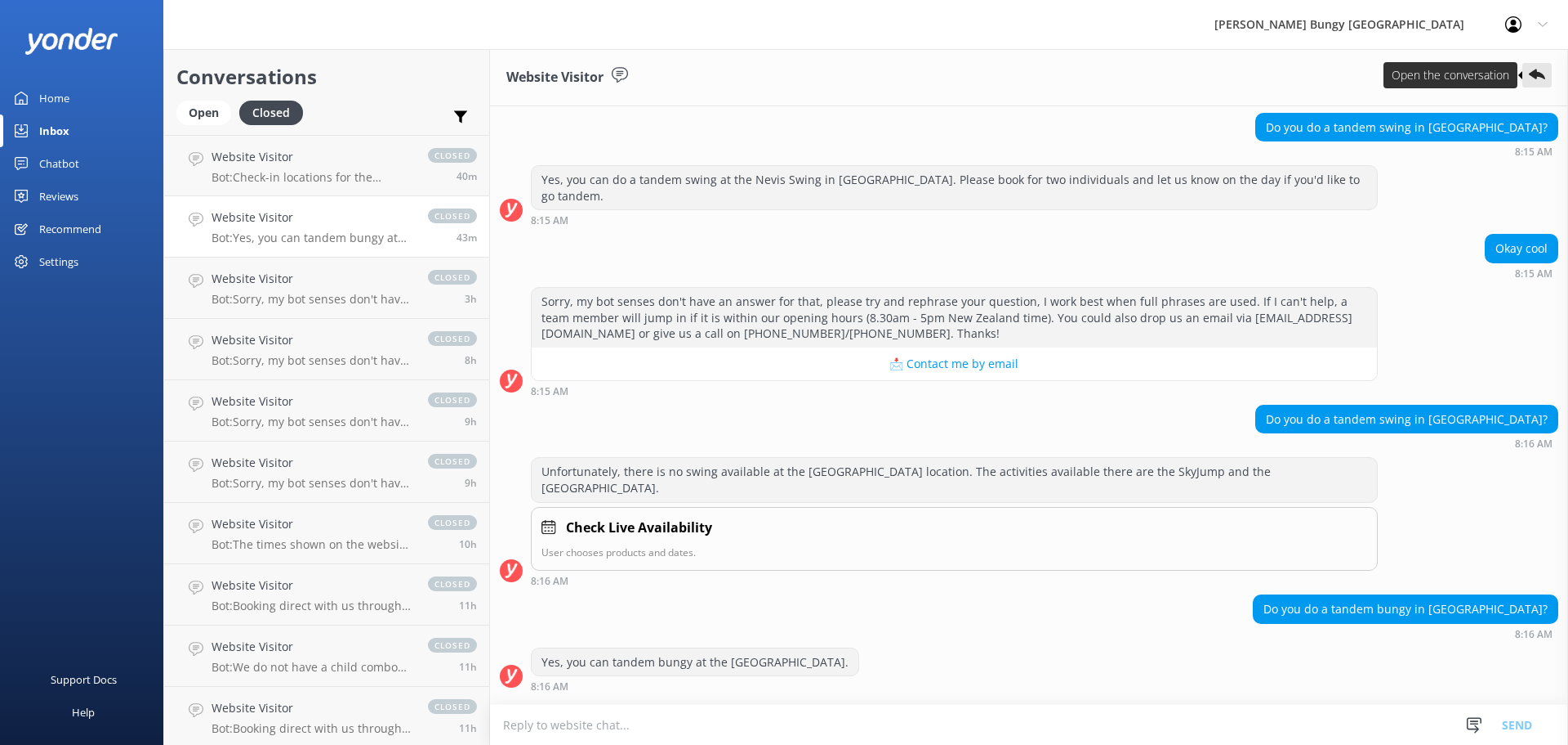
click at [1529, 68] on icon at bounding box center [1537, 75] width 16 height 16
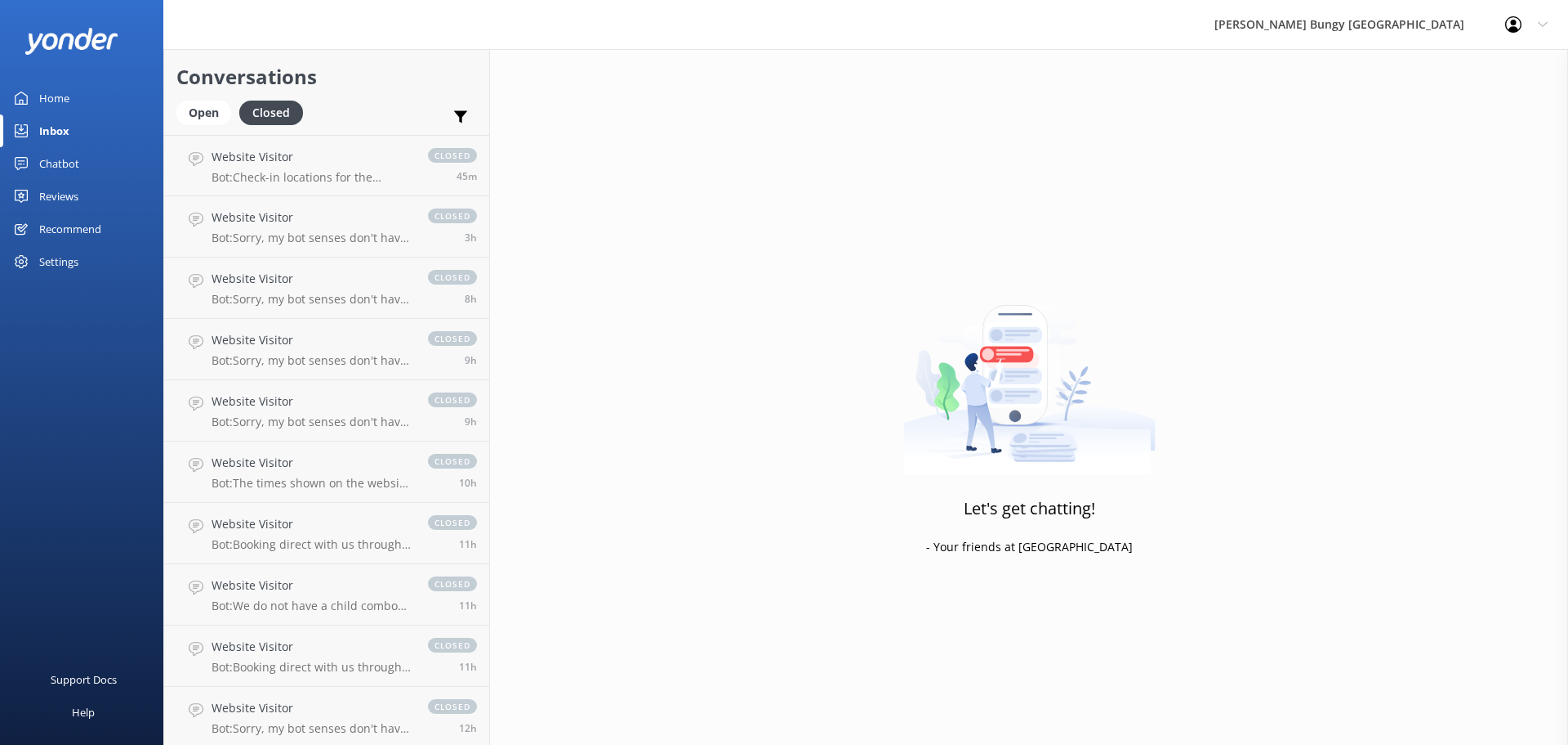
drag, startPoint x: 826, startPoint y: 641, endPoint x: 812, endPoint y: 641, distance: 14.0
click at [826, 641] on div "Let's get chatting! - Your friends at Yonder" at bounding box center [1029, 421] width 1079 height 745
click at [201, 104] on div "Open" at bounding box center [204, 113] width 55 height 25
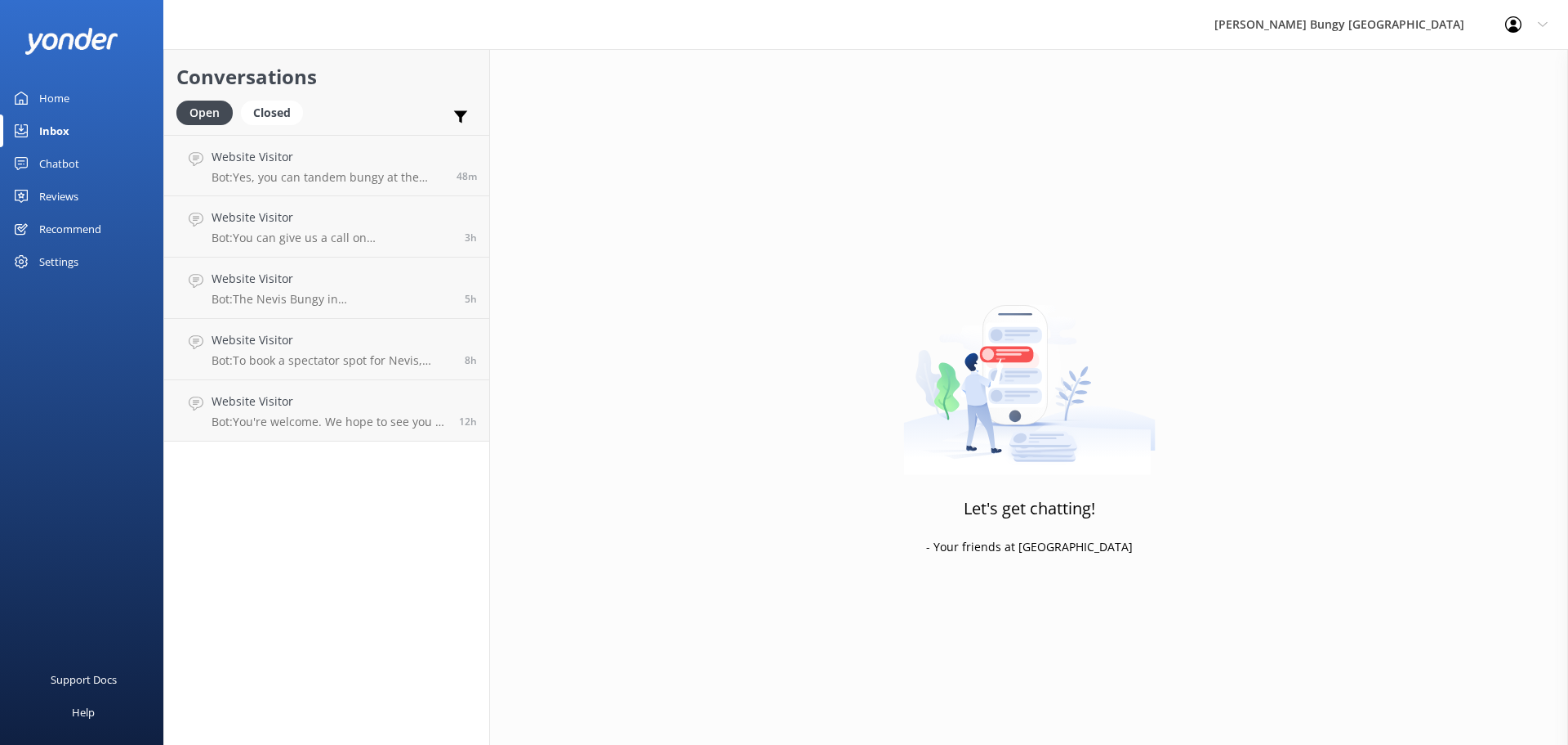
click at [300, 263] on link "Website Visitor Bot: The Nevis Bungy in Queenstown is the tallest bungy jump in…" at bounding box center [326, 287] width 325 height 61
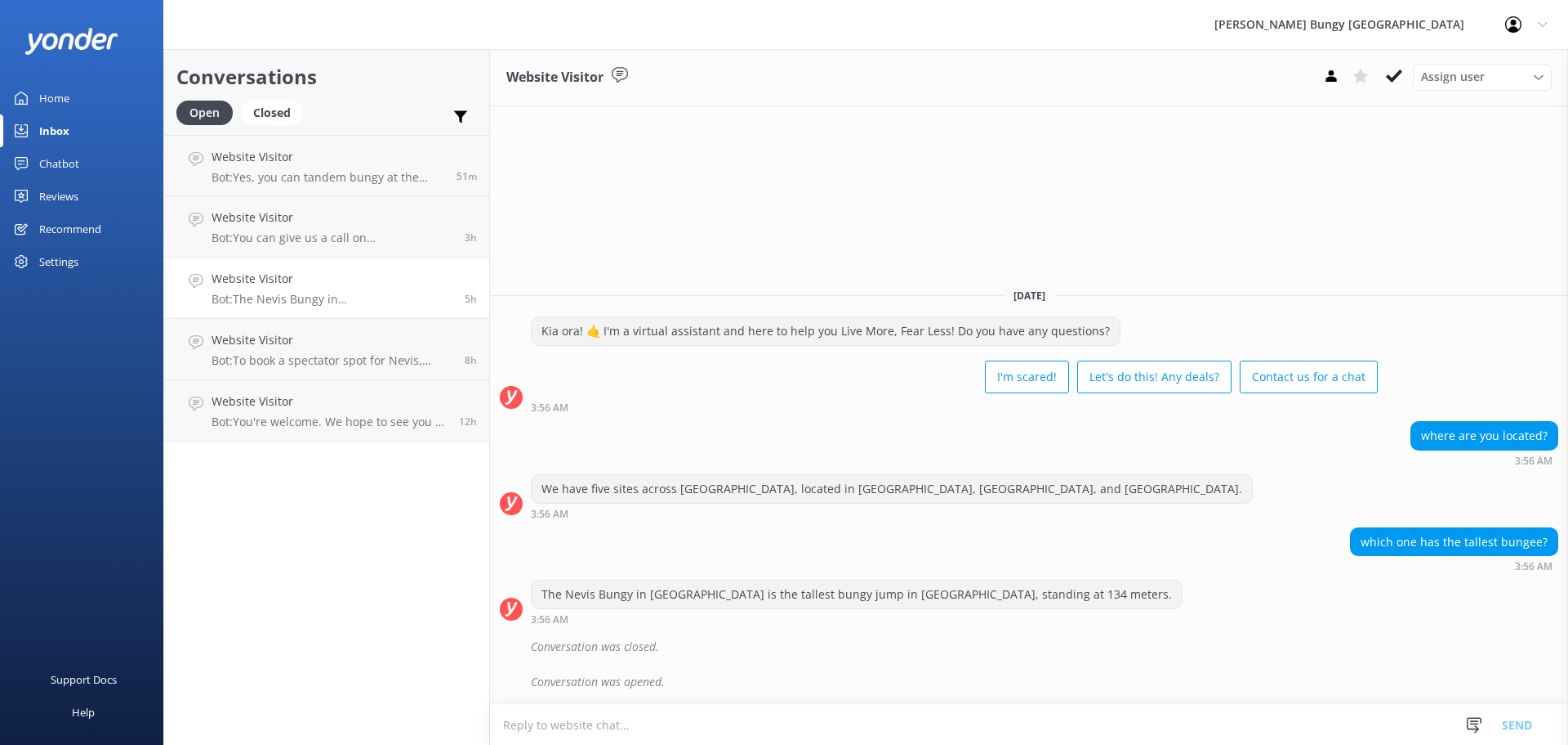
click at [390, 660] on div "Conversations Open Closed Important Assigned to me Unassigned Website Visitor B…" at bounding box center [326, 396] width 327 height 695
click at [330, 327] on link "Website Visitor Bot: To book a spectator spot for Nevis, select it in the "add-…" at bounding box center [326, 349] width 325 height 61
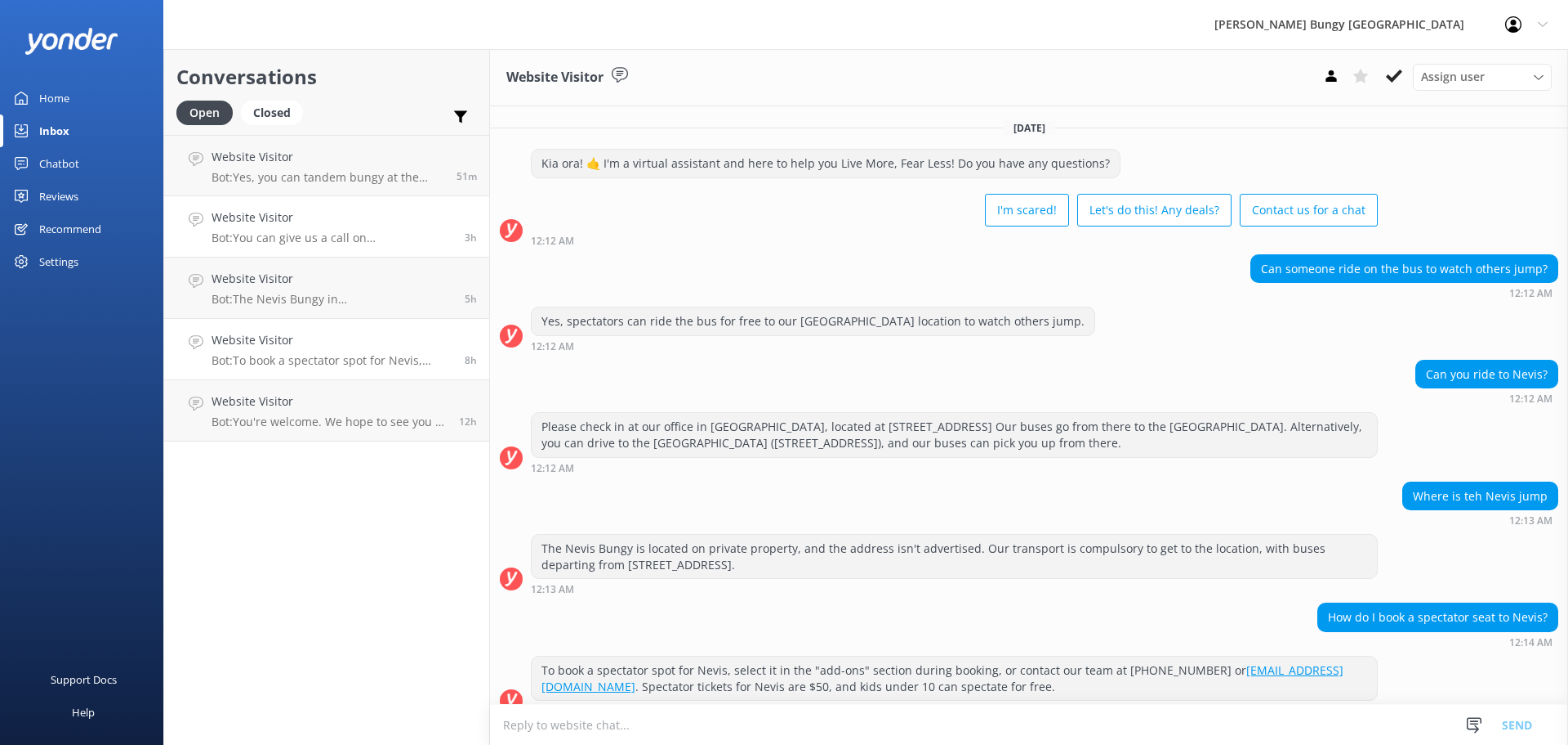
scroll to position [91, 0]
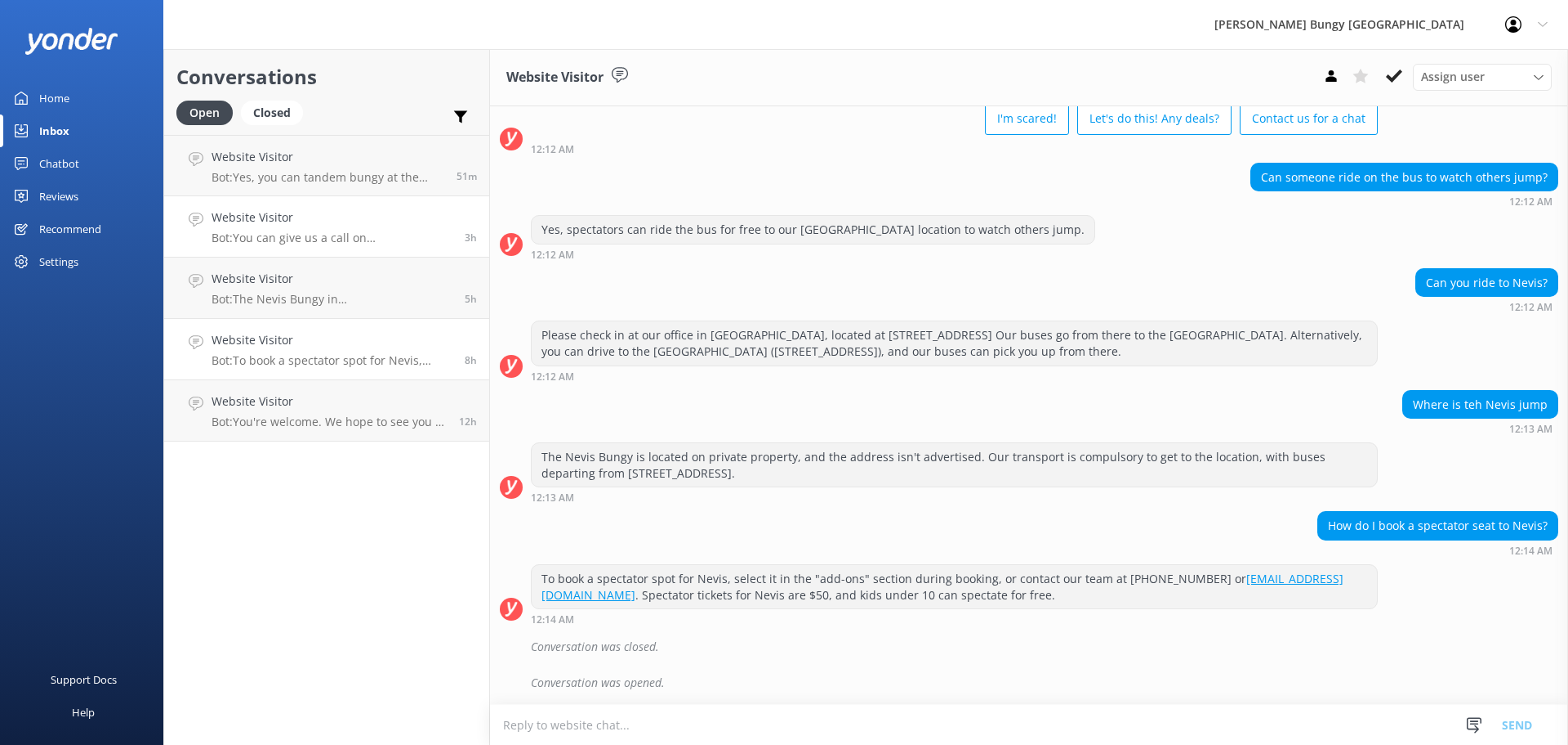
click at [269, 204] on link "Website Visitor Bot: You can give us a call on 0800 286 4958 or +64 3 450 1300 …" at bounding box center [326, 226] width 325 height 61
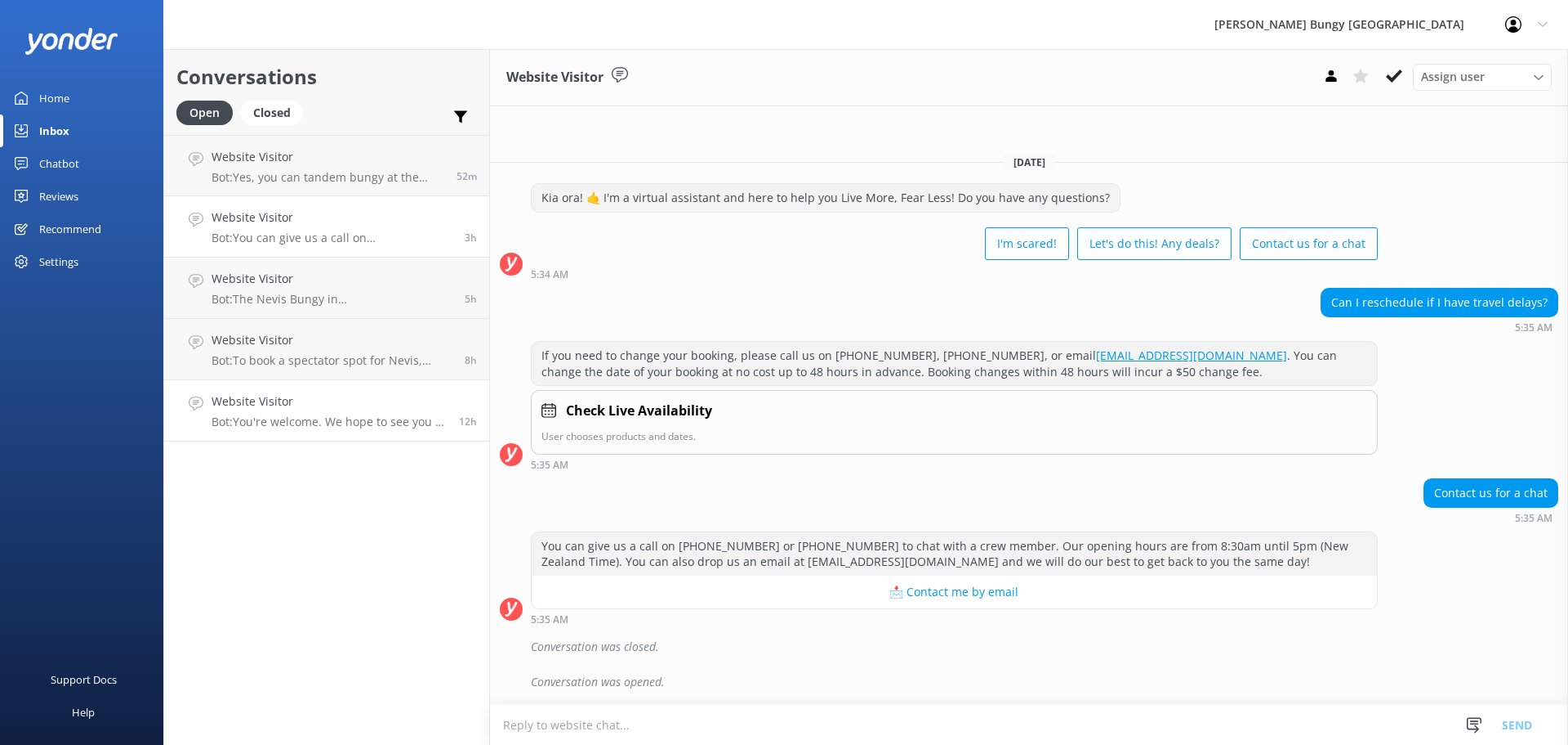
click at [306, 394] on h4 "Website Visitor" at bounding box center [329, 401] width 235 height 18
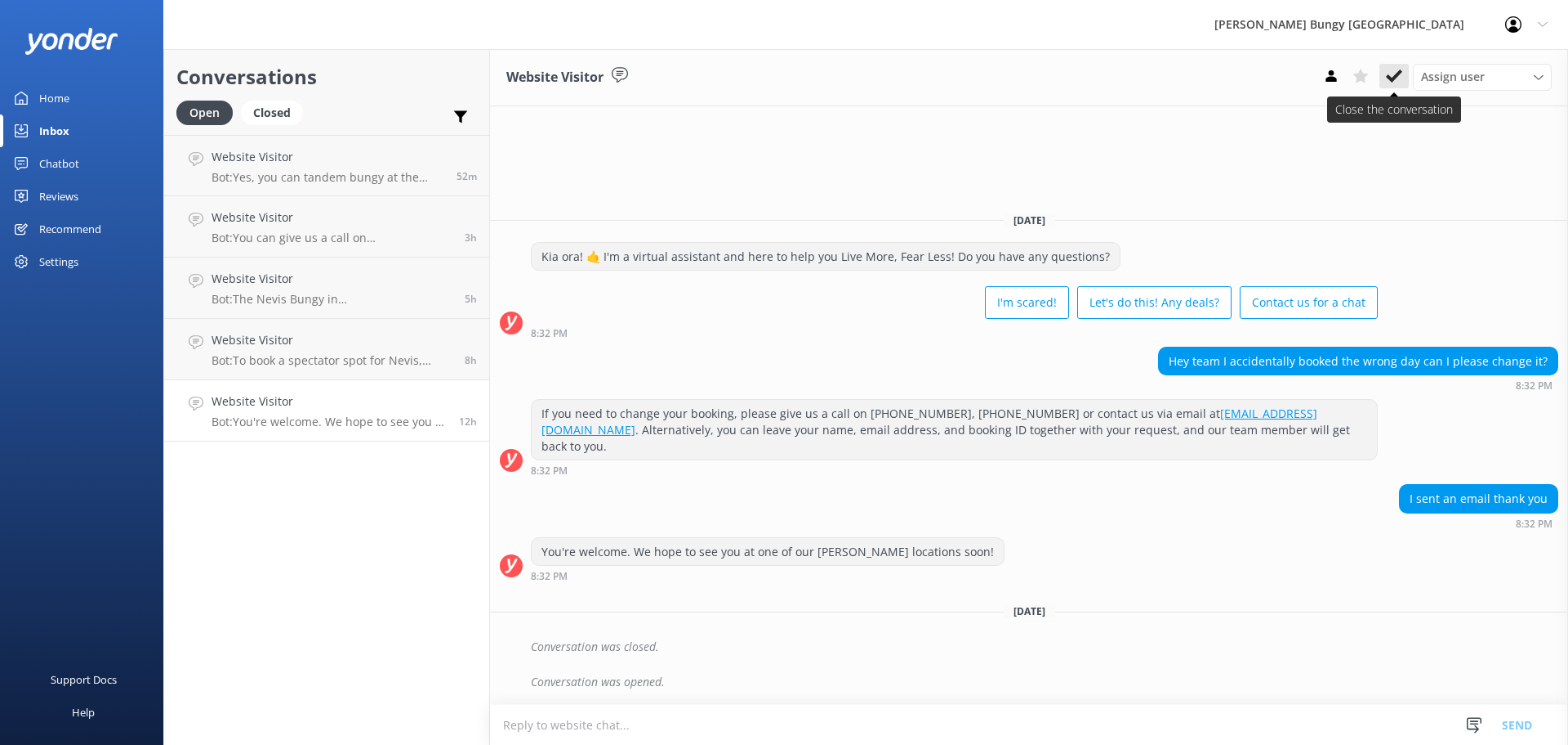
click at [1400, 69] on icon at bounding box center [1394, 75] width 16 height 16
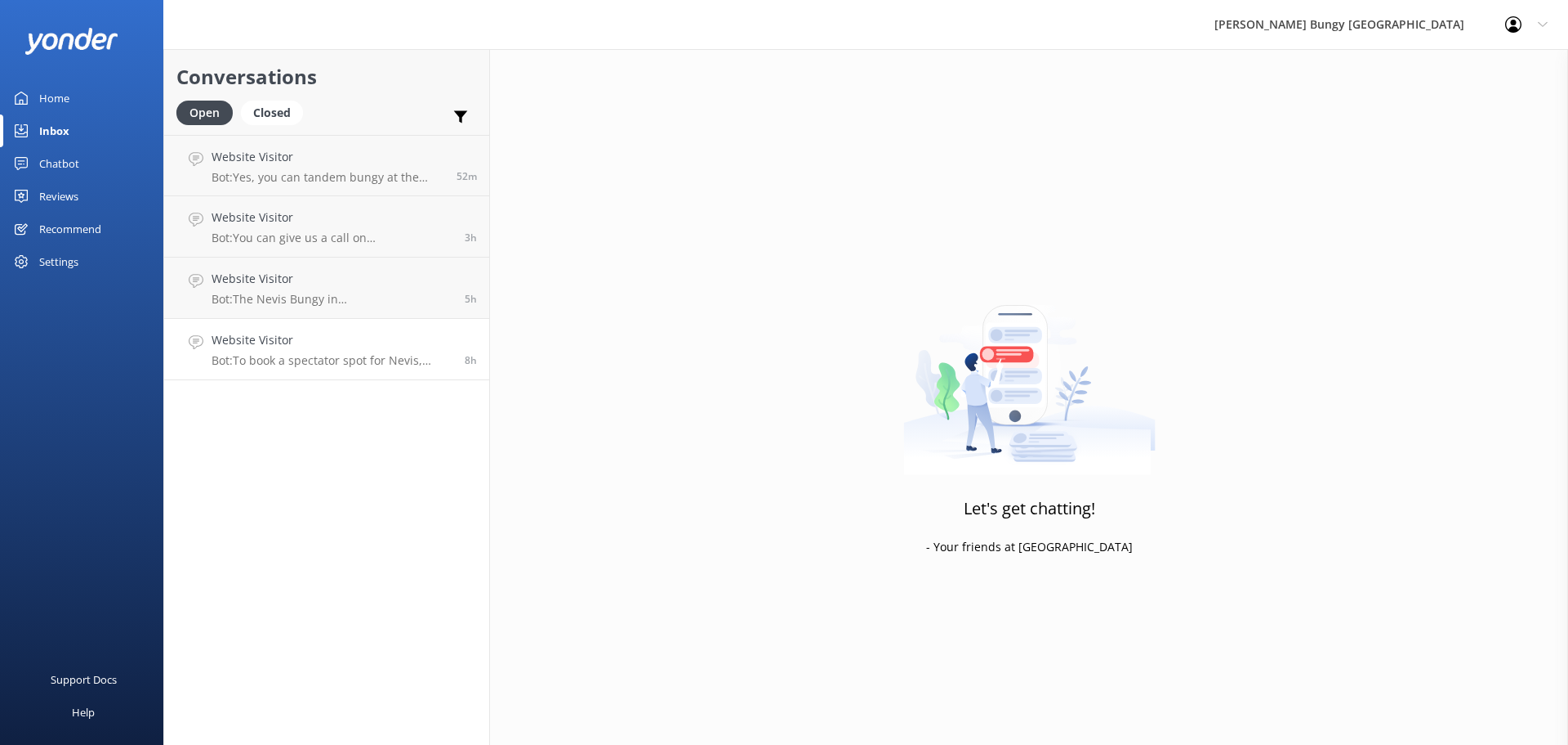
click at [183, 338] on link "Website Visitor Bot: To book a spectator spot for Nevis, select it in the "add-…" at bounding box center [326, 349] width 325 height 61
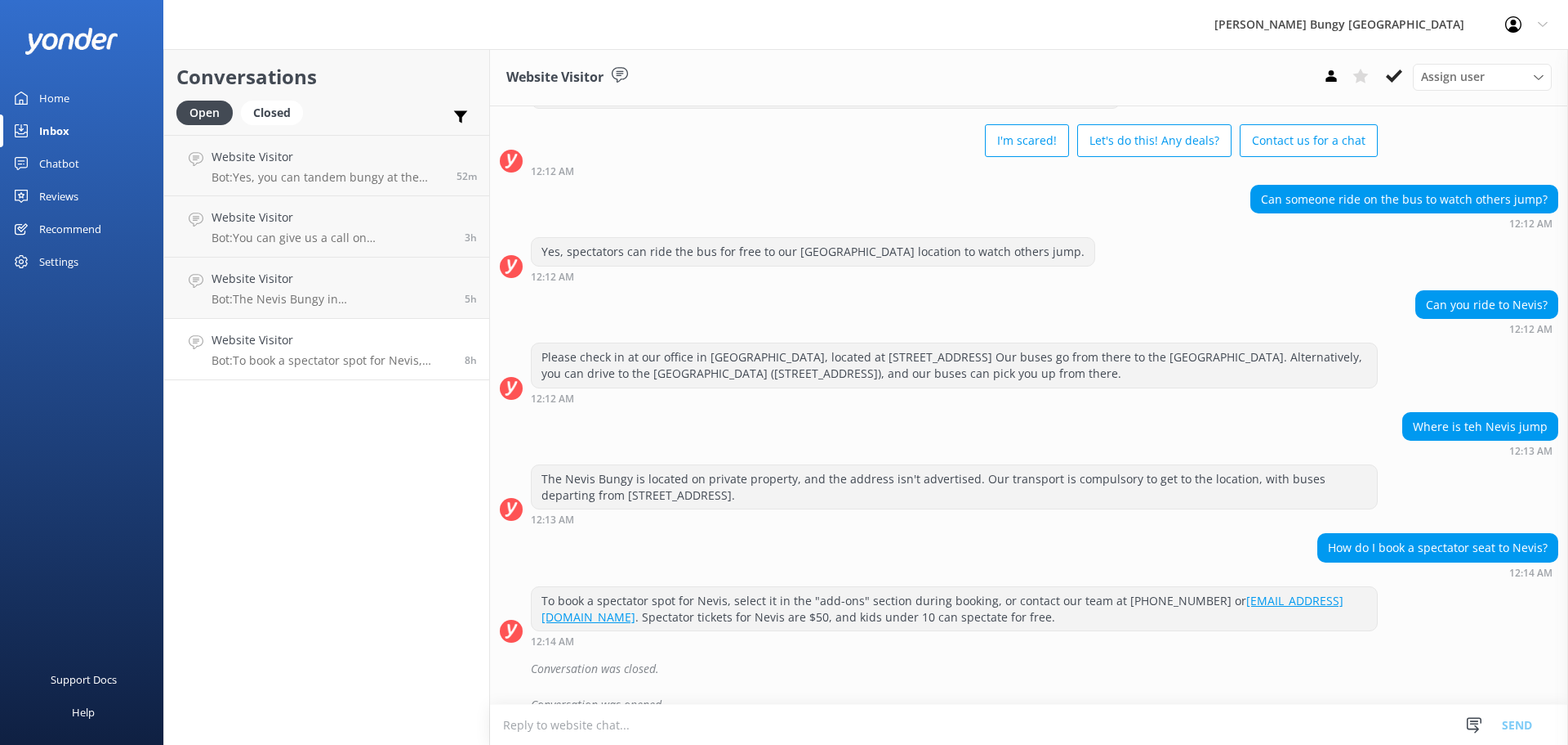
scroll to position [91, 0]
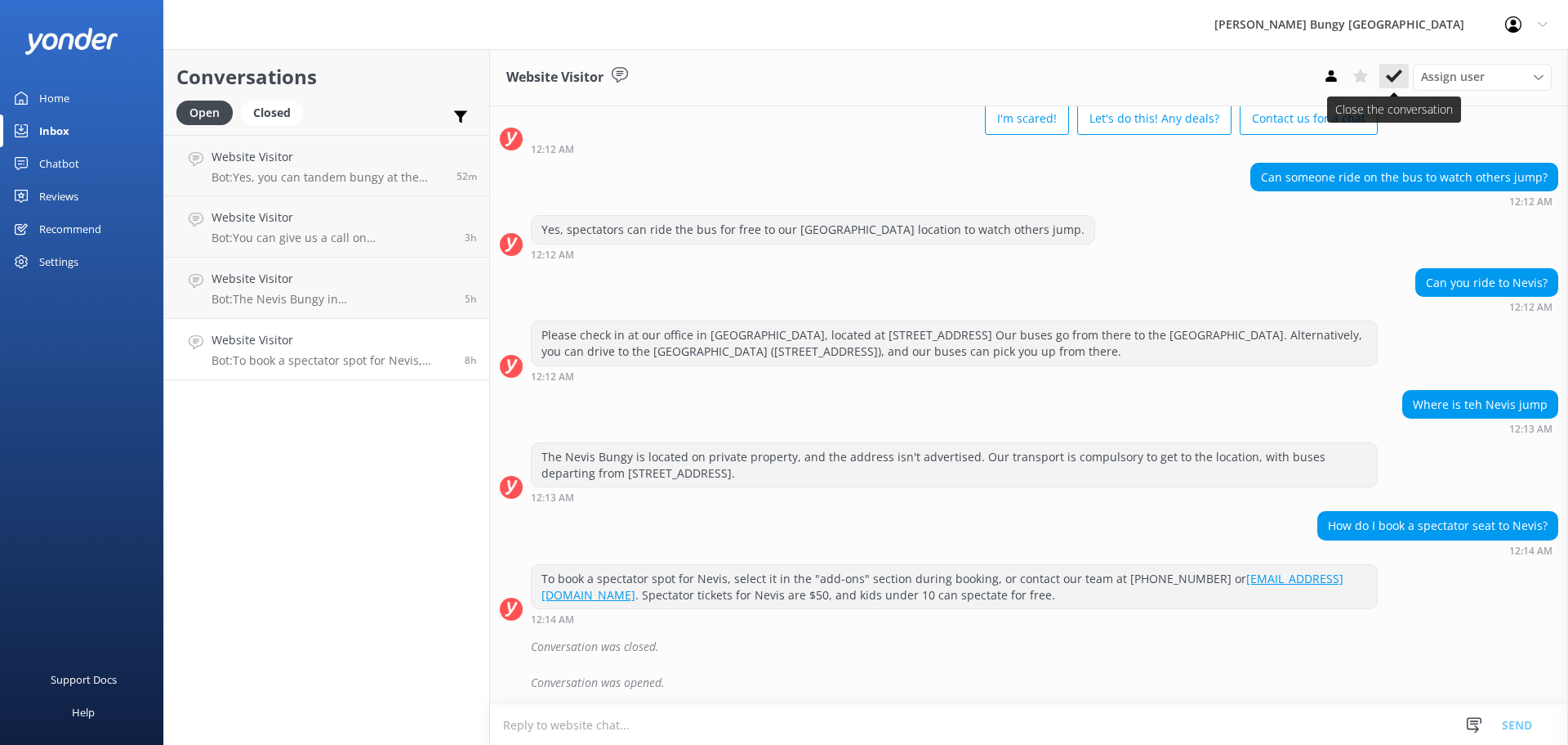
click at [1395, 69] on icon at bounding box center [1394, 75] width 16 height 16
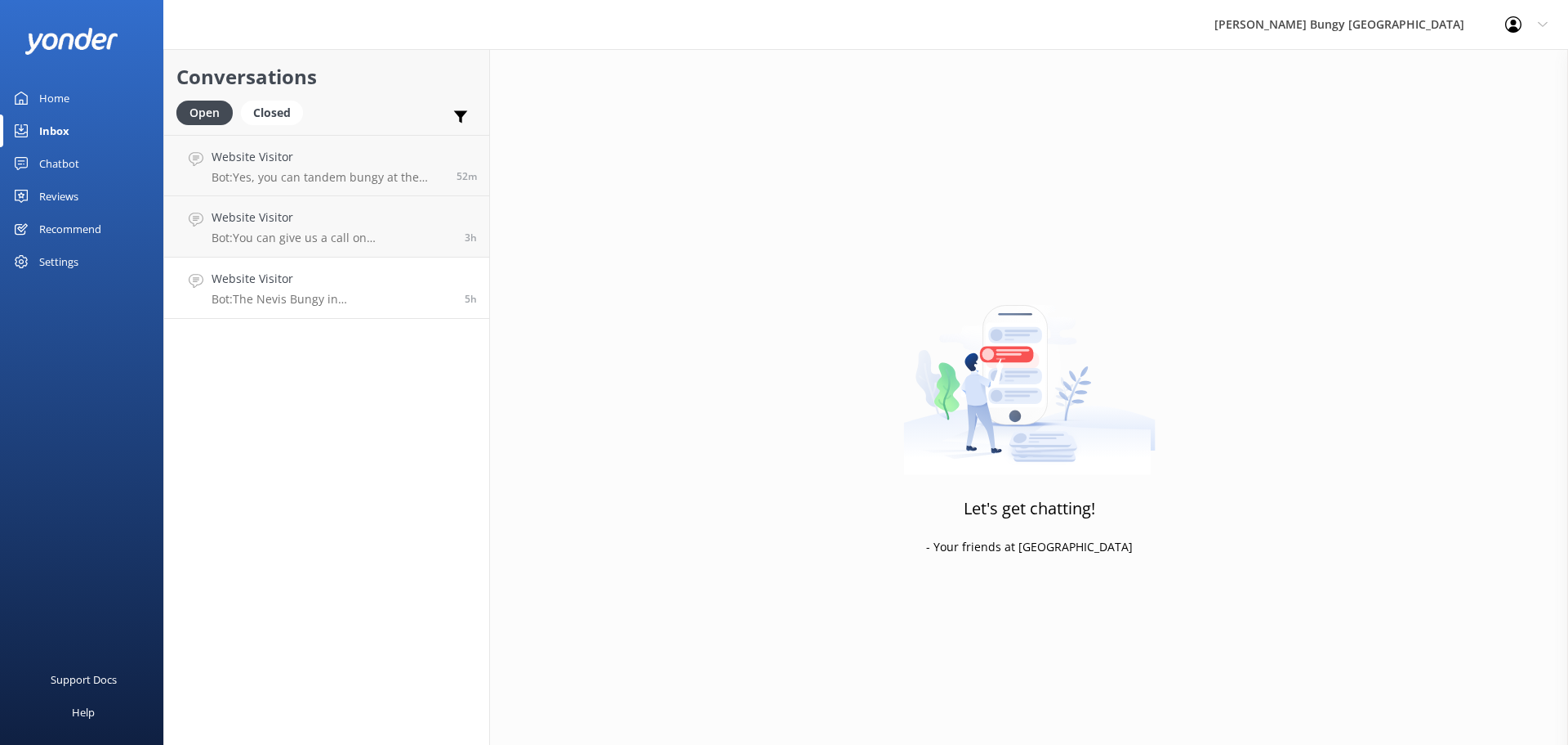
click at [346, 275] on h4 "Website Visitor" at bounding box center [332, 278] width 241 height 18
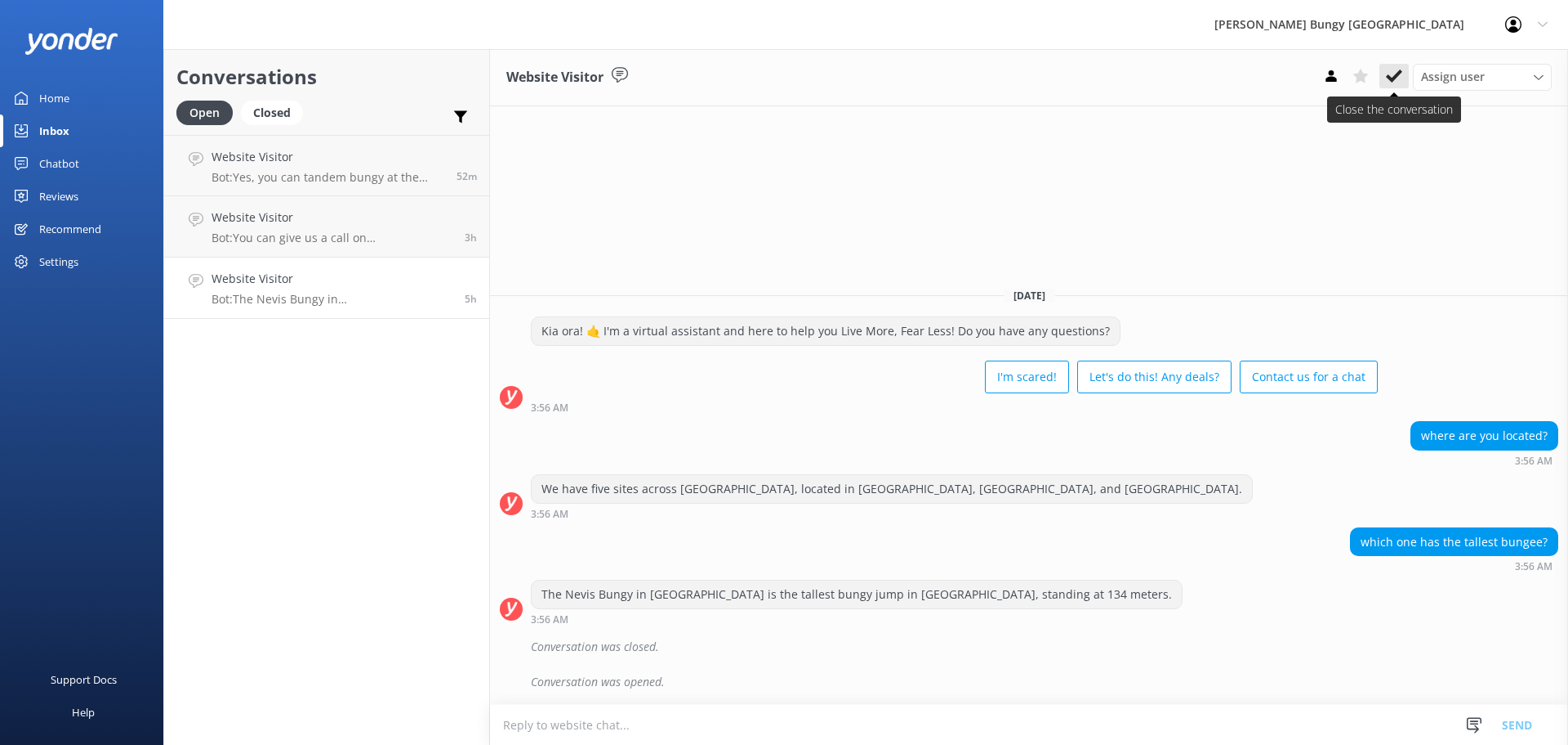
click at [1400, 70] on icon at bounding box center [1394, 75] width 16 height 16
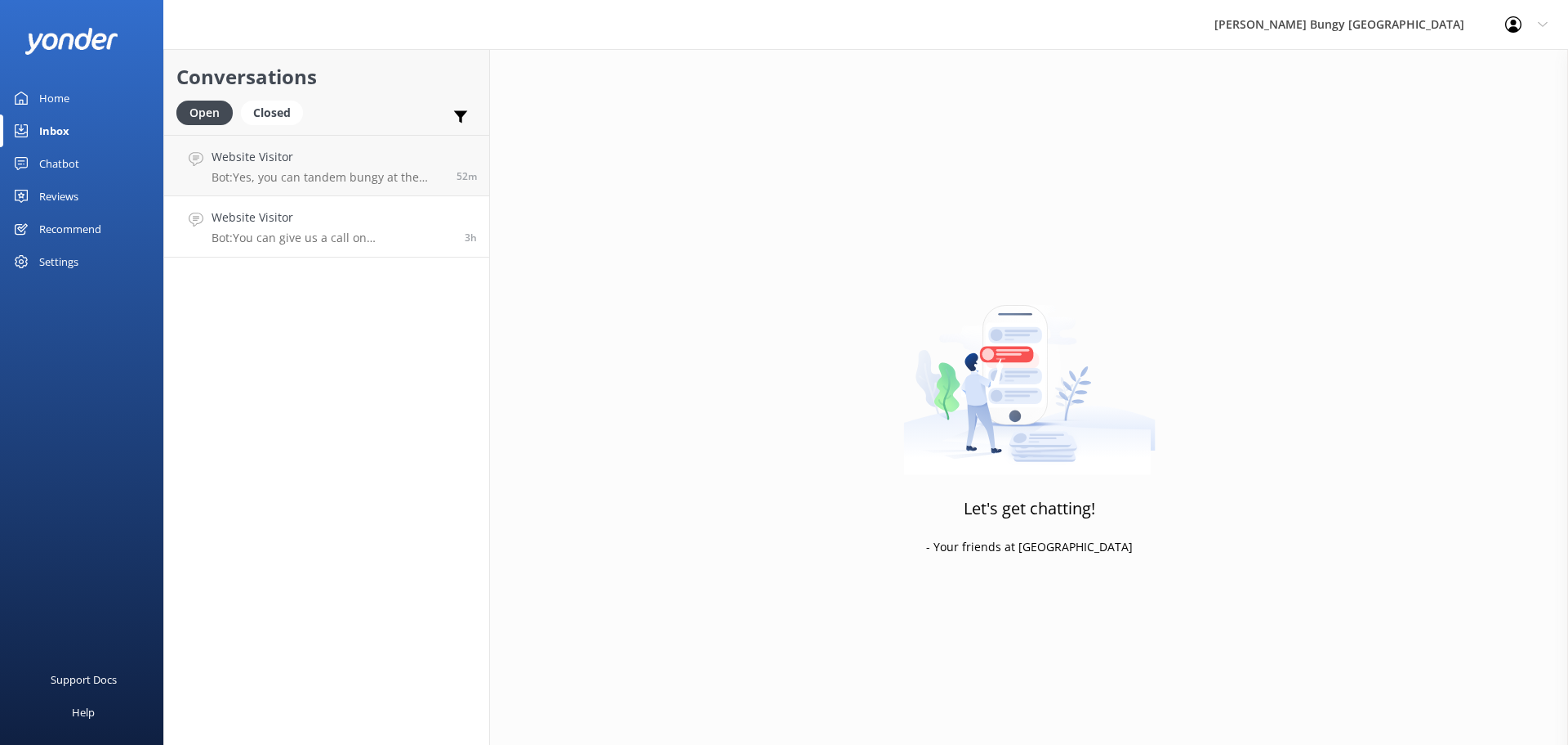
click at [324, 219] on h4 "Website Visitor" at bounding box center [332, 217] width 241 height 18
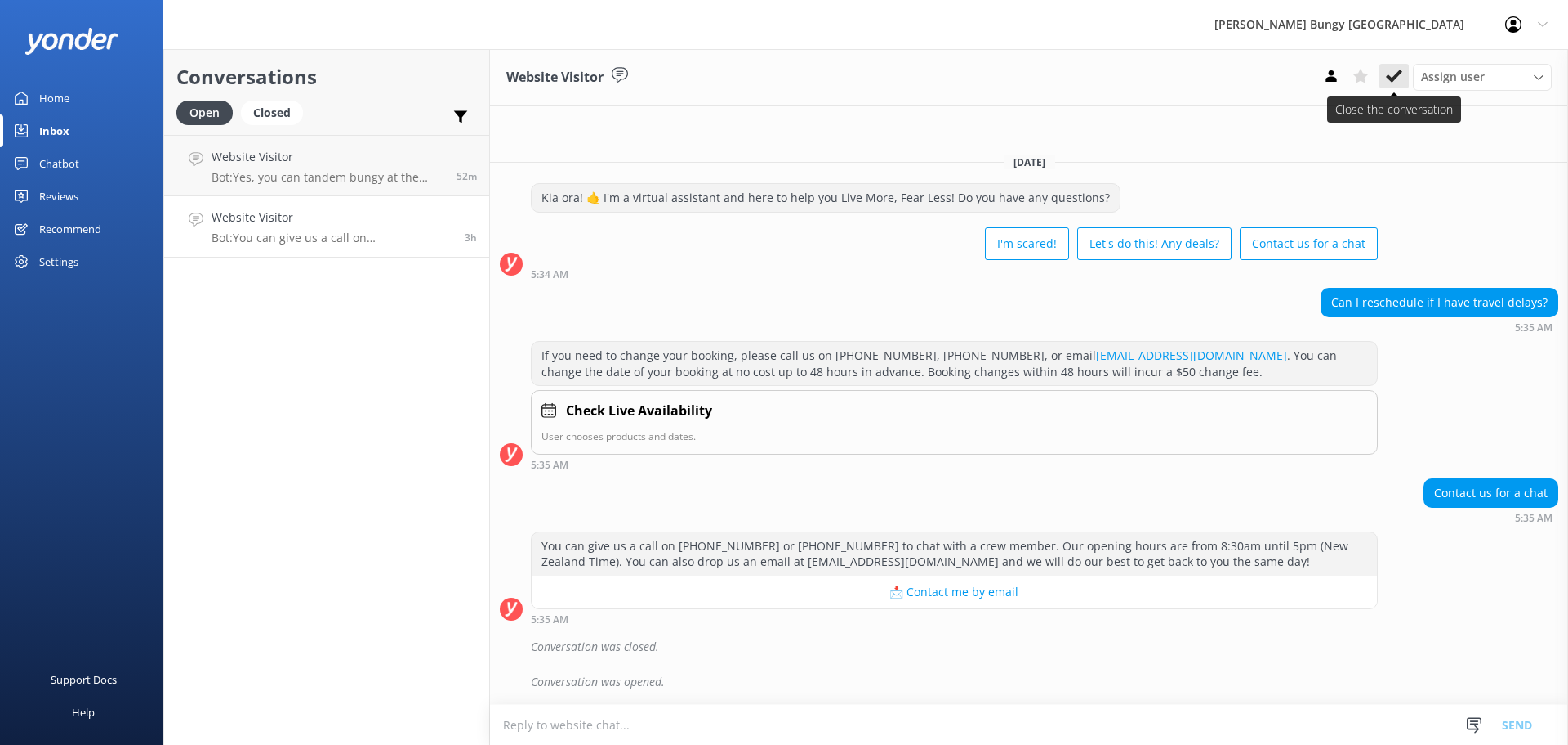
click at [1385, 81] on button at bounding box center [1394, 76] width 29 height 25
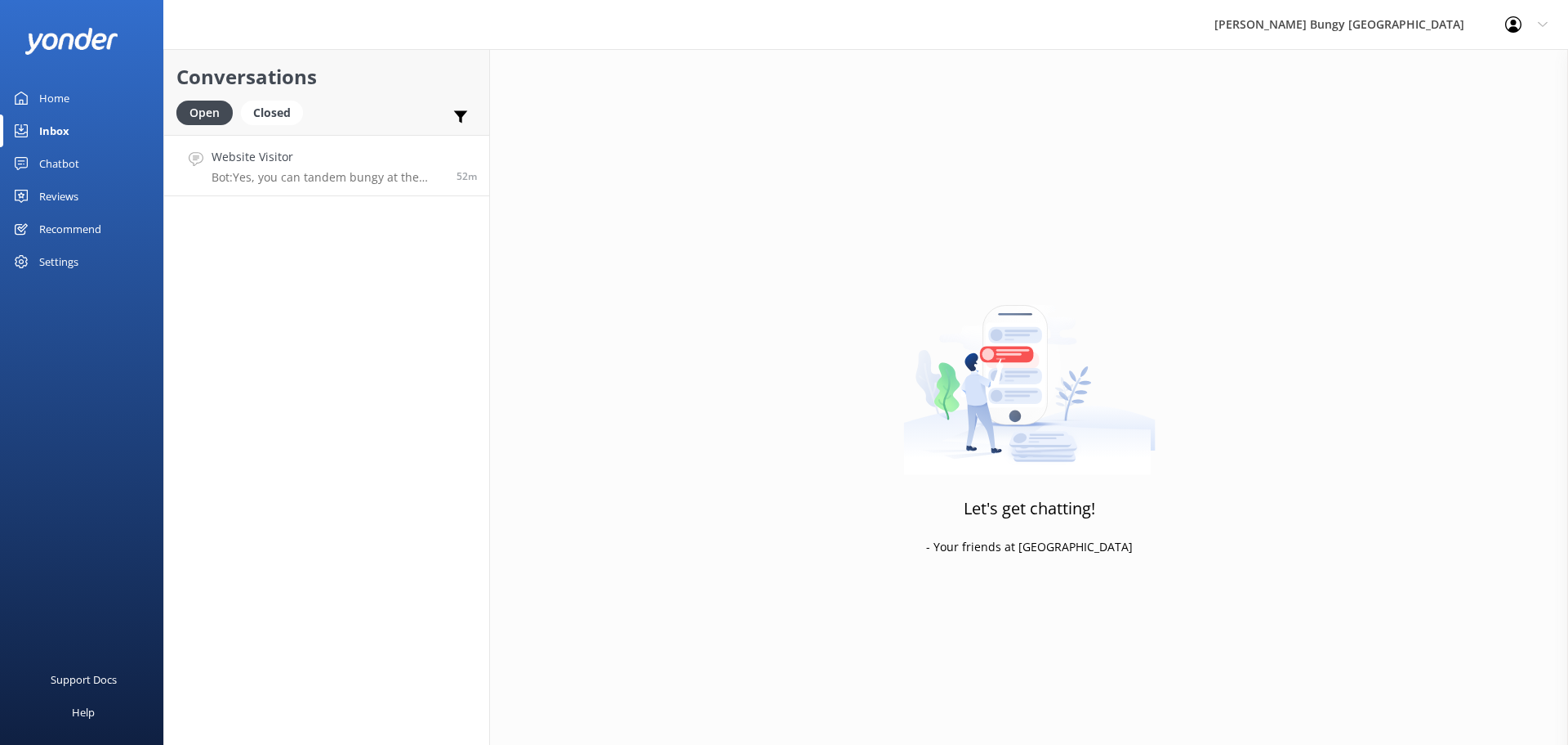
click at [282, 140] on link "Website Visitor Bot: Yes, you can tandem bungy at the Auckland Harbour Bridge. …" at bounding box center [326, 165] width 325 height 61
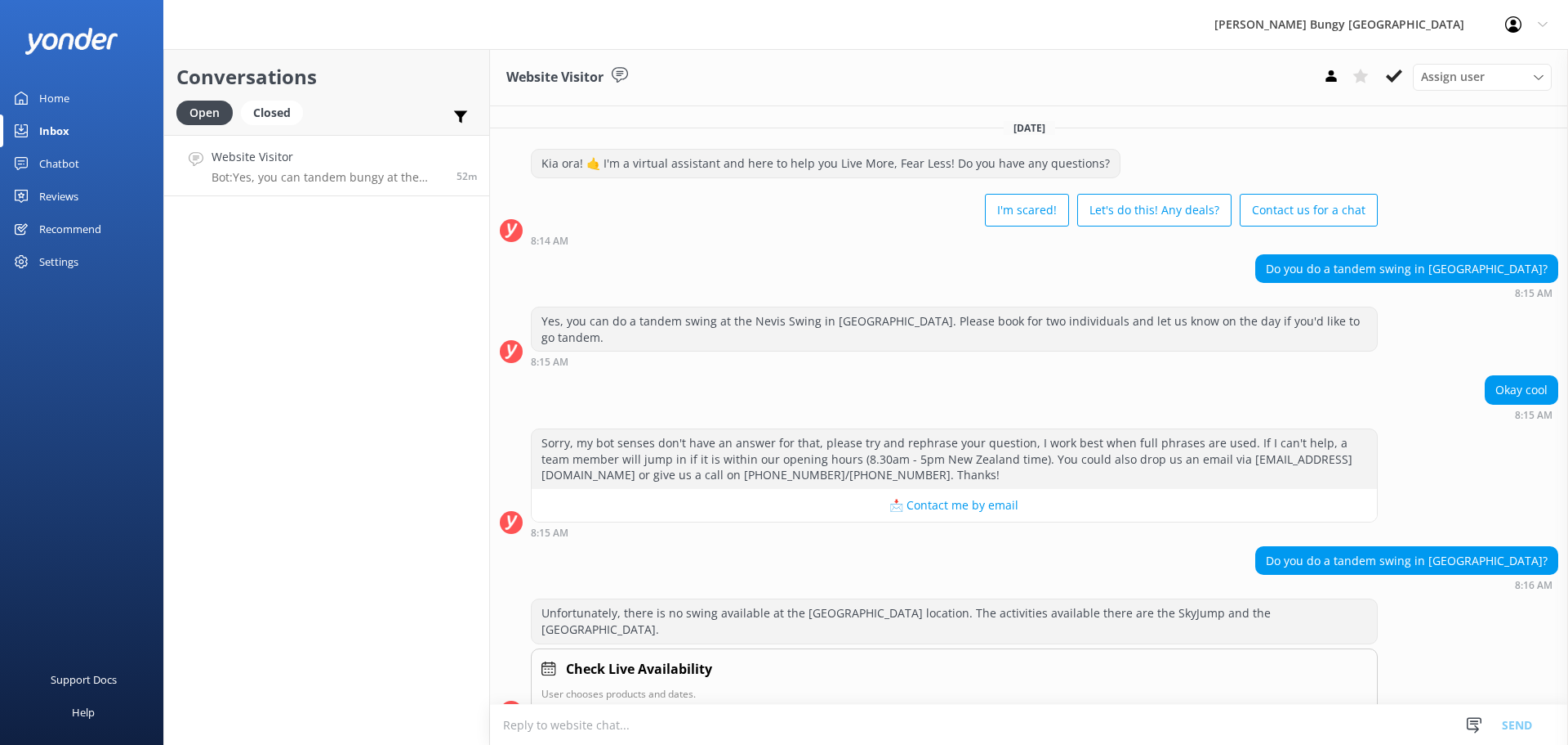
scroll to position [176, 0]
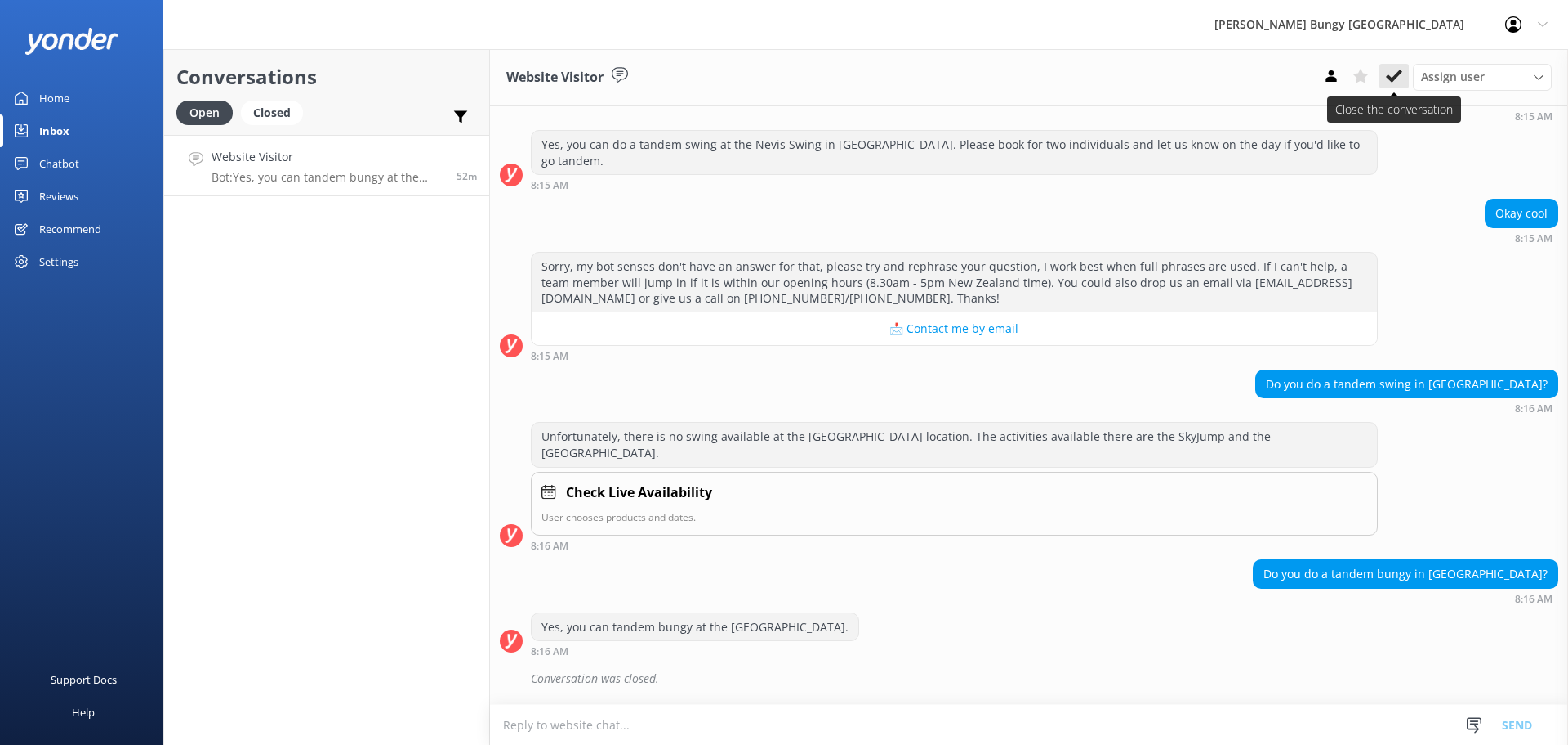
click at [1403, 78] on button at bounding box center [1394, 76] width 29 height 25
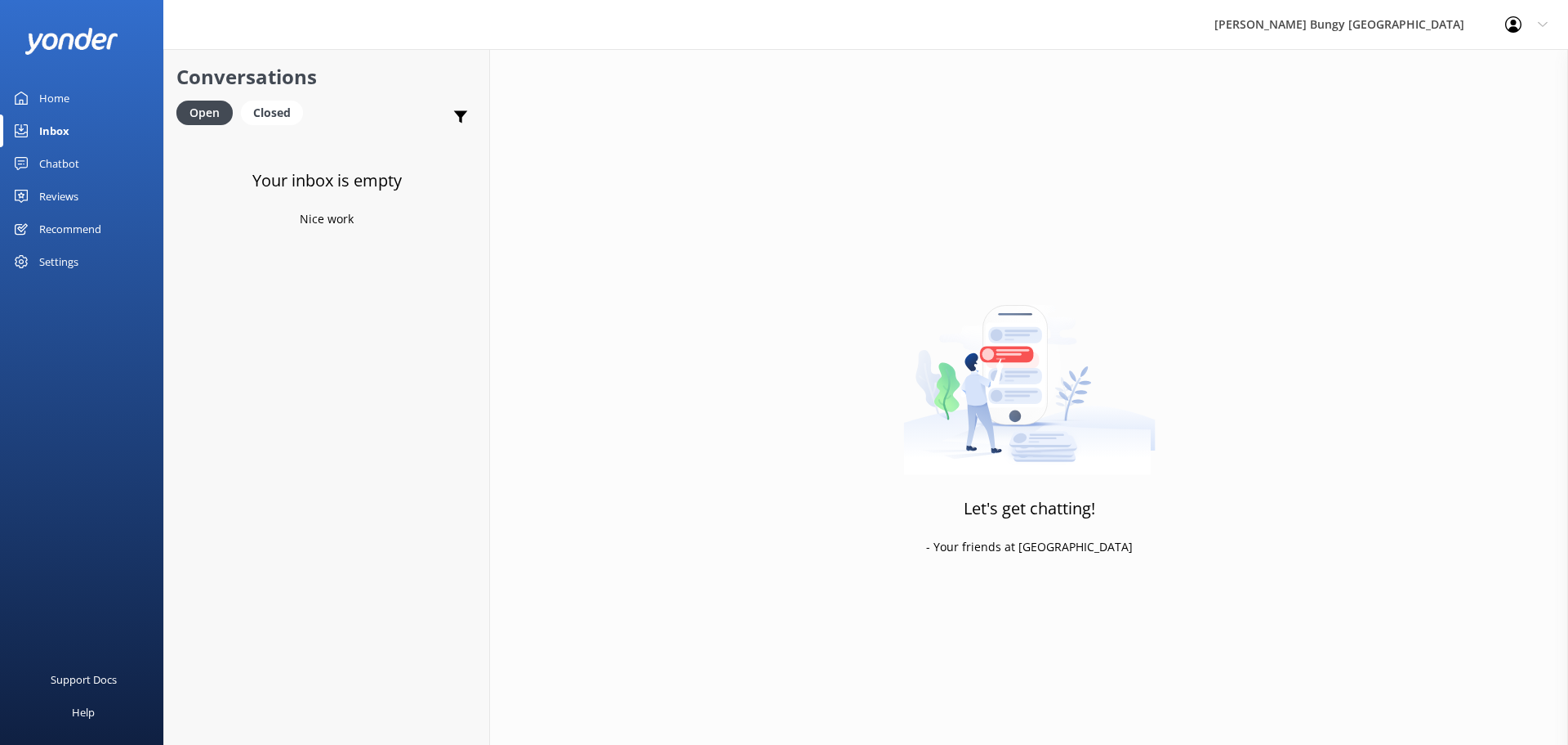
click at [820, 560] on div "Let's get chatting! - Your friends at Yonder" at bounding box center [1029, 421] width 1079 height 745
click at [67, 161] on div "Chatbot" at bounding box center [59, 163] width 40 height 33
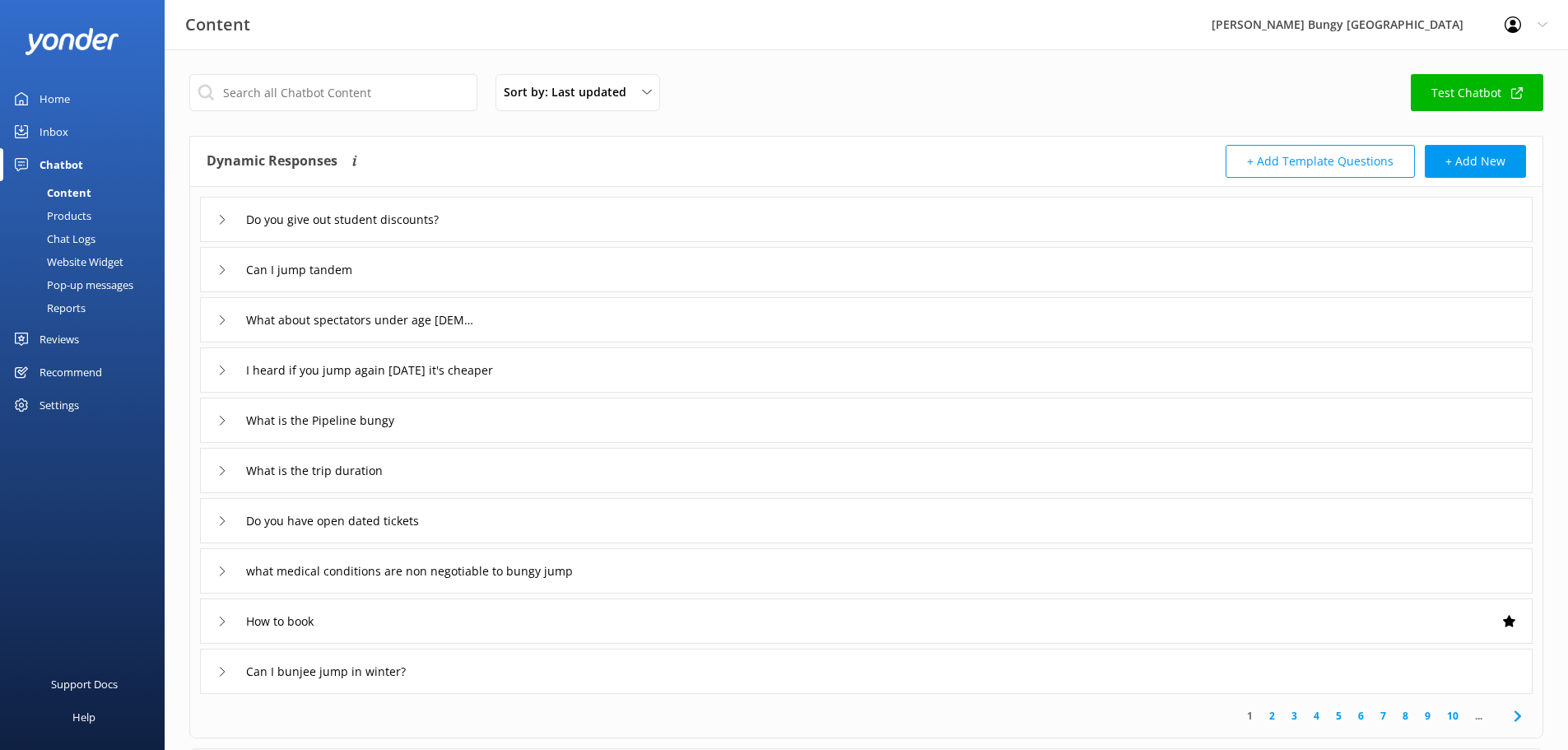
click at [75, 304] on div "Reports" at bounding box center [47, 308] width 76 height 23
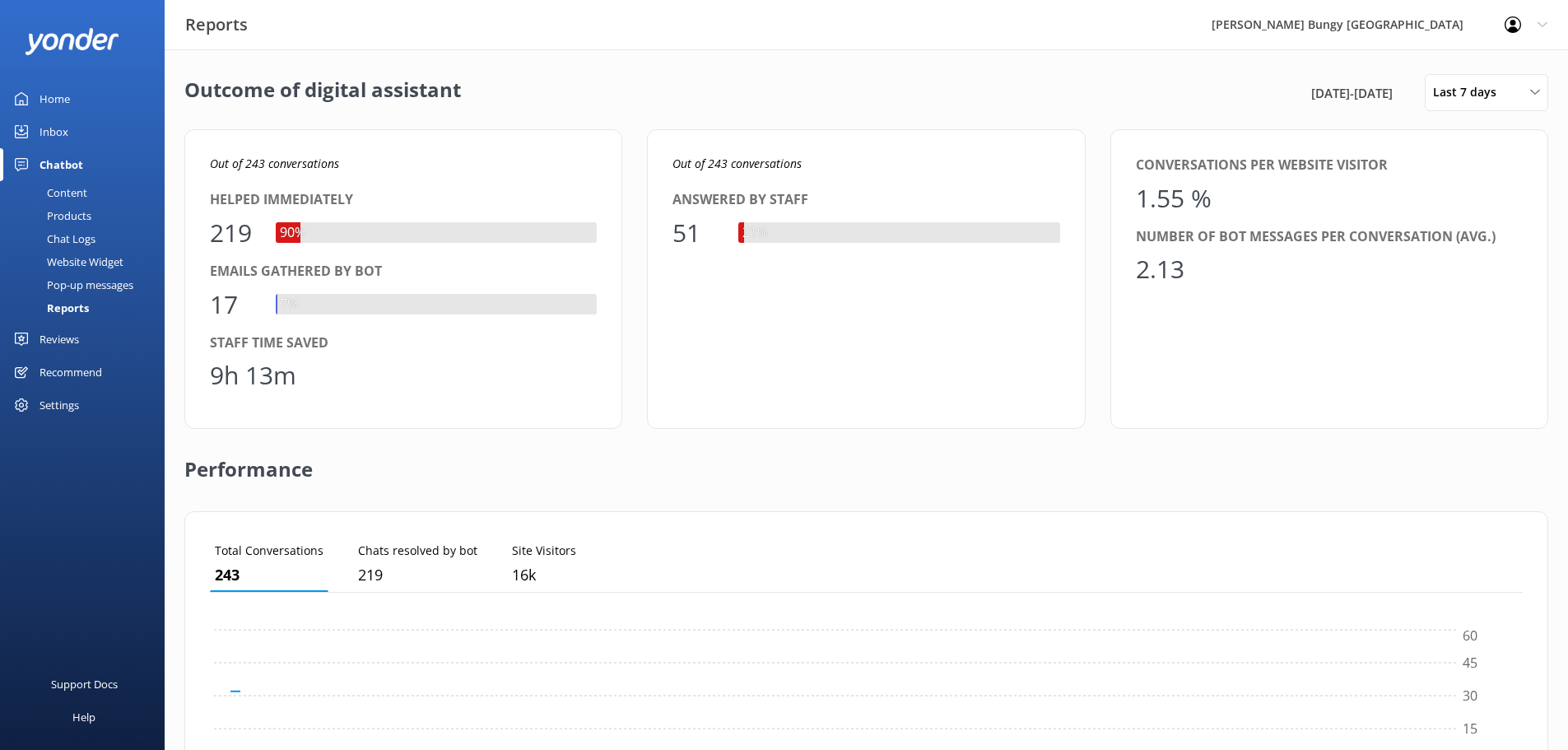
scroll to position [153, 1300]
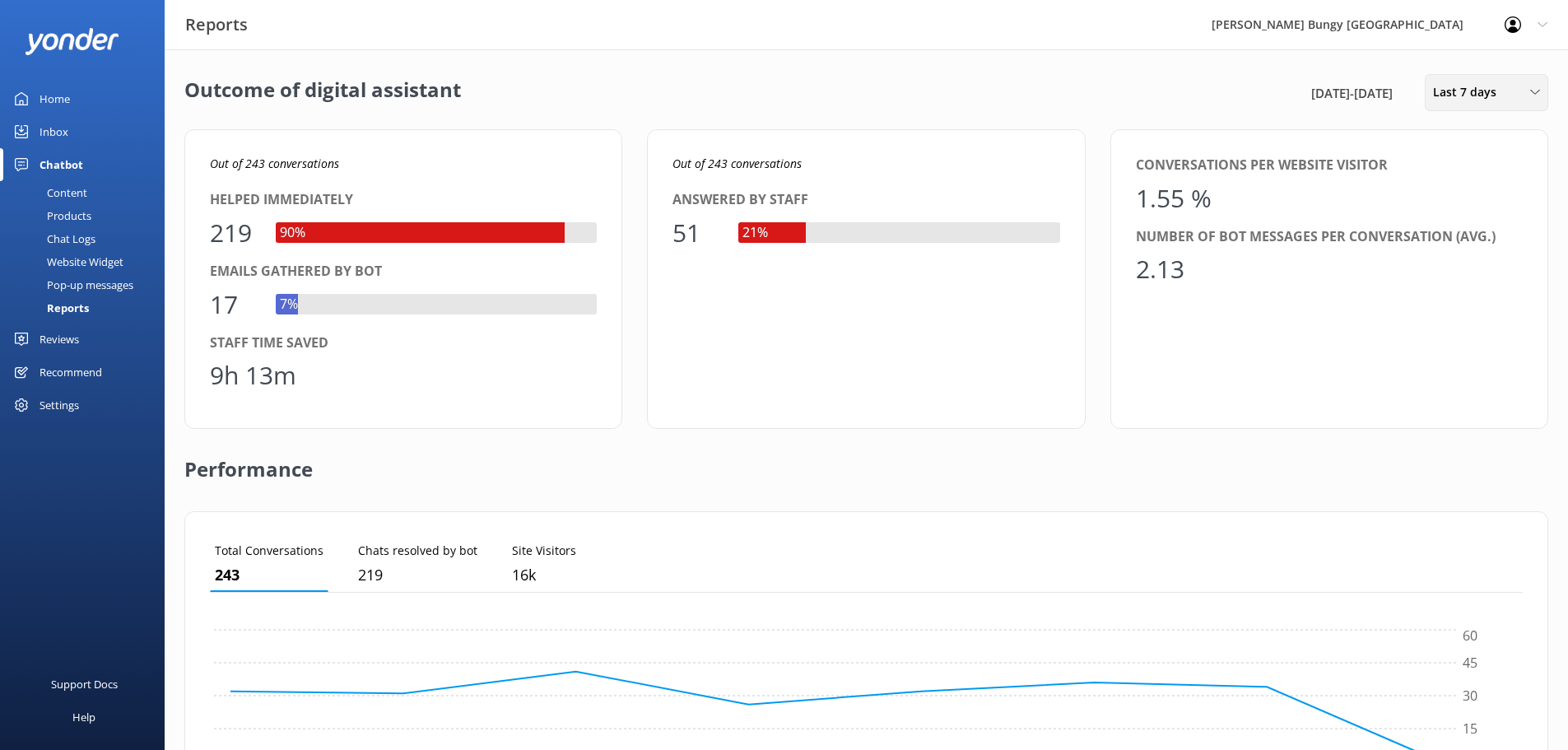
click at [1455, 91] on span "Last 7 days" at bounding box center [1470, 92] width 73 height 18
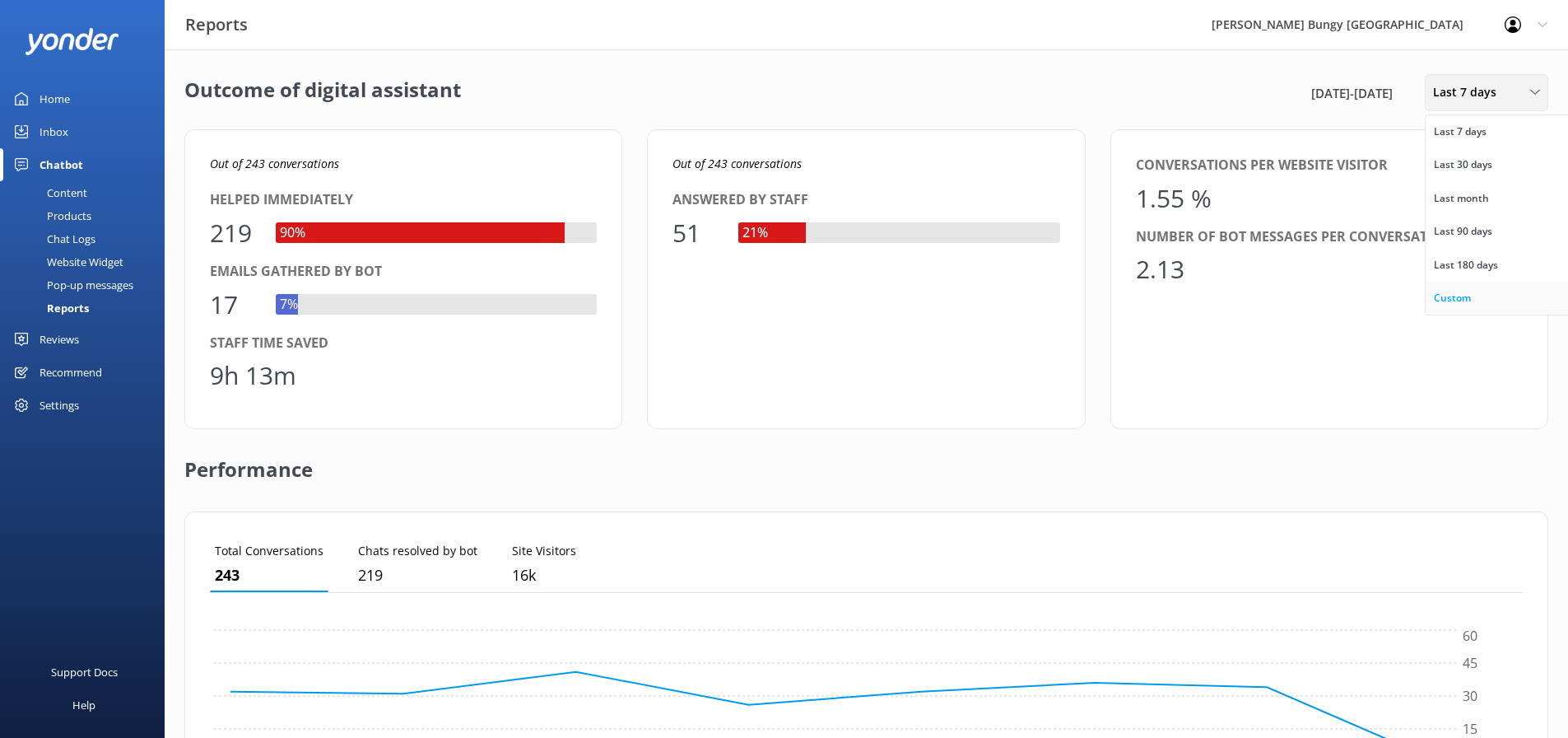
click at [1462, 303] on div "Custom" at bounding box center [1451, 298] width 37 height 16
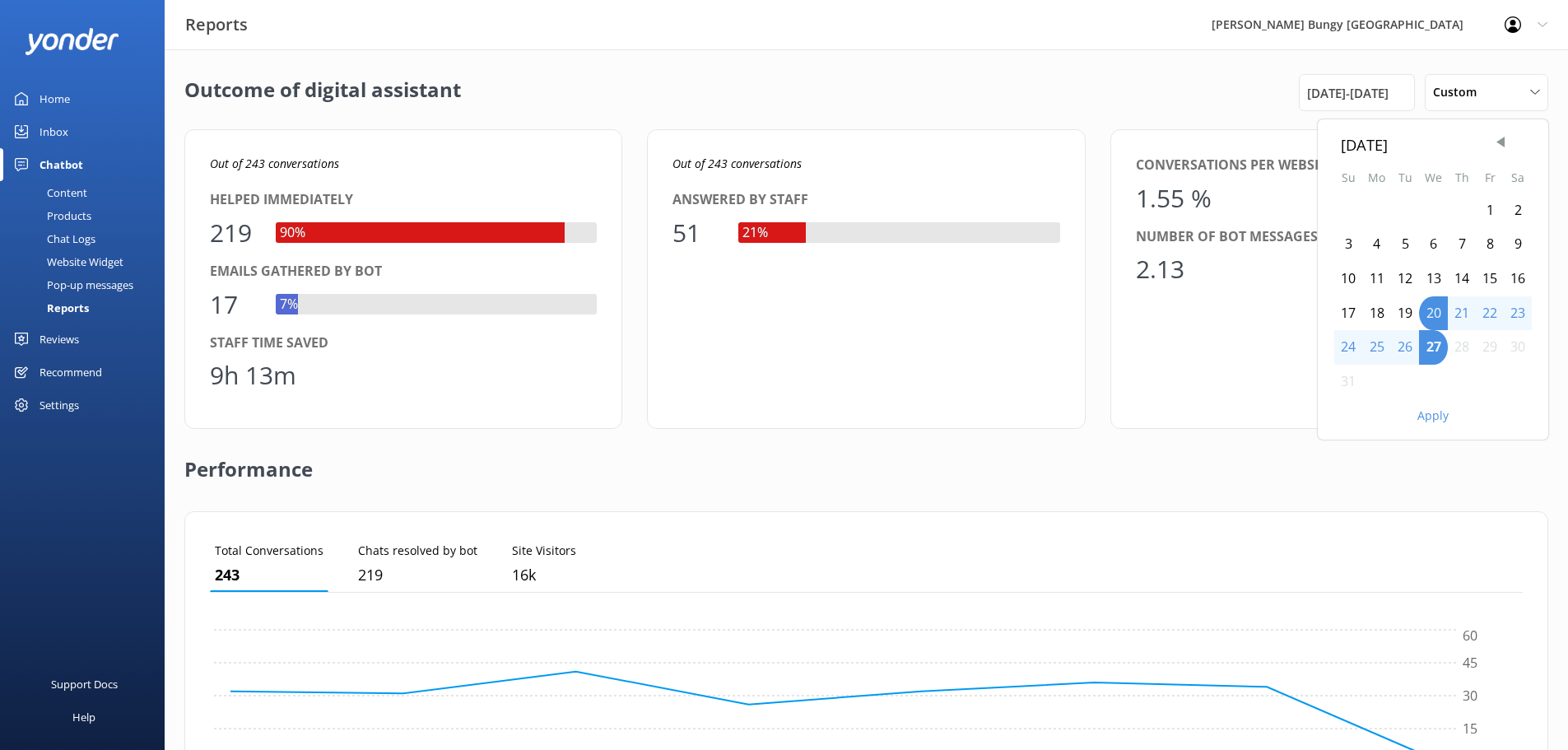
click at [1370, 354] on div "25" at bounding box center [1376, 347] width 29 height 35
click at [1428, 414] on button "Apply" at bounding box center [1432, 415] width 31 height 12
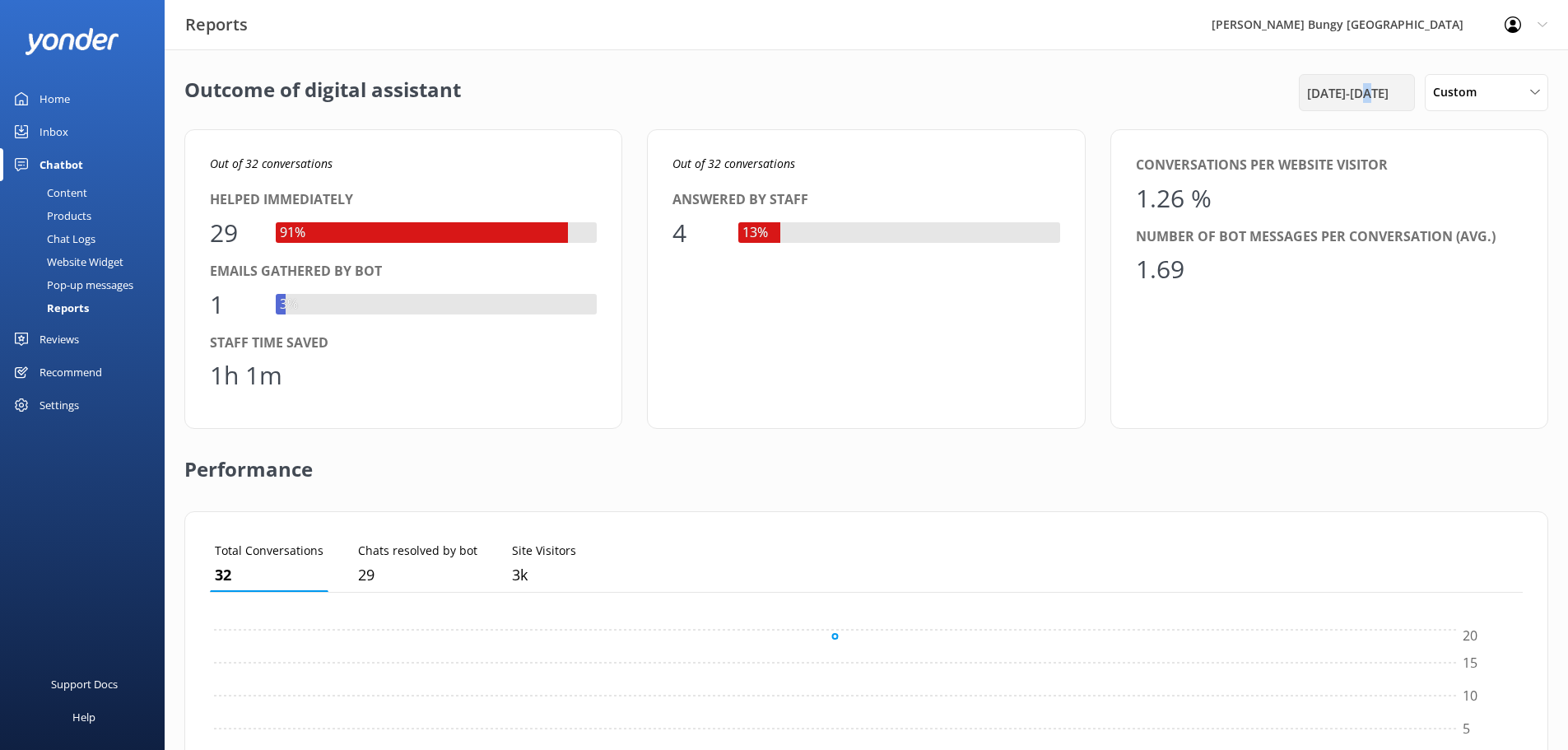
click at [1330, 89] on span "25th Aug 25 - 25th Aug 25" at bounding box center [1347, 93] width 81 height 20
click at [1409, 341] on div "26" at bounding box center [1405, 347] width 28 height 35
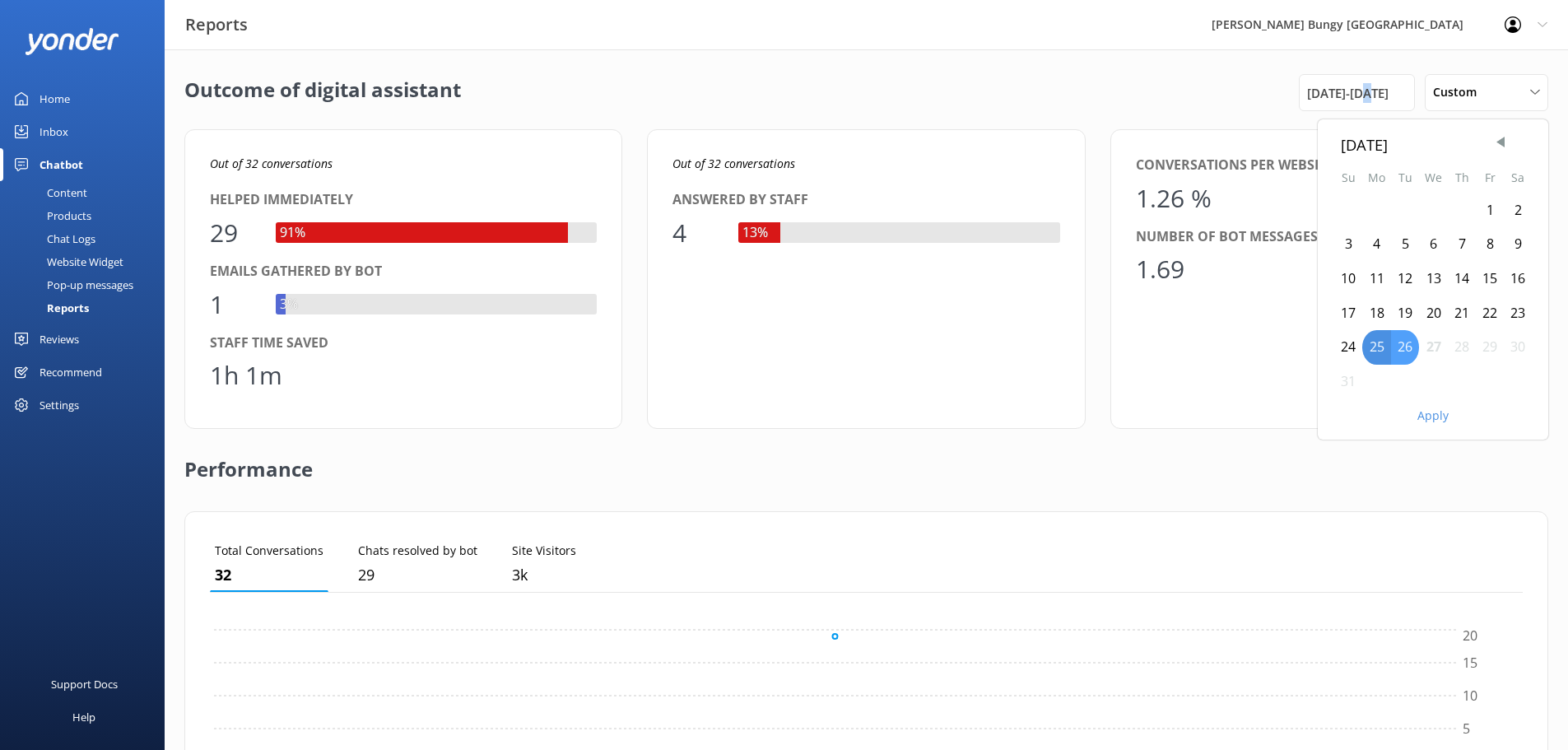
click at [1409, 344] on div "26" at bounding box center [1405, 347] width 28 height 35
click at [1438, 421] on button "Apply" at bounding box center [1432, 415] width 31 height 12
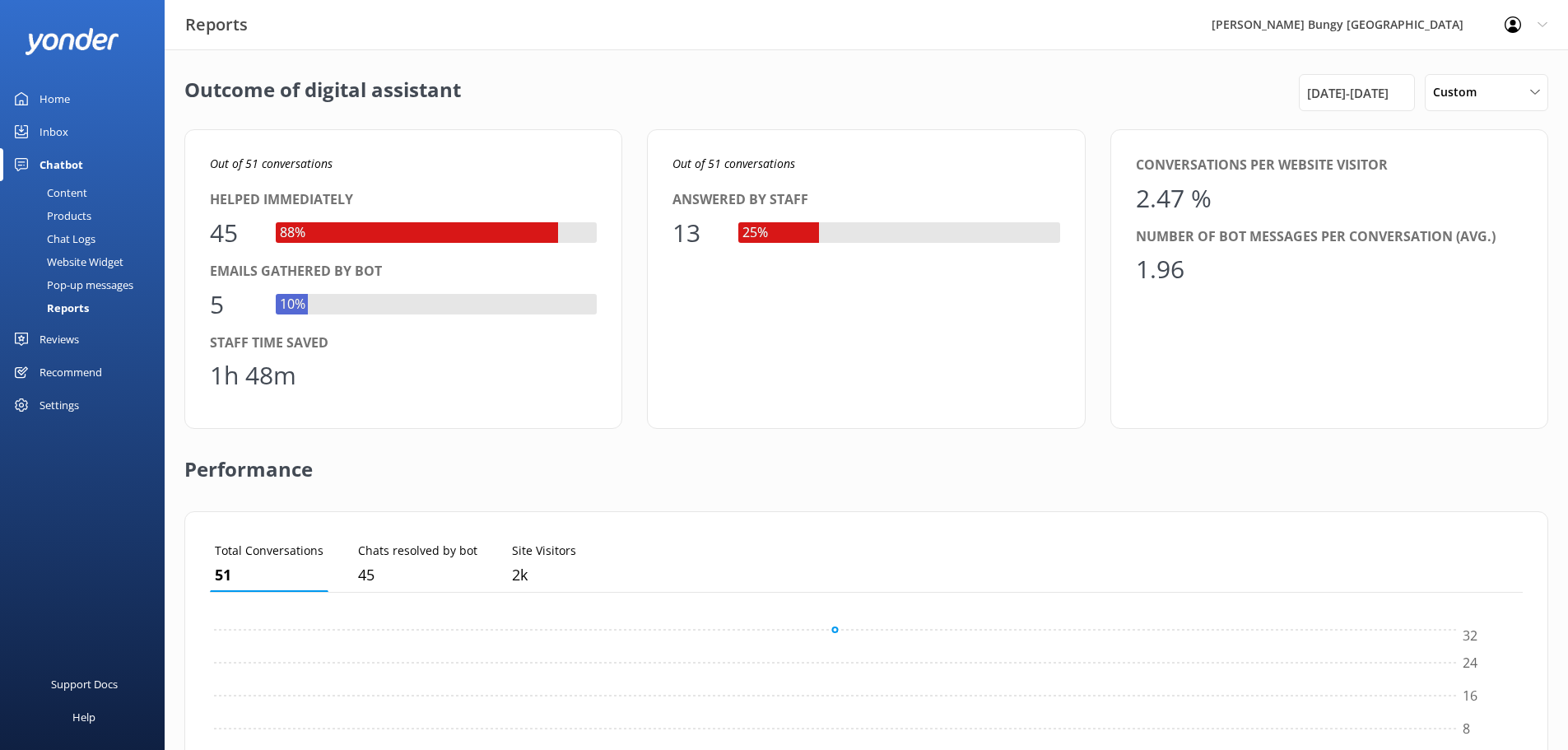
click at [708, 297] on div "Out of 51 conversations Answered by staff 13 25%" at bounding box center [865, 279] width 438 height 299
click at [92, 143] on link "Inbox" at bounding box center [82, 131] width 164 height 33
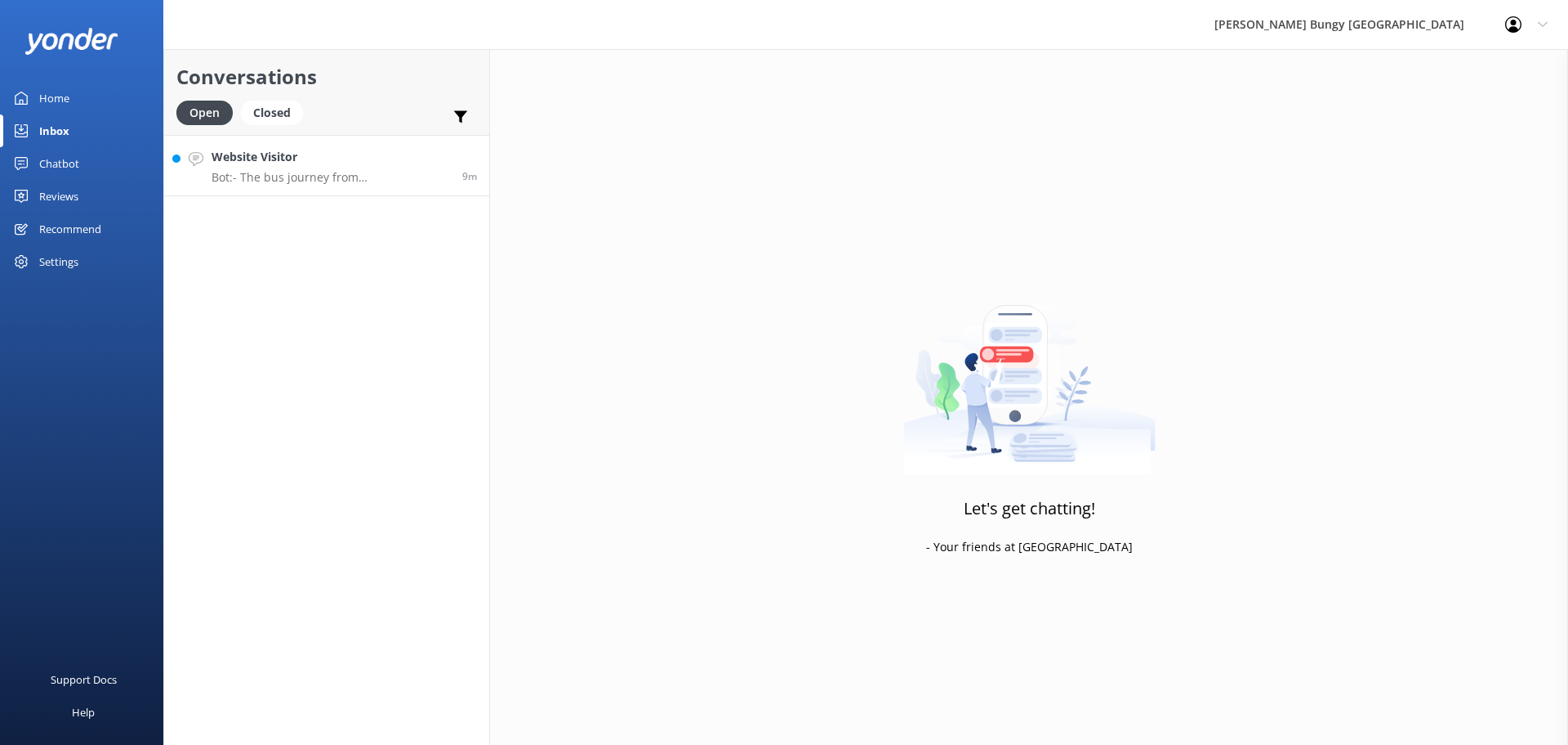
click at [266, 183] on p "Bot: - The bus journey from Queenstown to the Nevis location takes 45 minutes e…" at bounding box center [331, 177] width 238 height 15
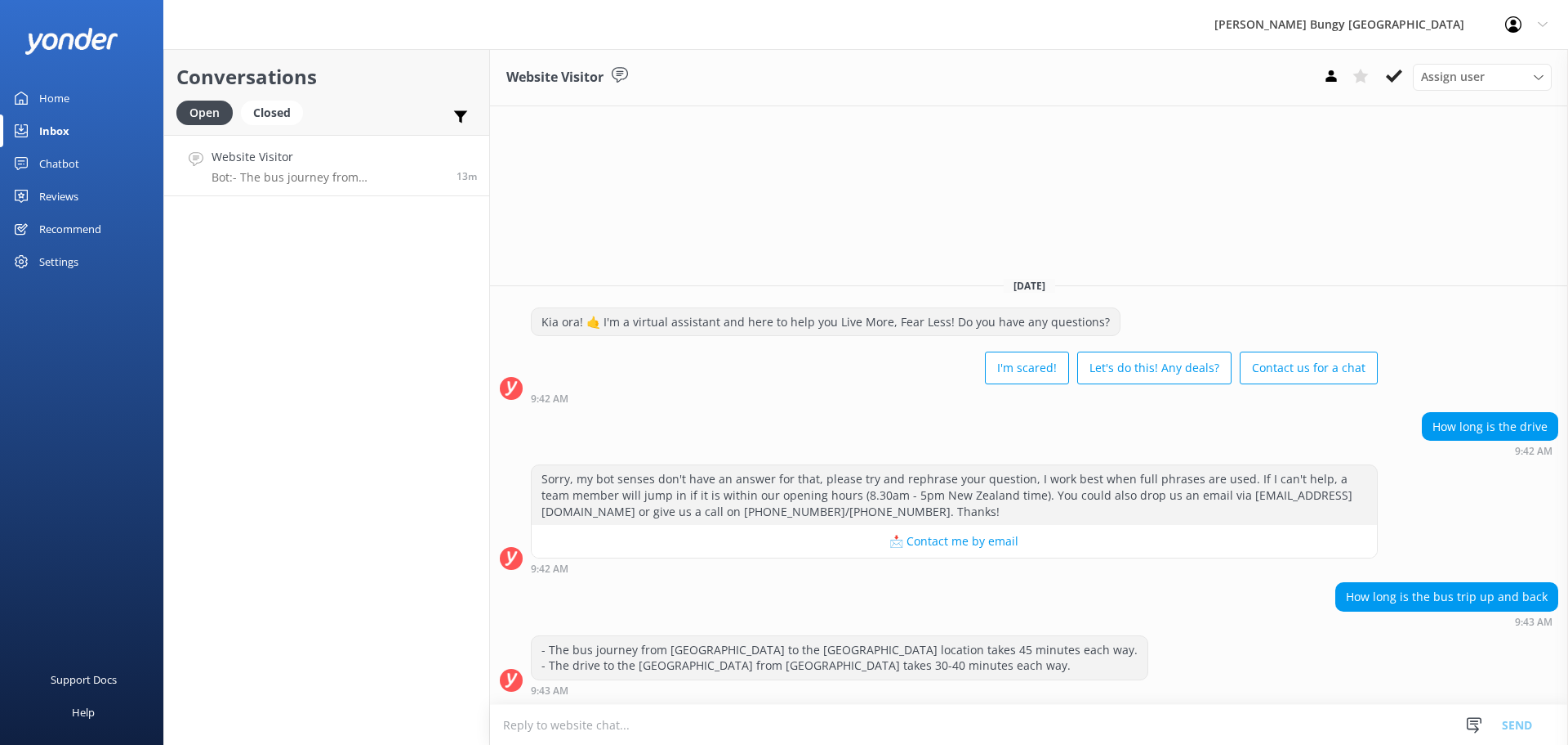
click at [269, 141] on link "Website Visitor Bot: - The bus journey from [GEOGRAPHIC_DATA] to the [GEOGRAPHI…" at bounding box center [326, 165] width 325 height 61
